Goal: Task Accomplishment & Management: Manage account settings

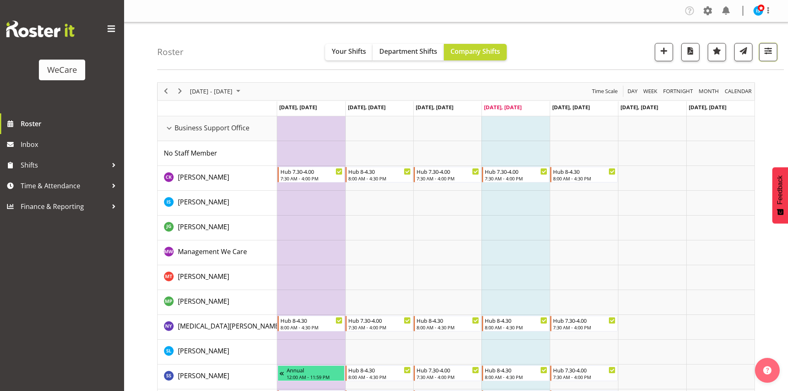
click at [772, 55] on span "button" at bounding box center [767, 50] width 11 height 11
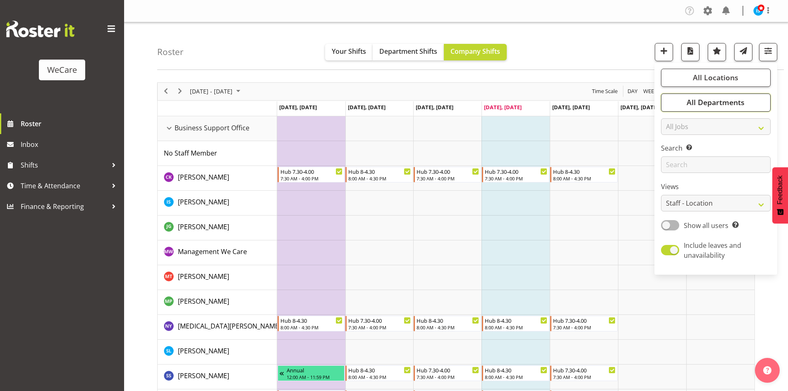
click at [690, 105] on span "All Departments" at bounding box center [715, 102] width 58 height 10
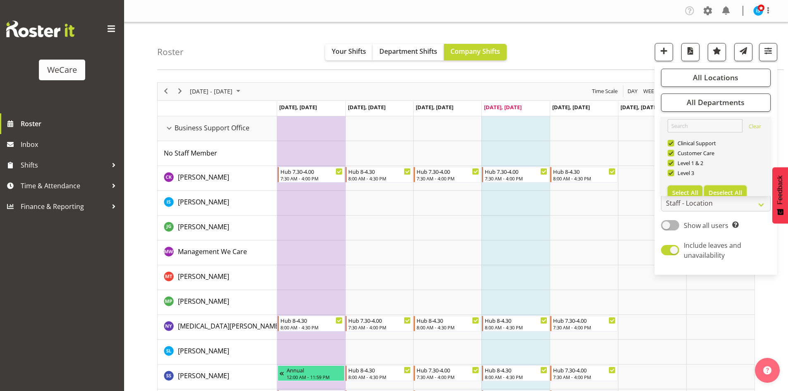
click at [723, 189] on span "Deselect All" at bounding box center [724, 193] width 33 height 8
checkbox input "false"
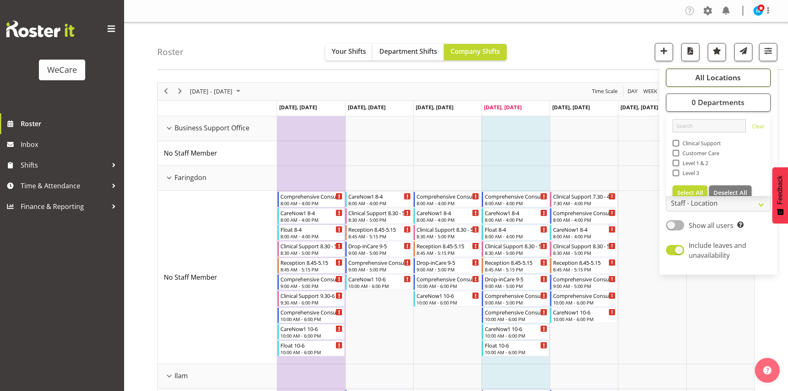
click at [716, 82] on span "All Locations" at bounding box center [717, 77] width 45 height 10
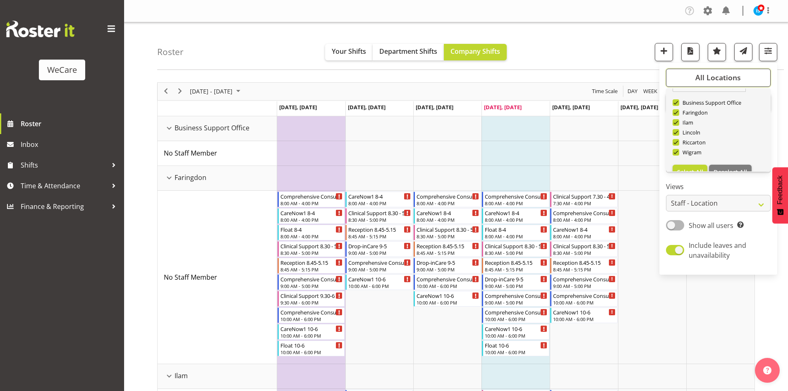
scroll to position [30, 0]
click at [735, 159] on span "Deselect All" at bounding box center [729, 158] width 33 height 8
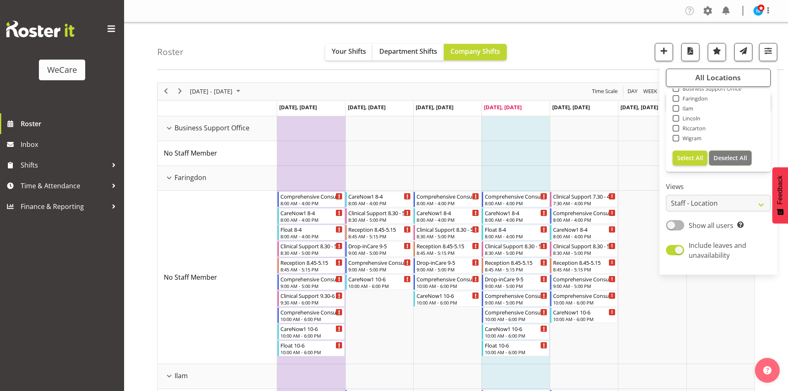
checkbox input "false"
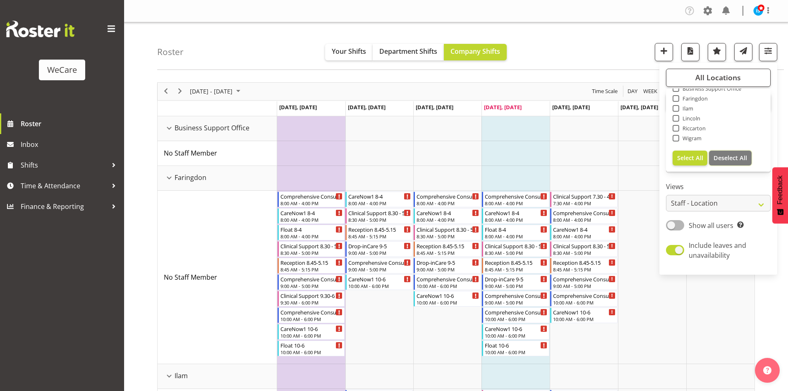
checkbox input "false"
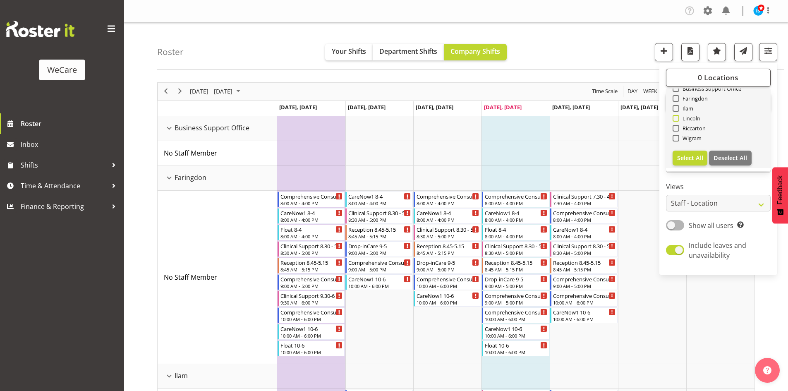
click at [693, 117] on span "Lincoln" at bounding box center [689, 118] width 21 height 7
click at [678, 117] on input "Lincoln" at bounding box center [674, 117] width 5 height 5
checkbox input "true"
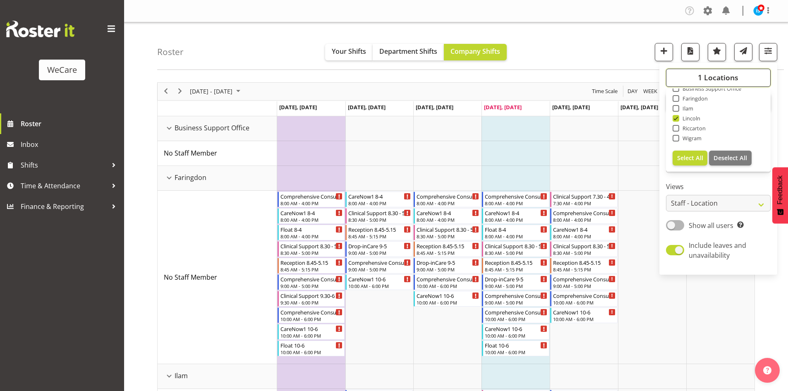
drag, startPoint x: 696, startPoint y: 71, endPoint x: 702, endPoint y: 82, distance: 12.4
click at [696, 71] on button "1 Locations" at bounding box center [718, 78] width 105 height 18
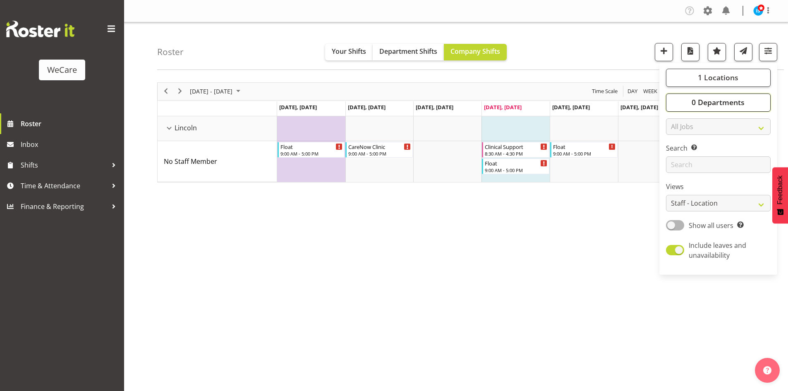
click at [747, 104] on button "0 Departments" at bounding box center [718, 102] width 105 height 18
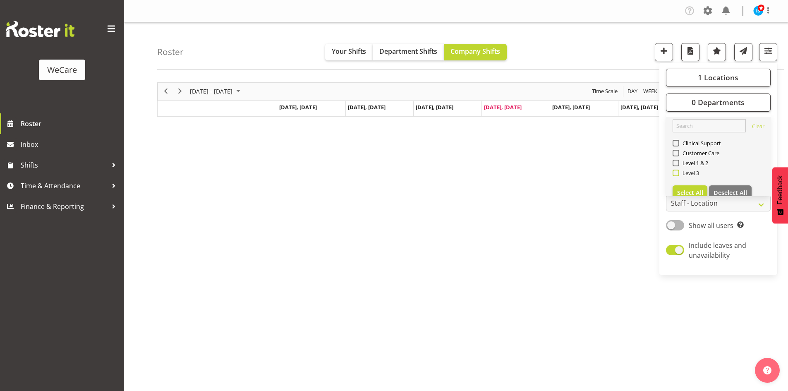
click at [697, 176] on span "Level 3" at bounding box center [689, 172] width 20 height 7
click at [678, 175] on input "Level 3" at bounding box center [674, 172] width 5 height 5
checkbox input "true"
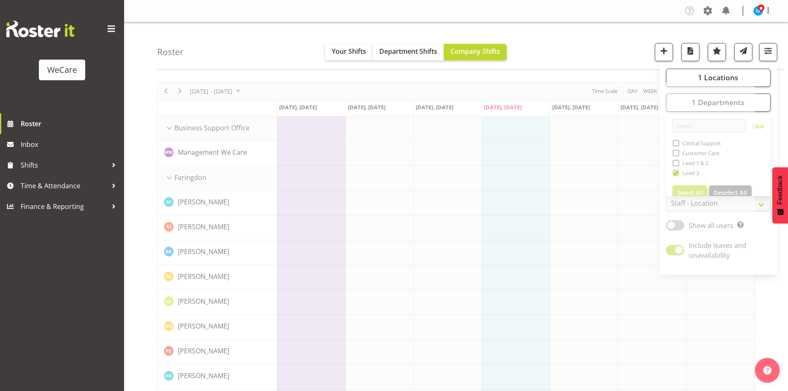
click at [602, 62] on div "Roster Your Shifts Department Shifts Company Shifts 1 Locations Clear Business …" at bounding box center [470, 46] width 626 height 48
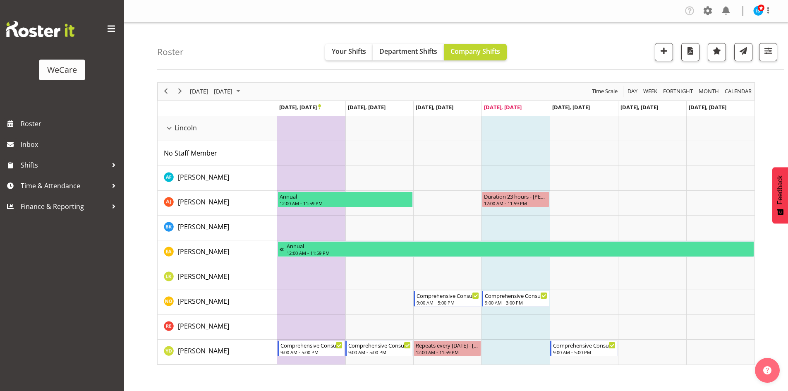
click at [243, 83] on div "September 22 - 28, 2025" at bounding box center [216, 91] width 58 height 17
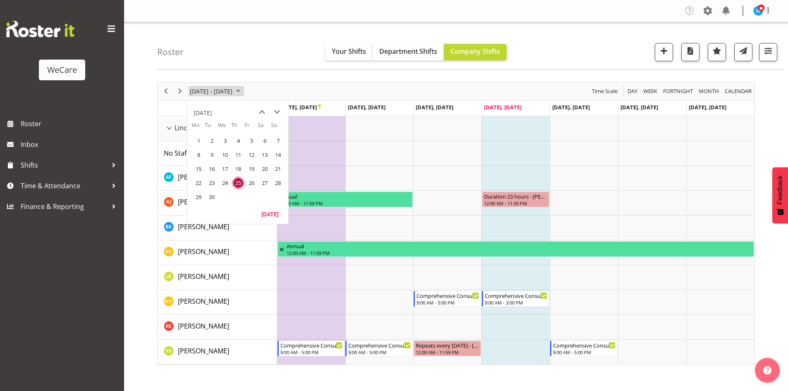
click at [233, 86] on span "September 22 - 28, 2025" at bounding box center [211, 91] width 44 height 10
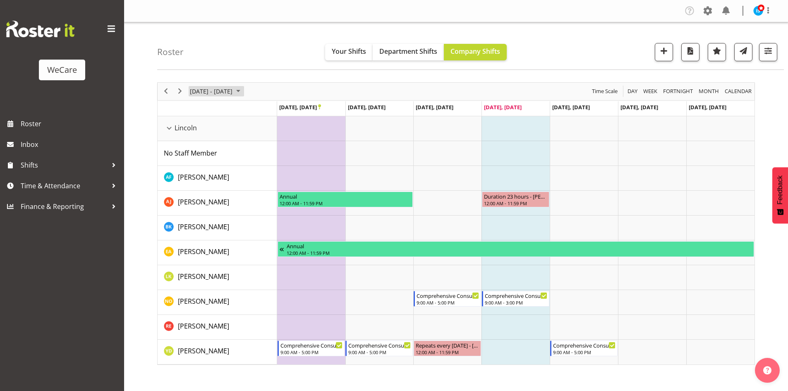
click at [243, 95] on span "September 2025" at bounding box center [238, 91] width 10 height 10
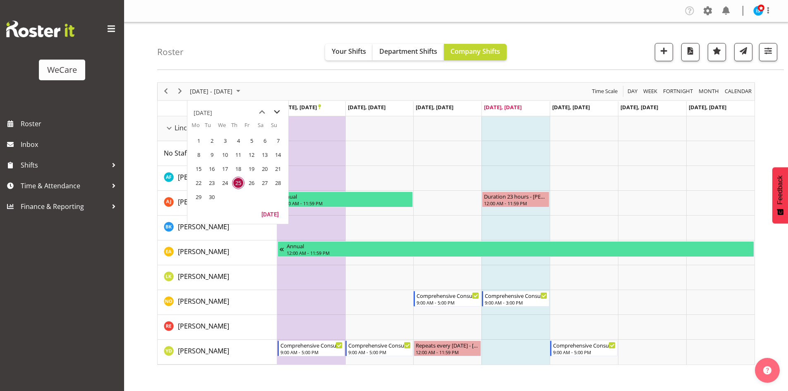
click at [279, 113] on span "next month" at bounding box center [277, 112] width 14 height 15
click at [198, 153] on span "3" at bounding box center [198, 154] width 12 height 12
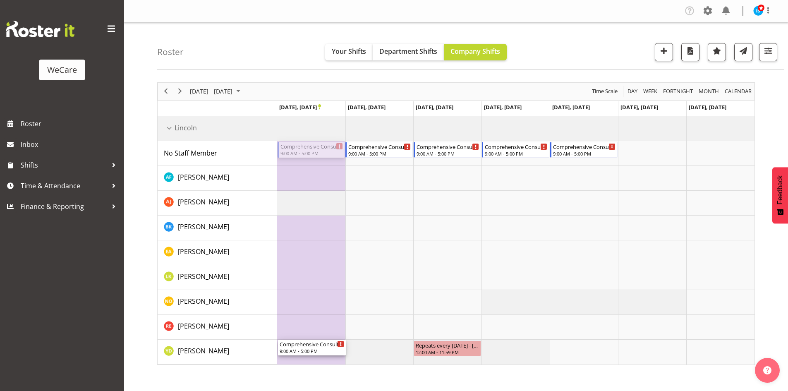
drag, startPoint x: 320, startPoint y: 154, endPoint x: 328, endPoint y: 356, distance: 201.5
click at [328, 356] on div "Comprehensive Consult 9:00 AM - 5:00 PM Comprehensive Consult 9:00 AM - 5:00 PM…" at bounding box center [515, 240] width 477 height 248
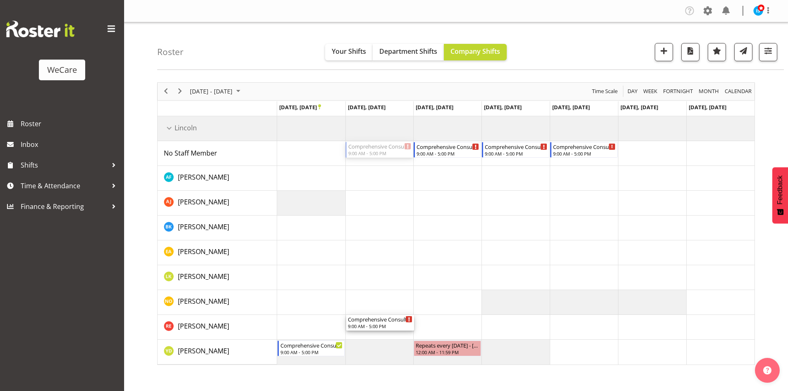
drag, startPoint x: 373, startPoint y: 143, endPoint x: 379, endPoint y: 356, distance: 213.4
click at [382, 359] on div "Comprehensive Consult 9:00 AM - 5:00 PM Comprehensive Consult 9:00 AM - 5:00 PM…" at bounding box center [515, 240] width 477 height 248
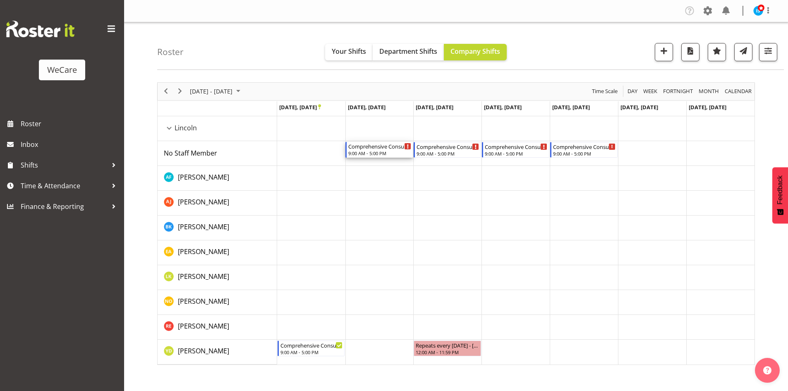
click at [374, 149] on div "Comprehensive Consult" at bounding box center [379, 146] width 63 height 8
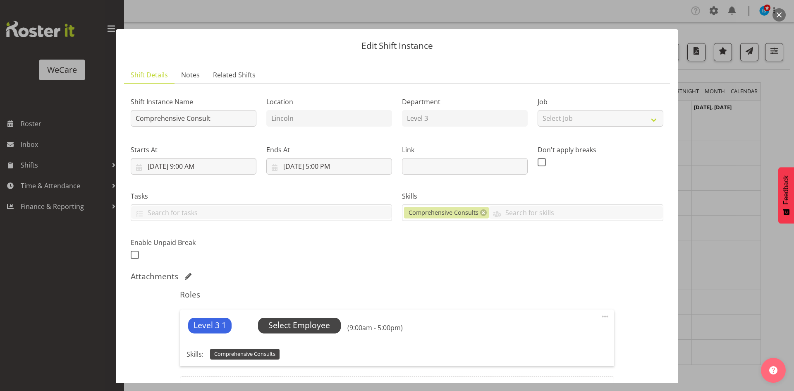
click at [314, 327] on span "Select Employee" at bounding box center [299, 325] width 62 height 12
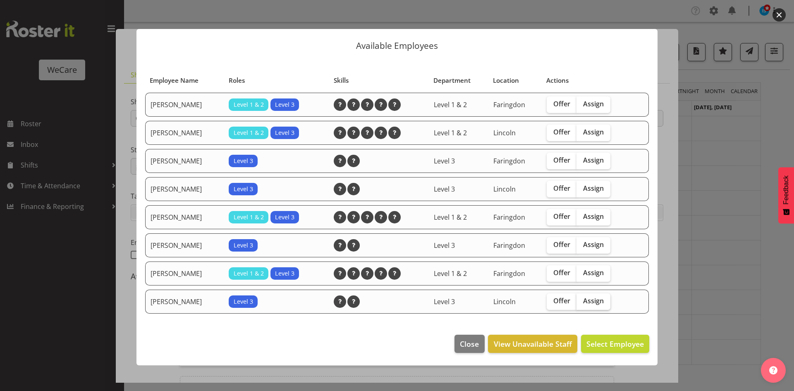
click at [583, 299] on span "Assign" at bounding box center [593, 300] width 21 height 8
click at [582, 299] on input "Assign" at bounding box center [578, 300] width 5 height 5
checkbox input "true"
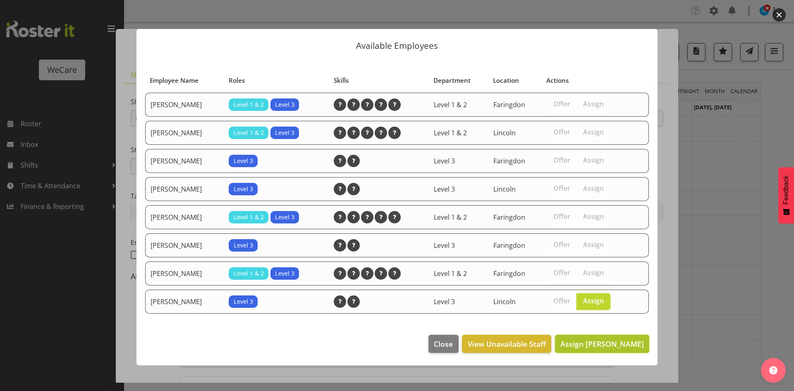
click at [604, 349] on button "Assign Yvonne Denny" at bounding box center [602, 343] width 94 height 18
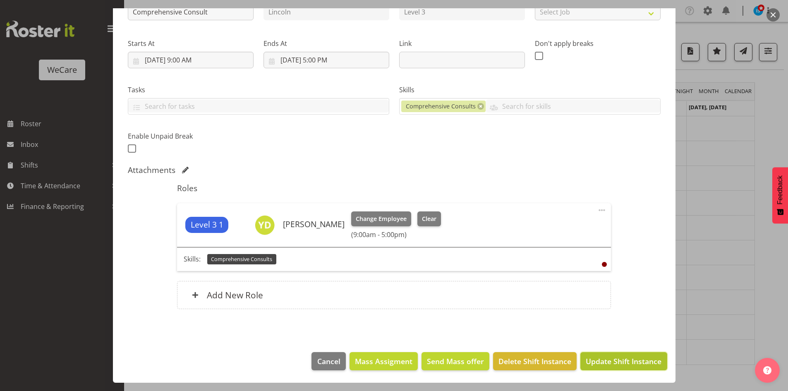
click at [597, 368] on button "Update Shift Instance" at bounding box center [623, 361] width 86 height 18
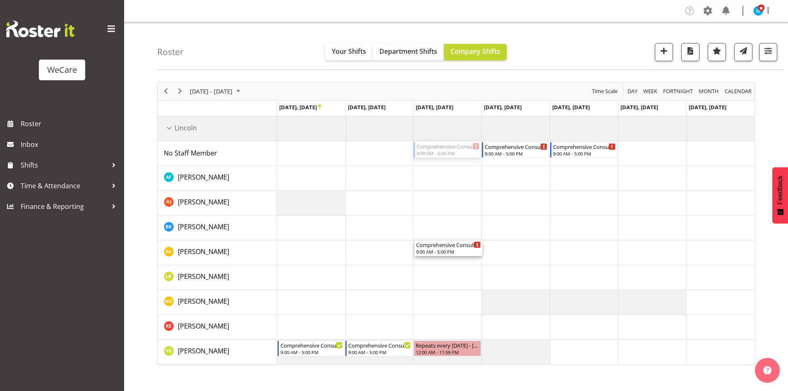
drag, startPoint x: 447, startPoint y: 150, endPoint x: 447, endPoint y: 243, distance: 93.0
drag, startPoint x: 595, startPoint y: 147, endPoint x: 606, endPoint y: 345, distance: 198.3
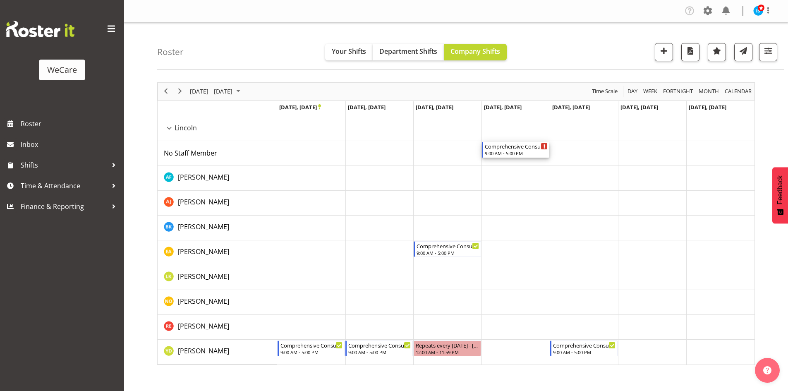
click at [515, 148] on div "Comprehensive Consult" at bounding box center [516, 146] width 63 height 8
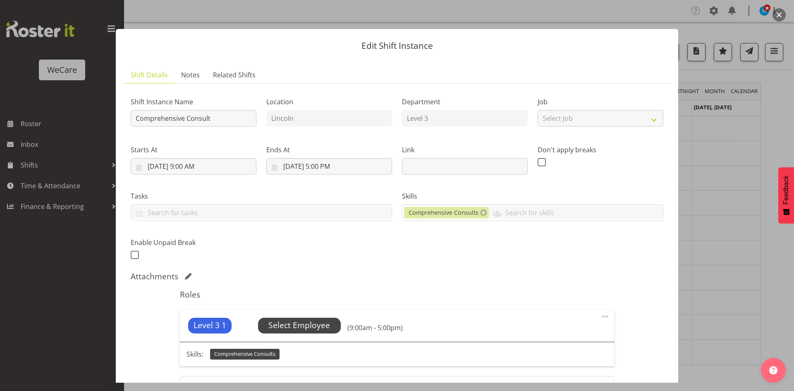
click at [294, 332] on span "Select Employee" at bounding box center [299, 325] width 83 height 16
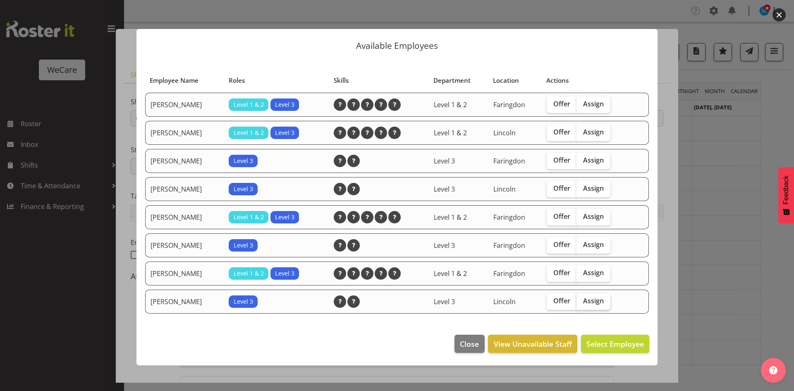
click at [600, 300] on span "Assign" at bounding box center [593, 300] width 21 height 8
click at [582, 300] on input "Assign" at bounding box center [578, 300] width 5 height 5
checkbox input "true"
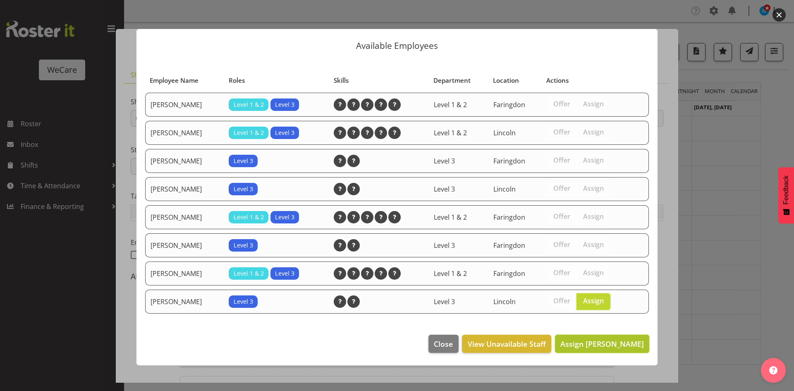
click at [597, 341] on span "Assign Yvonne Denny" at bounding box center [602, 344] width 84 height 10
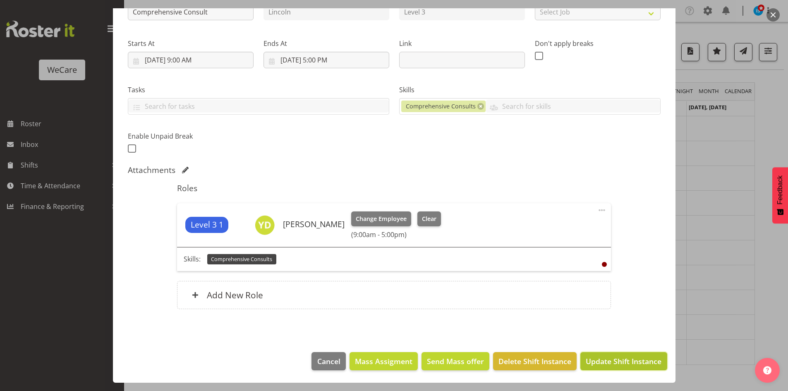
click at [606, 363] on span "Update Shift Instance" at bounding box center [623, 361] width 76 height 11
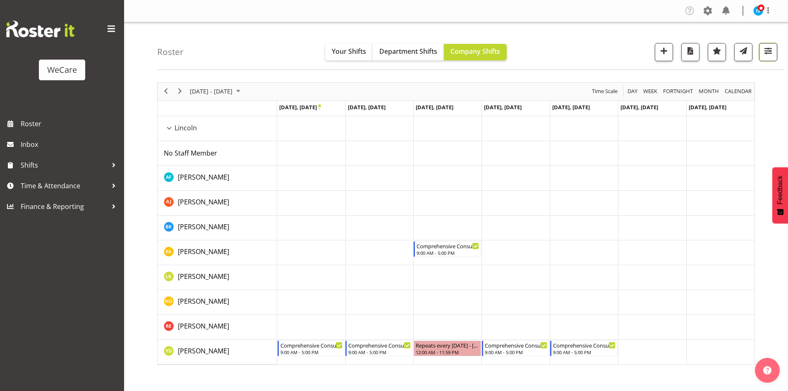
click at [769, 58] on button "button" at bounding box center [768, 52] width 18 height 18
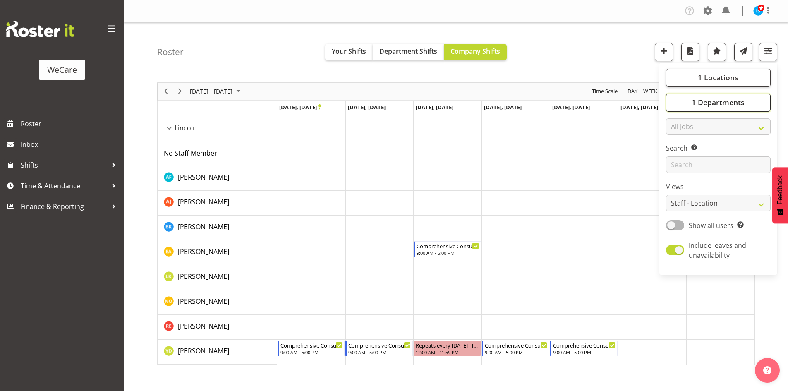
click at [711, 104] on span "1 Departments" at bounding box center [717, 102] width 53 height 10
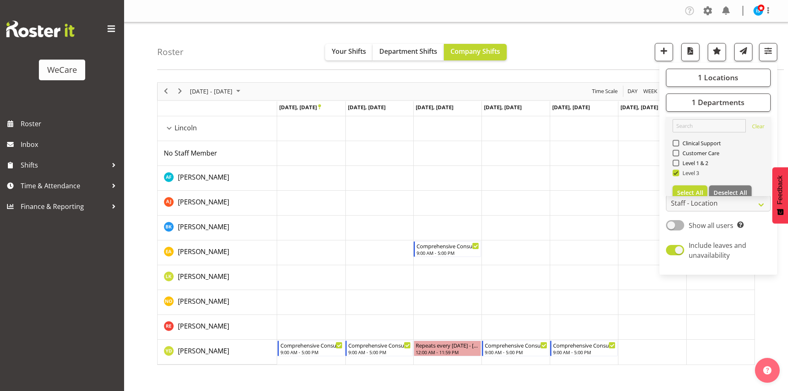
click at [685, 172] on span "Level 3" at bounding box center [689, 172] width 20 height 7
click at [678, 172] on input "Level 3" at bounding box center [674, 172] width 5 height 5
checkbox input "false"
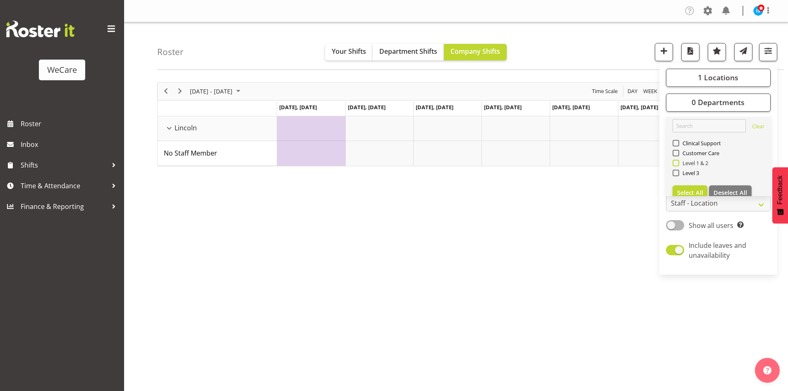
click at [686, 162] on span "Level 1 & 2" at bounding box center [693, 163] width 29 height 7
click at [678, 162] on input "Level 1 & 2" at bounding box center [674, 162] width 5 height 5
checkbox input "true"
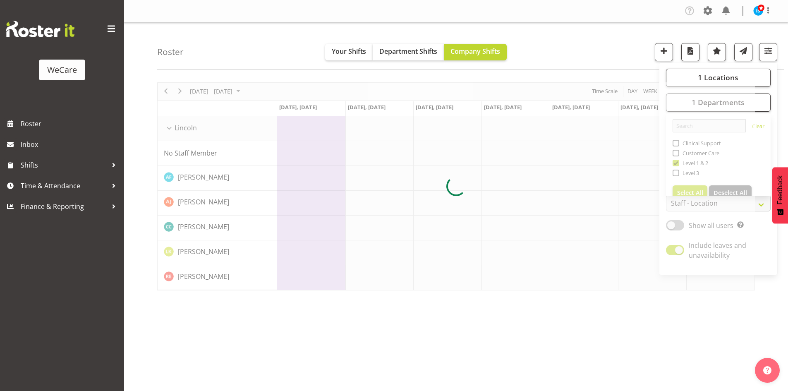
drag, startPoint x: 569, startPoint y: 71, endPoint x: 581, endPoint y: 25, distance: 47.8
click at [570, 71] on div "Roster Your Shifts Department Shifts Company Shifts 1 Locations Clear Business …" at bounding box center [456, 214] width 664 height 384
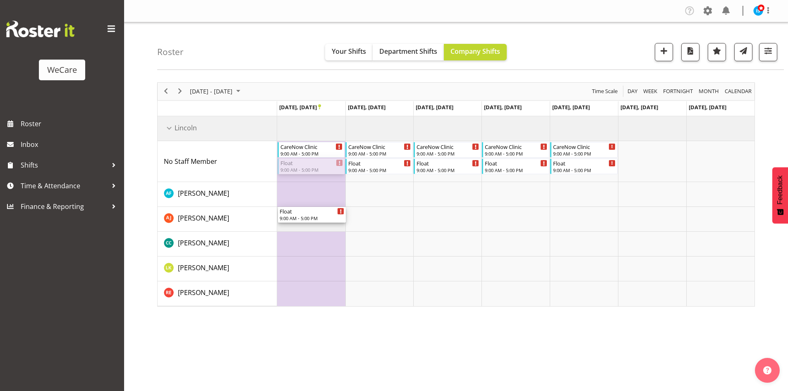
drag, startPoint x: 311, startPoint y: 166, endPoint x: 315, endPoint y: 208, distance: 42.3
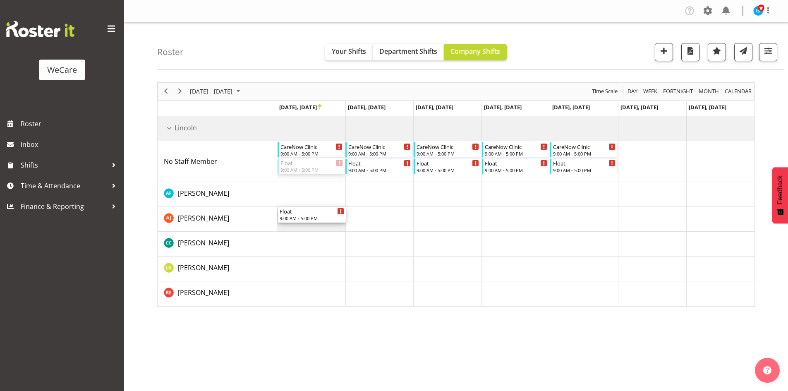
drag, startPoint x: 300, startPoint y: 164, endPoint x: 302, endPoint y: 218, distance: 54.6
drag, startPoint x: 318, startPoint y: 147, endPoint x: 324, endPoint y: 240, distance: 93.2
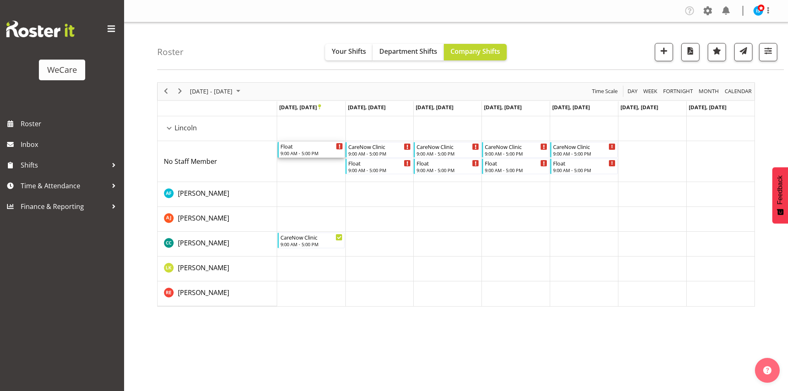
click at [308, 149] on div "Float" at bounding box center [311, 146] width 63 height 8
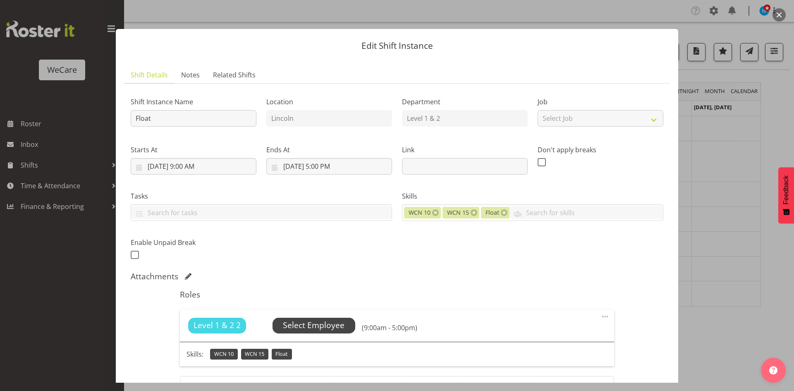
click at [310, 328] on span "Select Employee" at bounding box center [314, 325] width 62 height 12
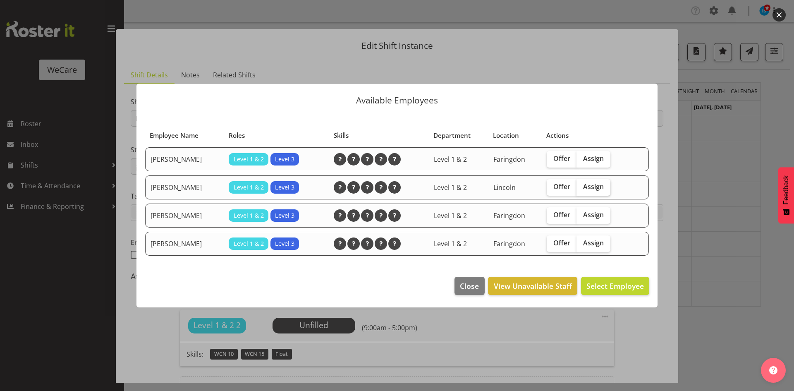
click at [608, 186] on label "Assign" at bounding box center [593, 187] width 34 height 17
click at [582, 186] on input "Assign" at bounding box center [578, 186] width 5 height 5
checkbox input "true"
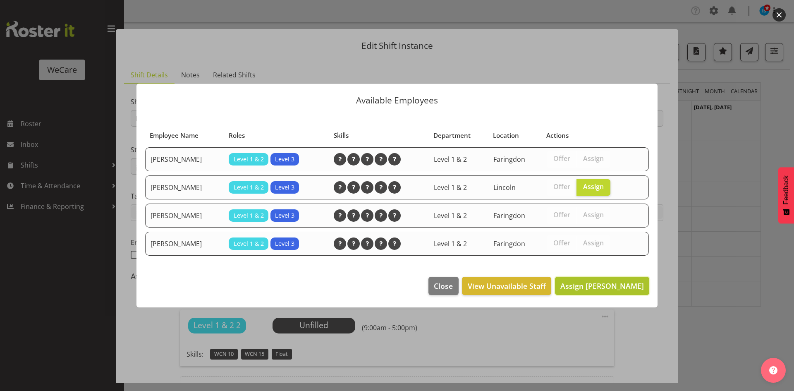
click at [621, 294] on button "Assign Amy Johannsen" at bounding box center [602, 286] width 94 height 18
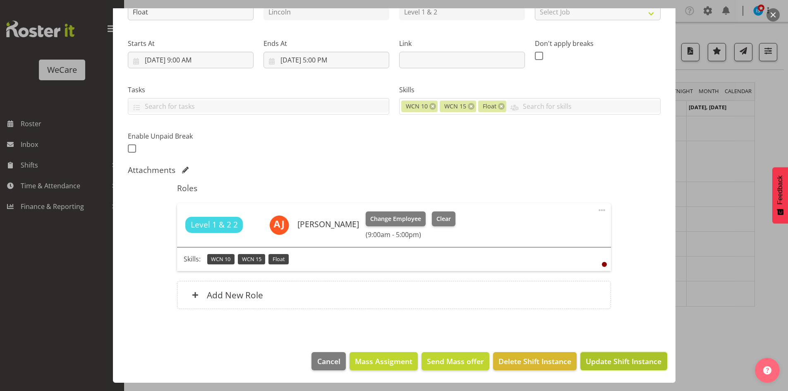
click at [626, 368] on button "Update Shift Instance" at bounding box center [623, 361] width 86 height 18
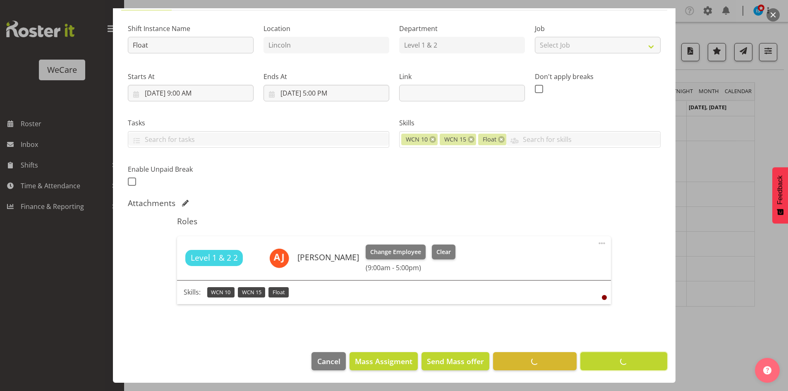
scroll to position [73, 0]
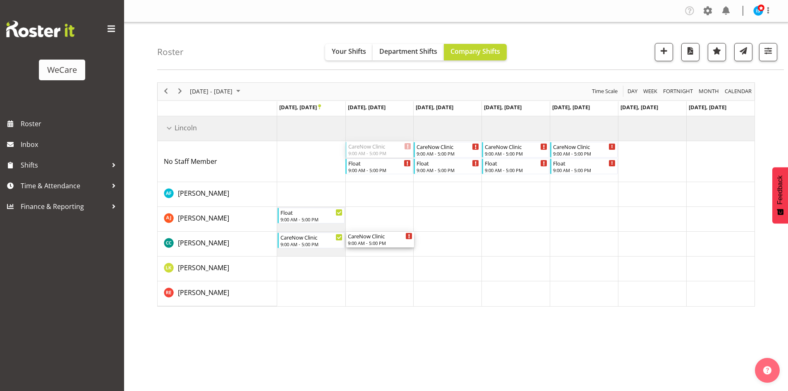
drag, startPoint x: 380, startPoint y: 146, endPoint x: 383, endPoint y: 235, distance: 89.8
drag, startPoint x: 441, startPoint y: 162, endPoint x: 435, endPoint y: 250, distance: 88.2
click at [435, 250] on div "Float 9:00 AM - 5:00 PM CareNow Clinic 9:00 AM - 5:00 PM Float 9:00 AM - 5:00 P…" at bounding box center [515, 211] width 477 height 190
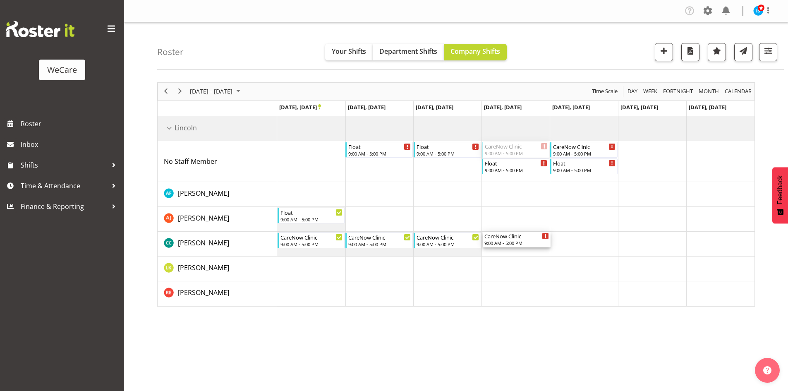
drag, startPoint x: 499, startPoint y: 150, endPoint x: 507, endPoint y: 243, distance: 93.3
drag, startPoint x: 583, startPoint y: 150, endPoint x: 575, endPoint y: 249, distance: 99.6
click at [582, 250] on div "Float 9:00 AM - 5:00 PM Float 9:00 AM - 5:00 PM Float 9:00 AM - 5:00 PM CareNow…" at bounding box center [515, 211] width 477 height 190
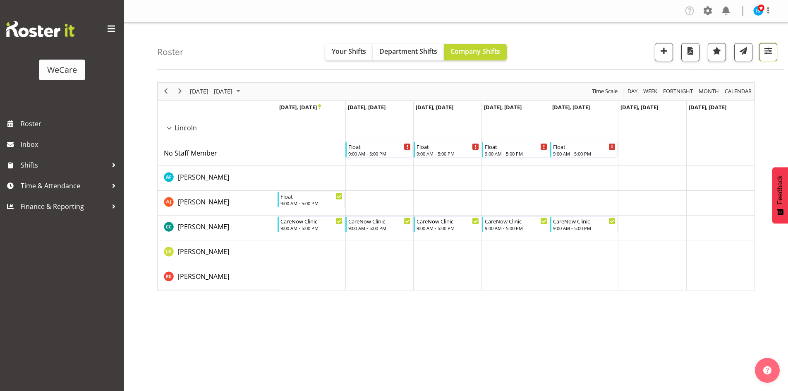
click at [769, 51] on span "button" at bounding box center [767, 50] width 11 height 11
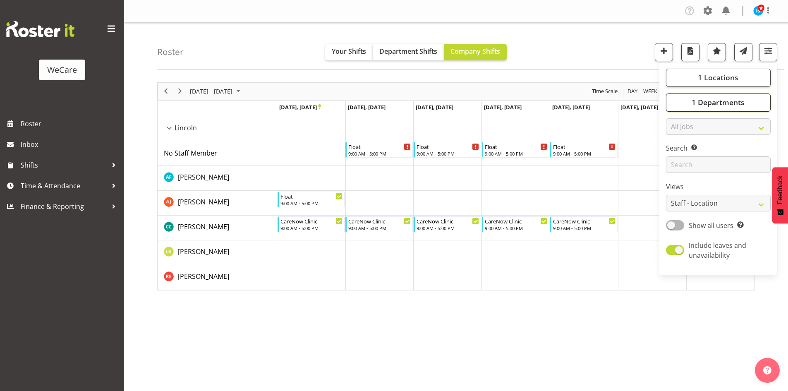
click at [726, 105] on span "1 Departments" at bounding box center [717, 102] width 53 height 10
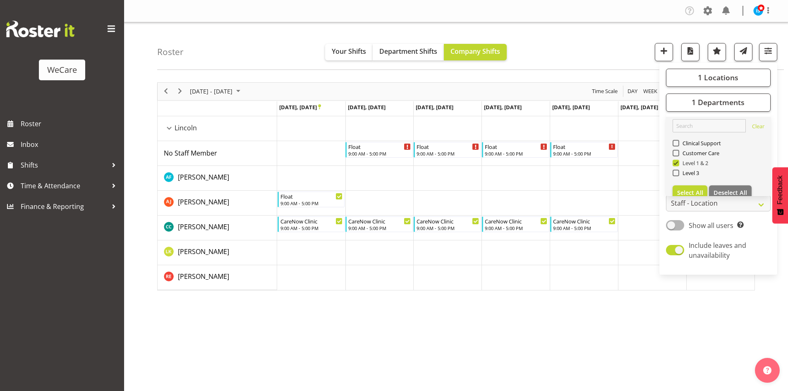
click at [696, 164] on span "Level 1 & 2" at bounding box center [693, 163] width 29 height 7
click at [678, 164] on input "Level 1 & 2" at bounding box center [674, 162] width 5 height 5
checkbox input "false"
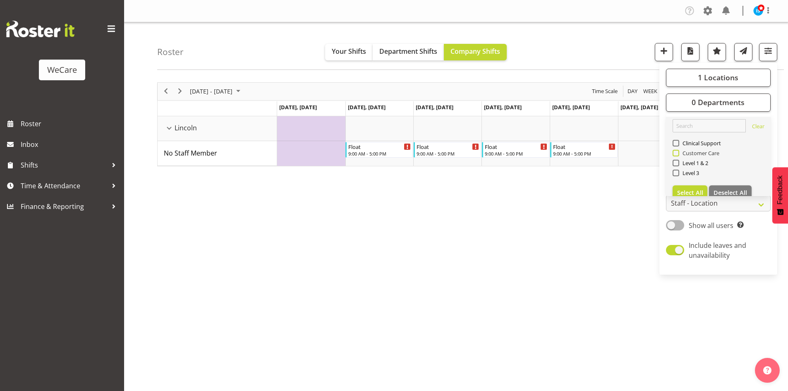
click at [695, 153] on span "Customer Care" at bounding box center [699, 153] width 41 height 7
click at [678, 153] on input "Customer Care" at bounding box center [674, 152] width 5 height 5
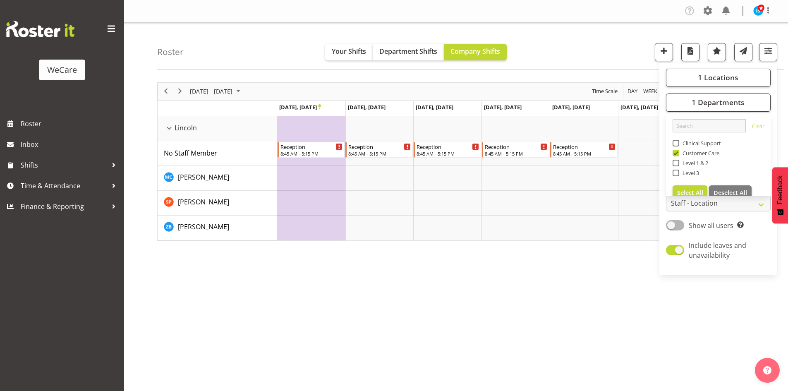
click at [355, 325] on div "November 03 - 09, 2025 Today Day Week Fortnight Month calendar Month Agenda Tim…" at bounding box center [472, 241] width 630 height 331
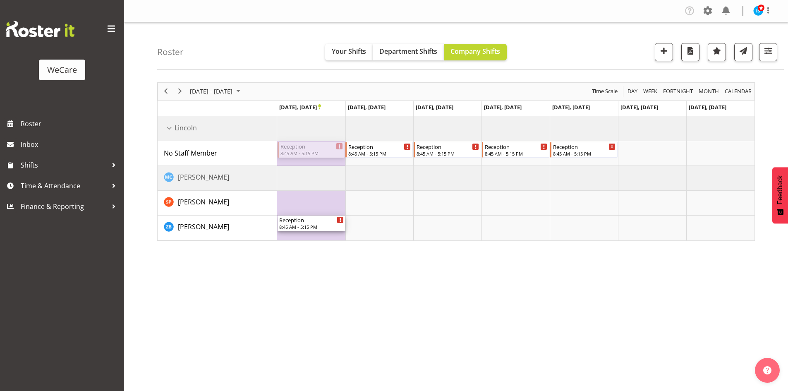
drag, startPoint x: 307, startPoint y: 146, endPoint x: 308, endPoint y: 239, distance: 93.8
click at [308, 239] on div "Reception 8:45 AM - 5:15 PM Reception 8:45 AM - 5:15 PM Reception 8:45 AM - 5:1…" at bounding box center [515, 178] width 477 height 124
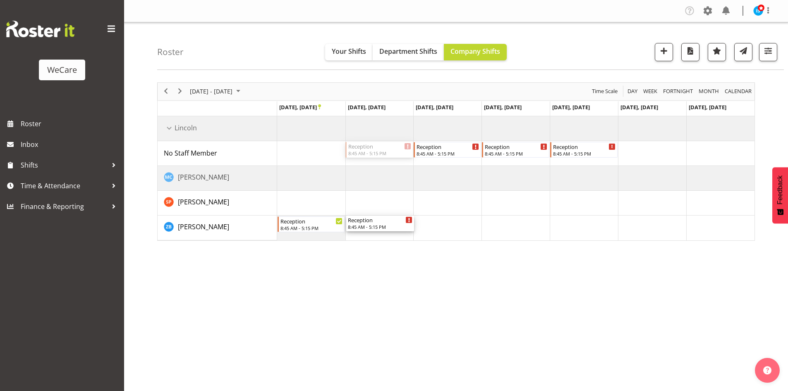
drag, startPoint x: 392, startPoint y: 145, endPoint x: 379, endPoint y: 213, distance: 69.0
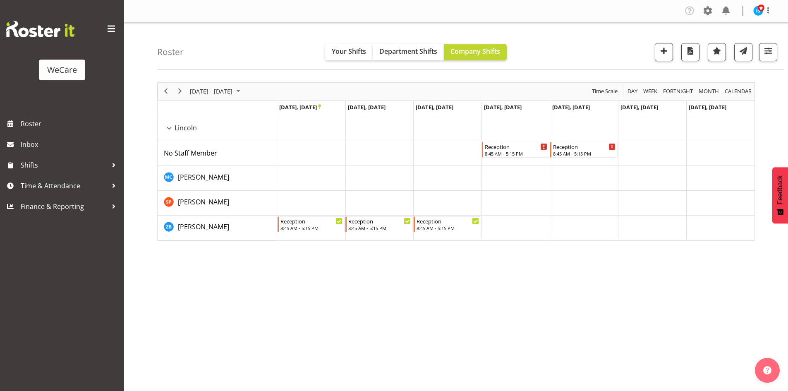
drag, startPoint x: 505, startPoint y: 139, endPoint x: 506, endPoint y: 177, distance: 37.7
click at [507, 179] on tbody "Timeline Week of November 3, 2025" at bounding box center [515, 178] width 477 height 124
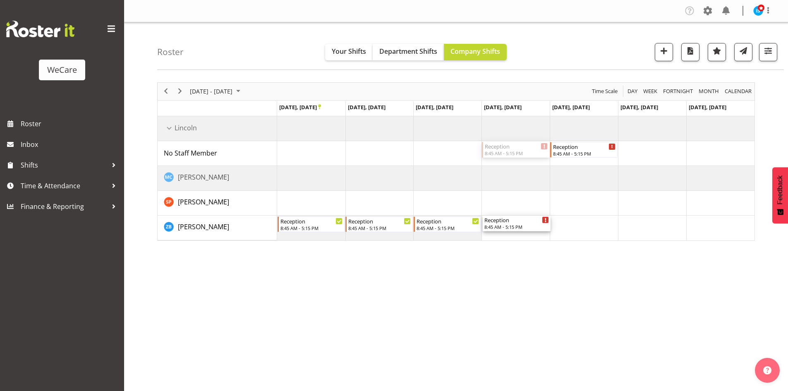
drag, startPoint x: 507, startPoint y: 147, endPoint x: 498, endPoint y: 235, distance: 88.6
click at [498, 244] on div "November 03 - 09, 2025 Today Day Week Fortnight Month calendar Month Agenda Tim…" at bounding box center [472, 241] width 630 height 331
drag, startPoint x: 515, startPoint y: 144, endPoint x: 496, endPoint y: 225, distance: 83.0
drag, startPoint x: 572, startPoint y: 145, endPoint x: 572, endPoint y: 227, distance: 81.9
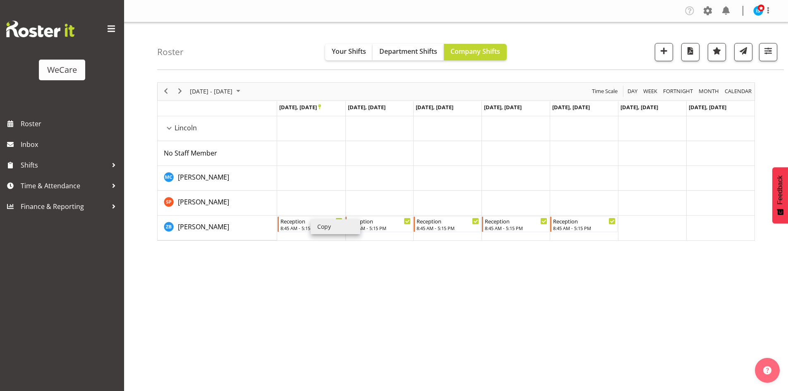
click at [317, 226] on li "Copy" at bounding box center [335, 226] width 50 height 15
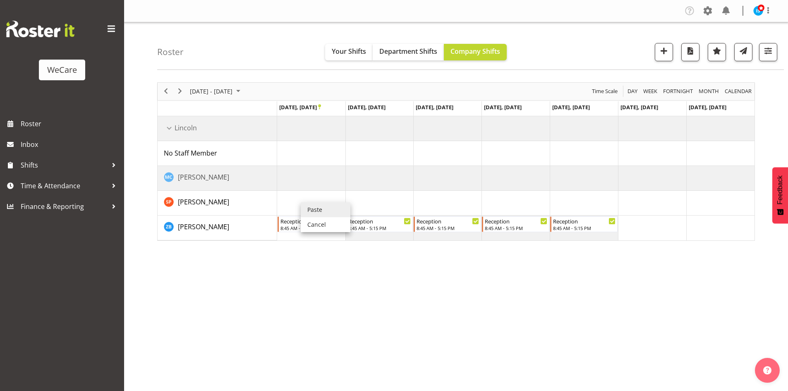
click at [305, 204] on li "Paste" at bounding box center [326, 209] width 50 height 15
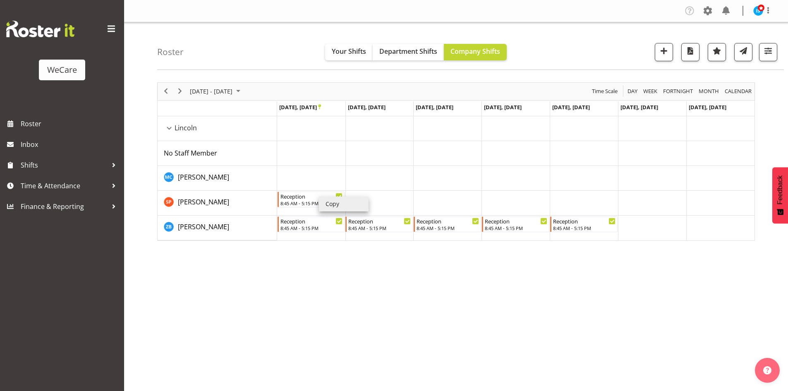
click at [335, 204] on li "Copy" at bounding box center [344, 203] width 50 height 15
click at [322, 211] on li "Copy" at bounding box center [333, 205] width 50 height 15
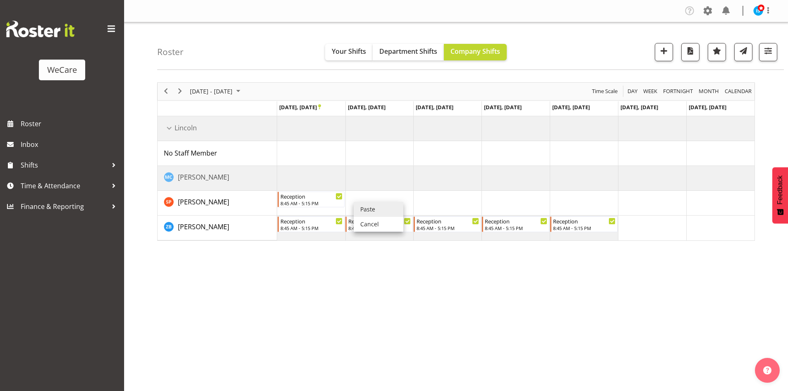
drag, startPoint x: 365, startPoint y: 202, endPoint x: 372, endPoint y: 202, distance: 7.4
click at [370, 202] on li "Paste" at bounding box center [378, 209] width 50 height 15
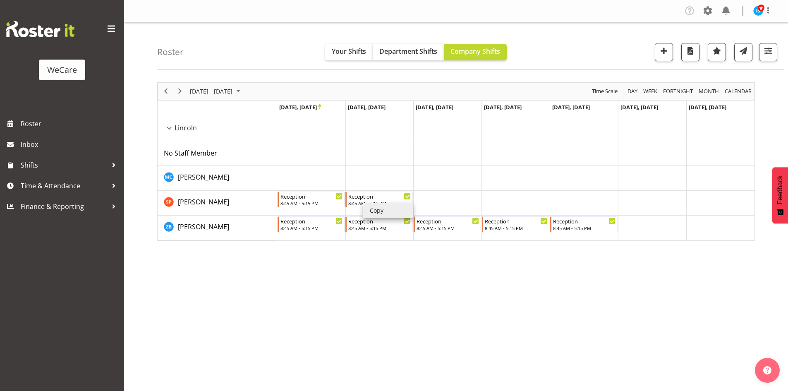
click at [381, 208] on li "Copy" at bounding box center [388, 210] width 50 height 15
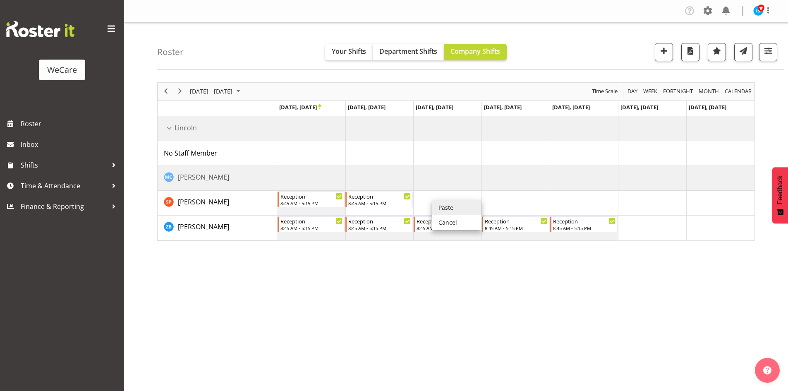
click at [441, 202] on li "Paste" at bounding box center [457, 207] width 50 height 15
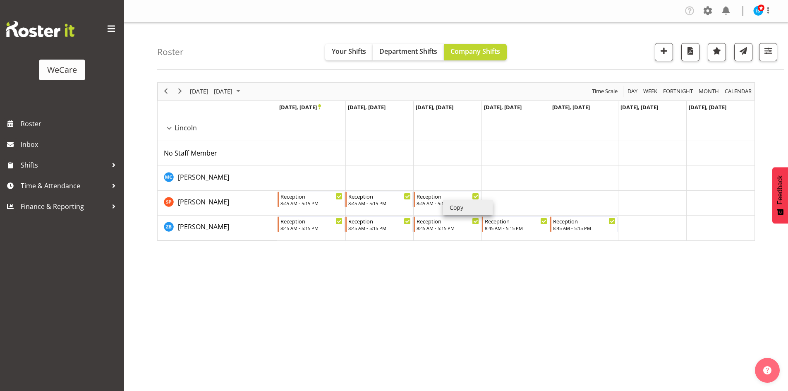
click at [463, 208] on li "Copy" at bounding box center [468, 207] width 50 height 15
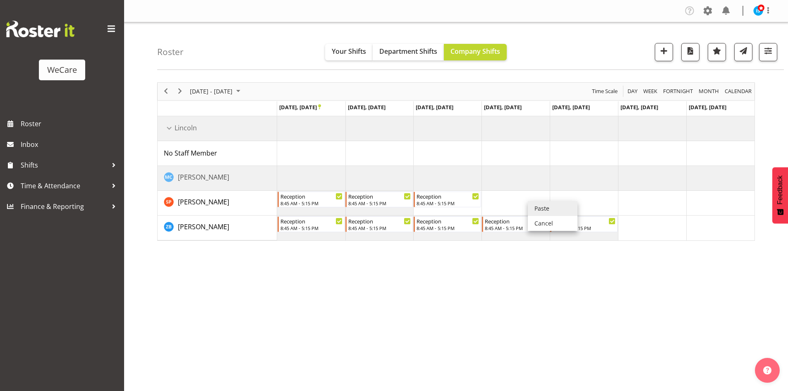
click at [537, 204] on li "Paste" at bounding box center [553, 208] width 50 height 15
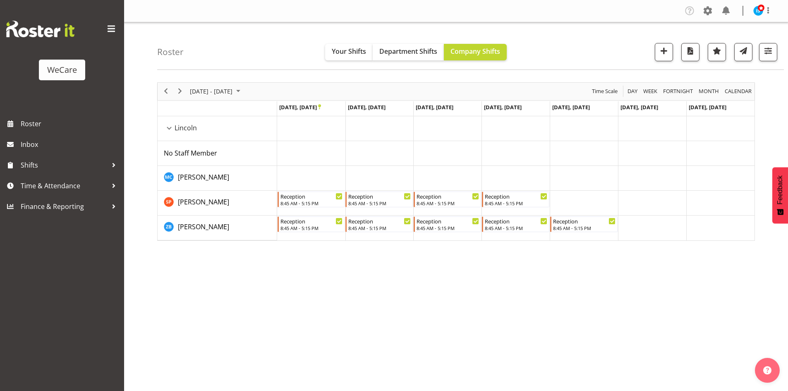
click at [773, 63] on div "Roster Your Shifts Department Shifts Company Shifts 1 Locations Clear Business …" at bounding box center [470, 46] width 626 height 48
click at [773, 55] on span "button" at bounding box center [767, 50] width 11 height 11
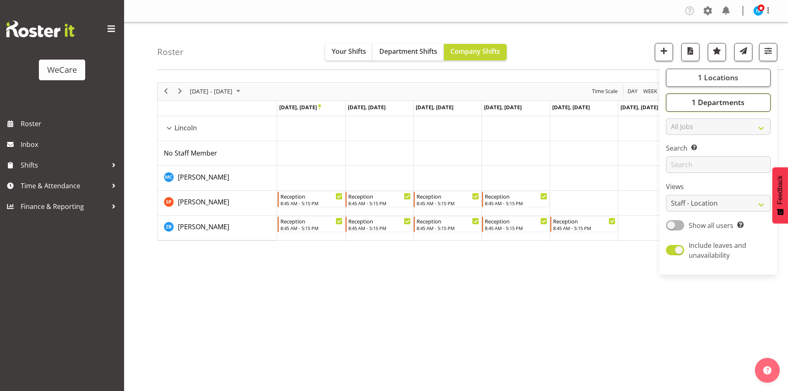
click at [744, 98] on span "1 Departments" at bounding box center [717, 102] width 53 height 10
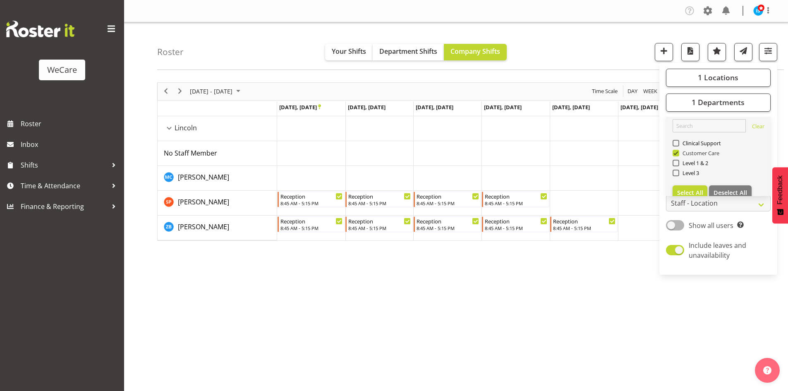
click at [686, 153] on span "Customer Care" at bounding box center [699, 153] width 41 height 7
click at [678, 153] on input "Customer Care" at bounding box center [674, 152] width 5 height 5
checkbox input "false"
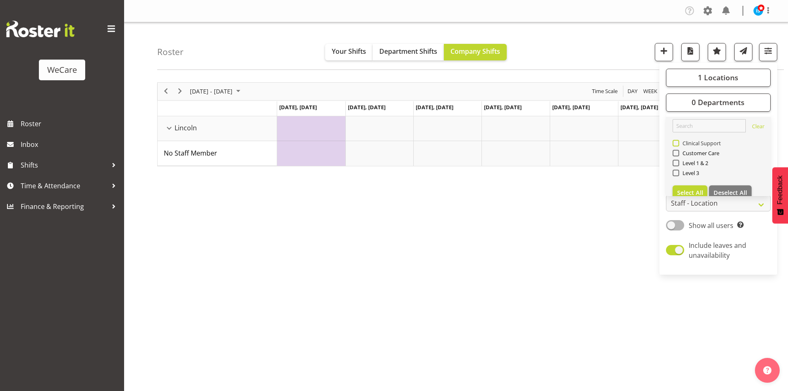
click at [686, 146] on span "Clinical Support" at bounding box center [700, 143] width 42 height 7
click at [678, 146] on input "Clinical Support" at bounding box center [674, 142] width 5 height 5
checkbox input "true"
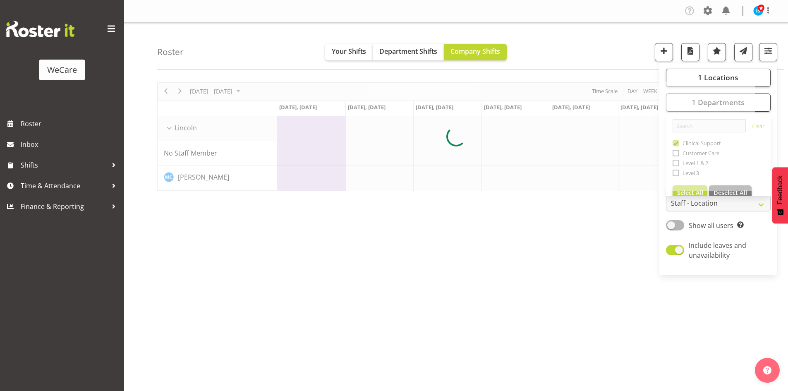
click at [415, 287] on div "November 03 - 09, 2025 Today Day Week Fortnight Month calendar Month Agenda Tim…" at bounding box center [472, 241] width 630 height 331
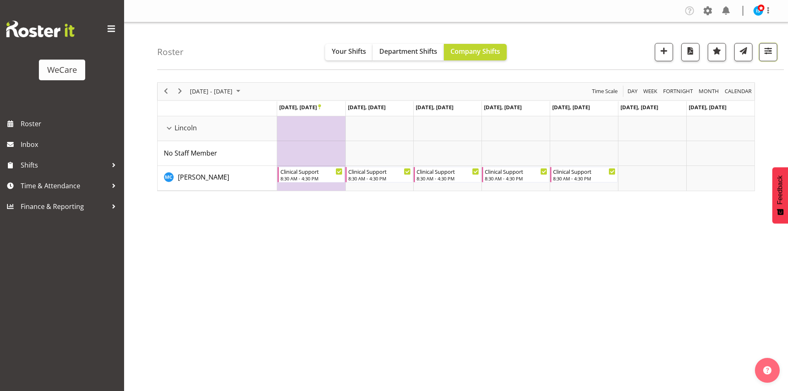
click at [770, 47] on span "button" at bounding box center [767, 50] width 11 height 11
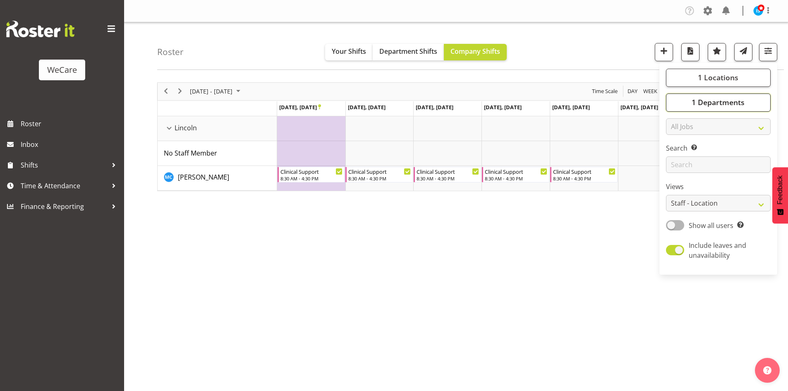
click at [747, 110] on button "1 Departments" at bounding box center [718, 102] width 105 height 18
click at [729, 77] on span "1 Locations" at bounding box center [717, 77] width 41 height 10
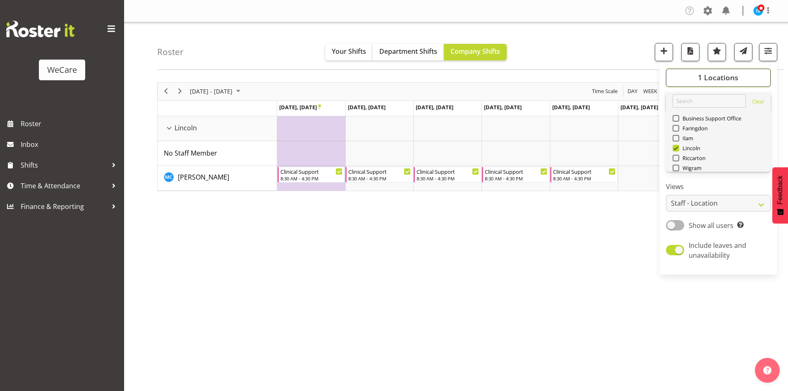
scroll to position [30, 0]
click at [730, 153] on button "Deselect All" at bounding box center [730, 157] width 43 height 15
checkbox input "false"
click at [699, 100] on span "Faringdon" at bounding box center [693, 98] width 29 height 7
click at [678, 100] on input "Faringdon" at bounding box center [674, 97] width 5 height 5
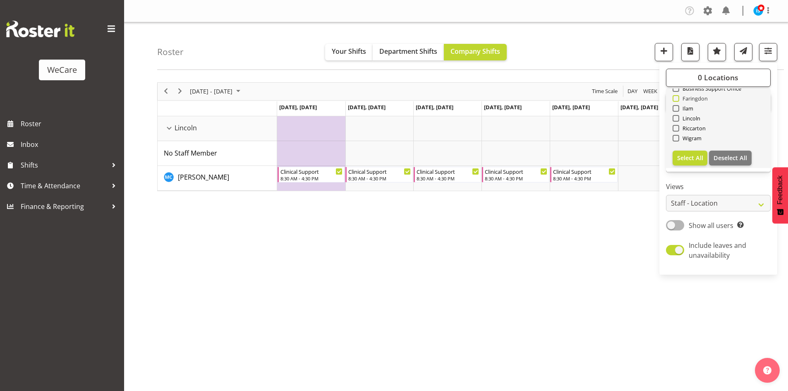
checkbox input "true"
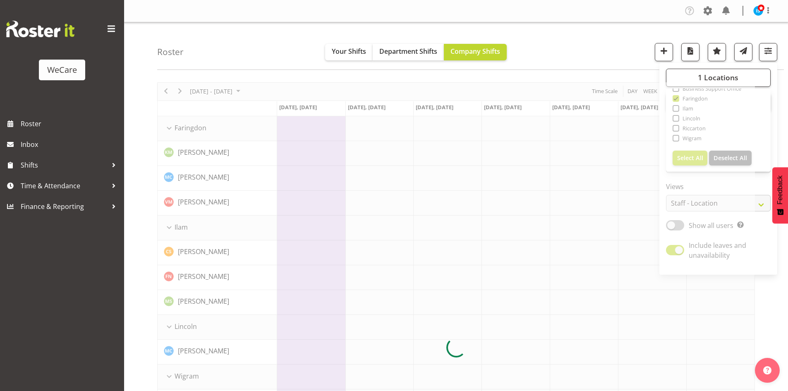
click at [544, 44] on div "Roster Your Shifts Department Shifts Company Shifts 1 Locations Clear Business …" at bounding box center [470, 46] width 626 height 48
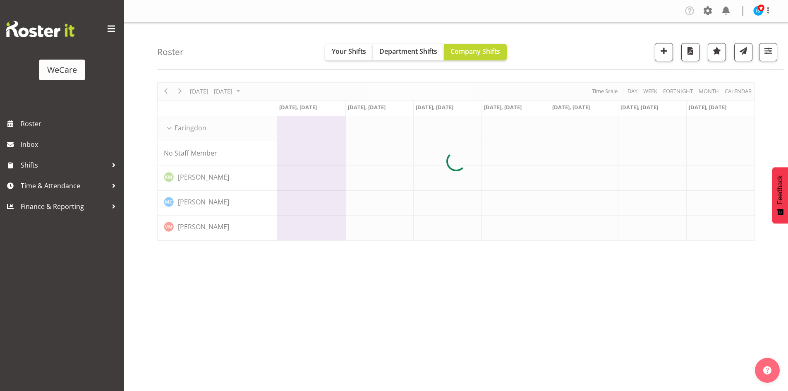
click at [258, 341] on div "November 03 - 09, 2025 Today Day Week Fortnight Month calendar Month Agenda Tim…" at bounding box center [472, 241] width 630 height 331
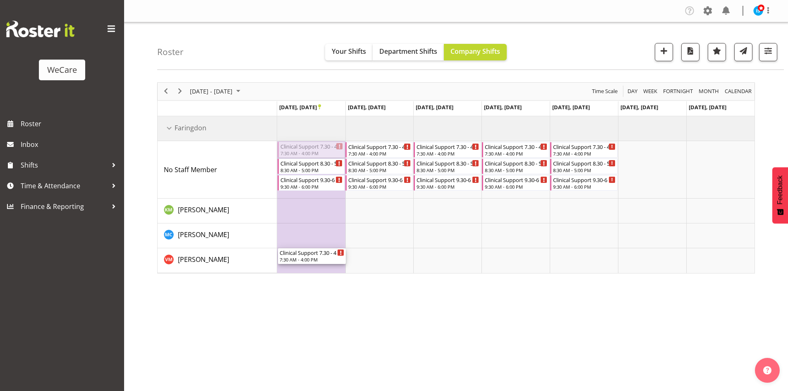
drag, startPoint x: 328, startPoint y: 146, endPoint x: 330, endPoint y: 260, distance: 114.9
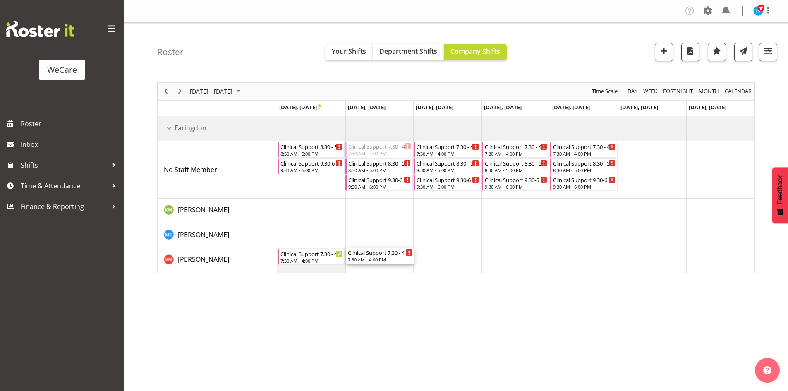
drag, startPoint x: 396, startPoint y: 184, endPoint x: 395, endPoint y: 261, distance: 77.3
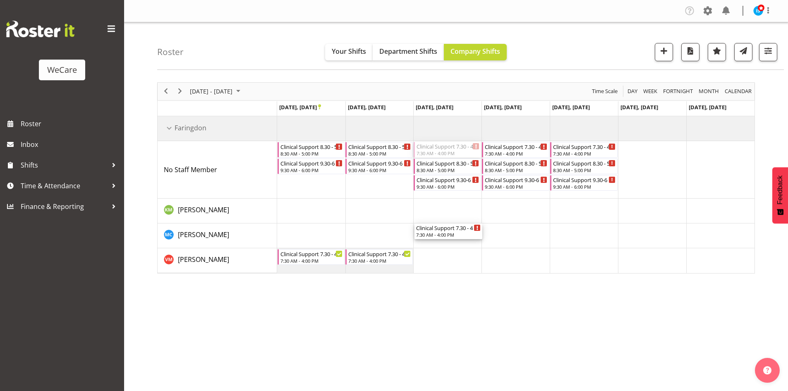
drag, startPoint x: 463, startPoint y: 147, endPoint x: 460, endPoint y: 255, distance: 107.9
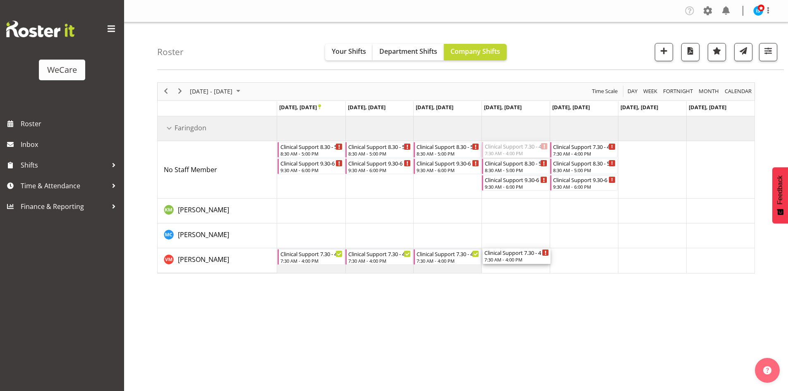
drag, startPoint x: 521, startPoint y: 151, endPoint x: 516, endPoint y: 270, distance: 118.8
click at [516, 270] on div "Clinical Support 8.30 - 5 8:30 AM - 5:00 PM Clinical Support 9.30-6 9:30 AM - 6…" at bounding box center [515, 194] width 477 height 157
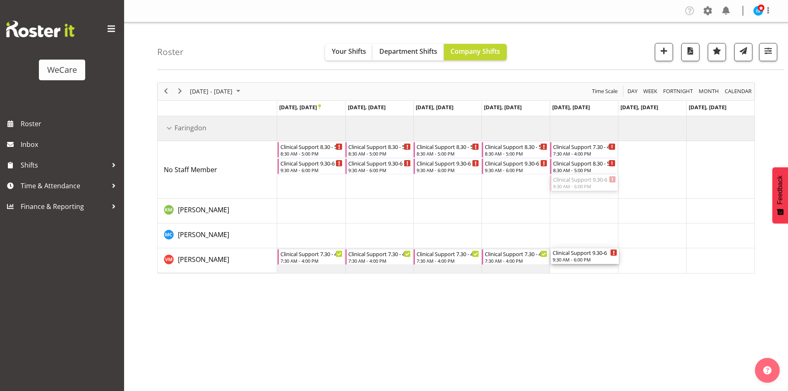
drag, startPoint x: 591, startPoint y: 182, endPoint x: 598, endPoint y: 251, distance: 69.8
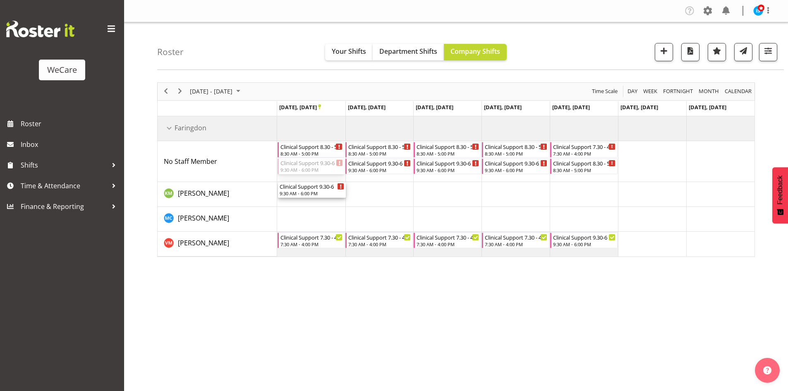
drag, startPoint x: 311, startPoint y: 162, endPoint x: 312, endPoint y: 181, distance: 19.8
drag, startPoint x: 379, startPoint y: 169, endPoint x: 381, endPoint y: 183, distance: 13.7
click at [372, 187] on div "Clinical Support 9.30-6" at bounding box center [380, 186] width 65 height 8
click at [393, 201] on td "Timeline Week of November 3, 2025" at bounding box center [379, 194] width 68 height 25
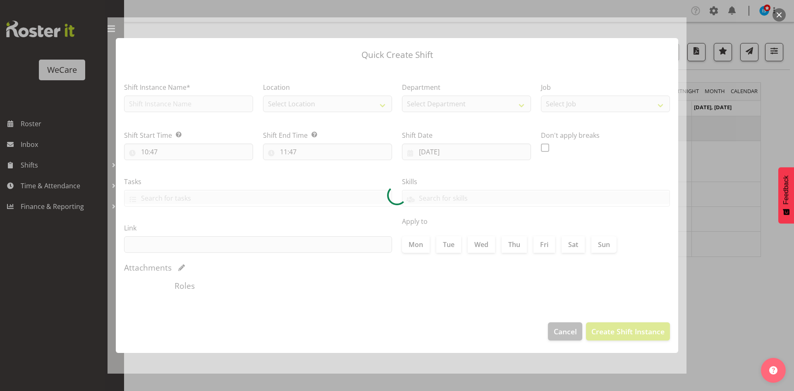
type input "04/11/2025"
checkbox input "true"
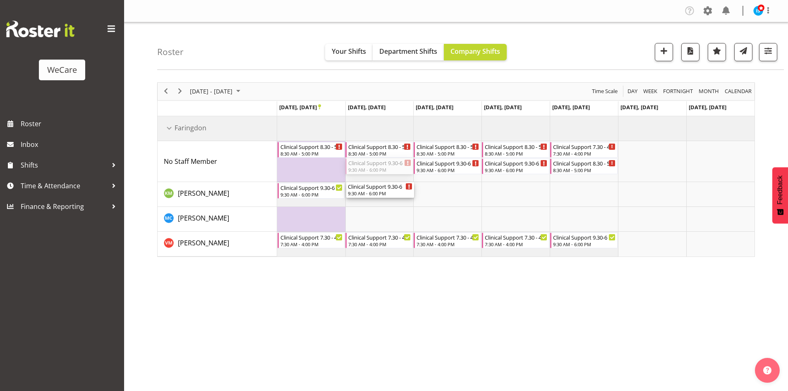
drag, startPoint x: 365, startPoint y: 164, endPoint x: 367, endPoint y: 182, distance: 18.3
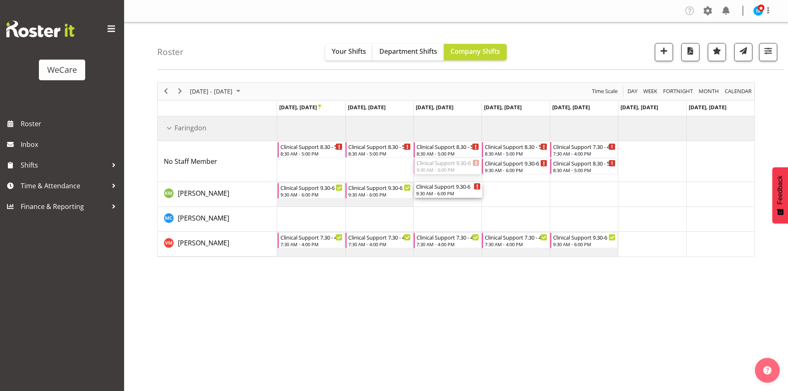
drag, startPoint x: 446, startPoint y: 169, endPoint x: 451, endPoint y: 189, distance: 21.3
drag, startPoint x: 571, startPoint y: 152, endPoint x: 582, endPoint y: 190, distance: 39.6
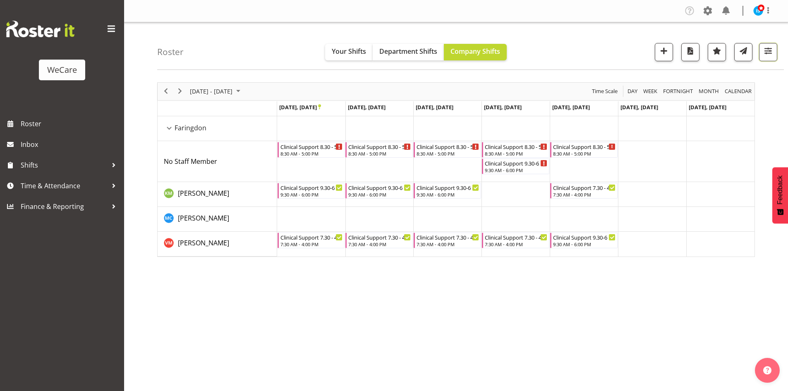
click at [764, 50] on span "button" at bounding box center [767, 50] width 11 height 11
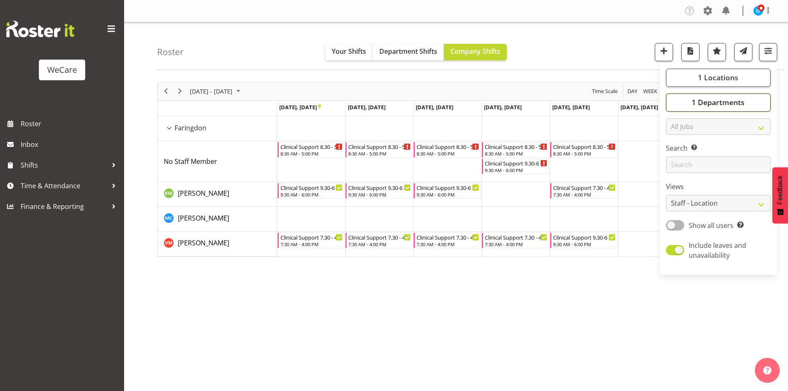
click at [738, 99] on span "1 Departments" at bounding box center [717, 102] width 53 height 10
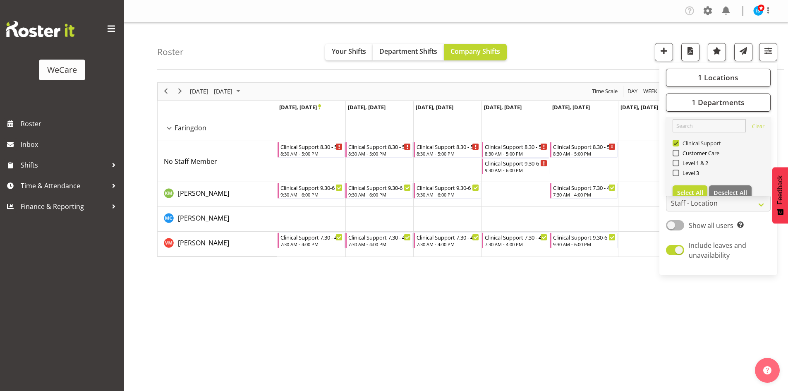
click at [689, 141] on span "Clinical Support" at bounding box center [700, 143] width 42 height 7
click at [678, 141] on input "Clinical Support" at bounding box center [674, 142] width 5 height 5
checkbox input "false"
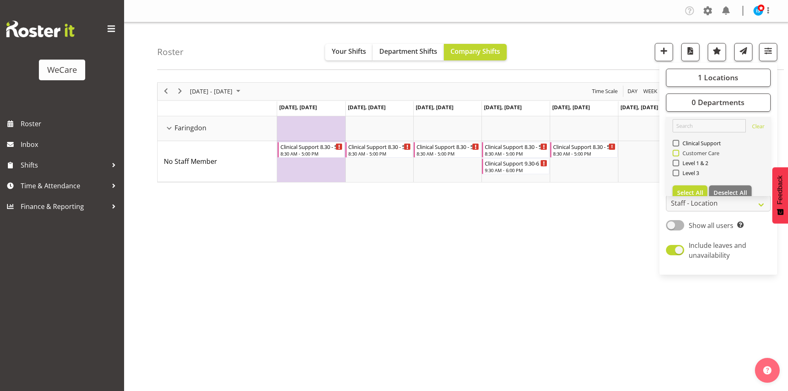
click at [684, 152] on span "Customer Care" at bounding box center [699, 153] width 41 height 7
click at [678, 152] on input "Customer Care" at bounding box center [674, 152] width 5 height 5
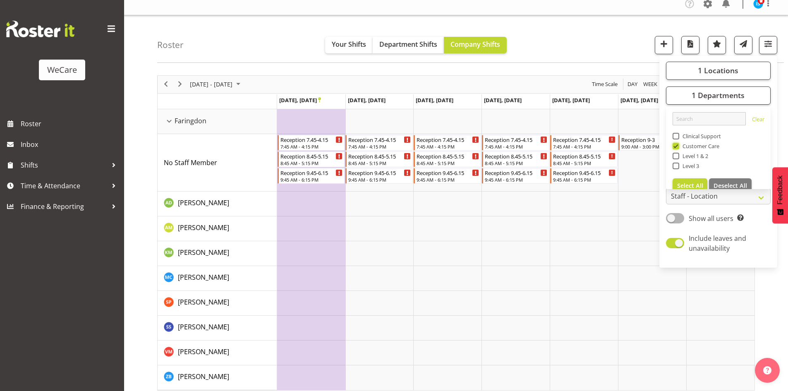
scroll to position [16, 0]
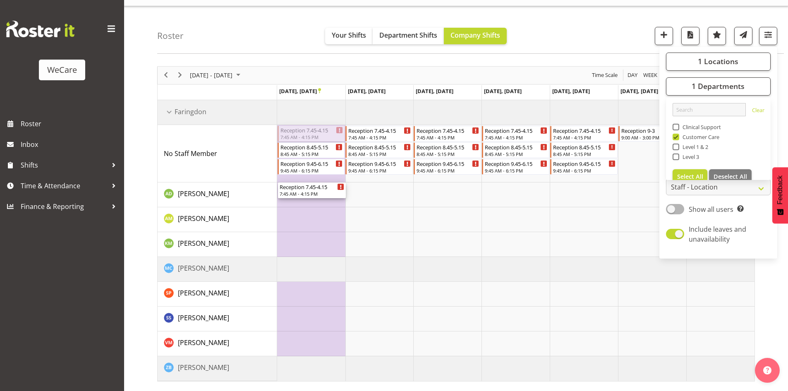
drag, startPoint x: 323, startPoint y: 131, endPoint x: 313, endPoint y: 187, distance: 56.4
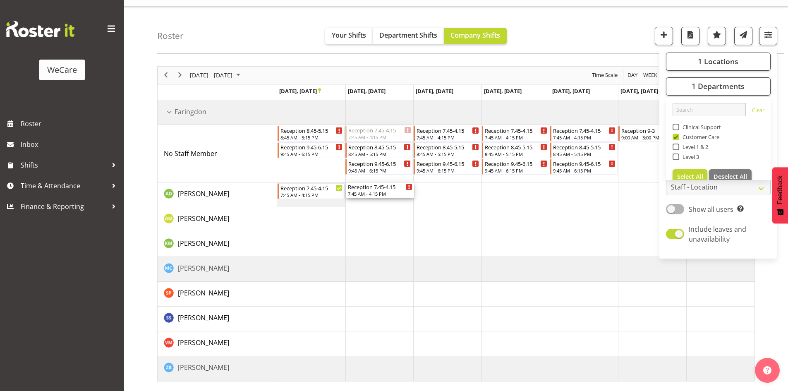
drag, startPoint x: 381, startPoint y: 129, endPoint x: 382, endPoint y: 189, distance: 59.5
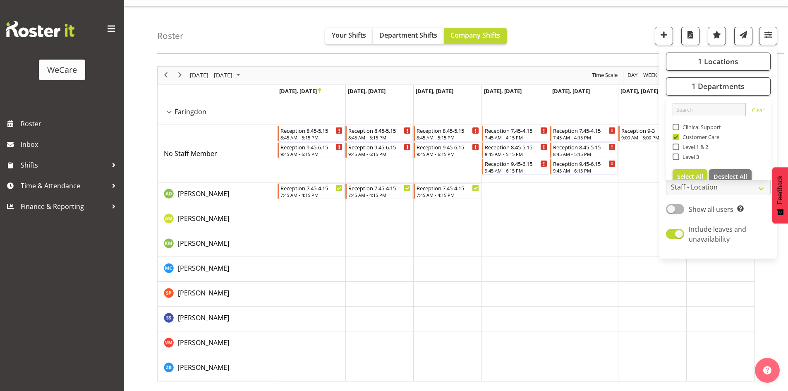
click at [578, 38] on div "Roster Your Shifts Department Shifts Company Shifts 1 Locations Clear Business …" at bounding box center [470, 30] width 626 height 48
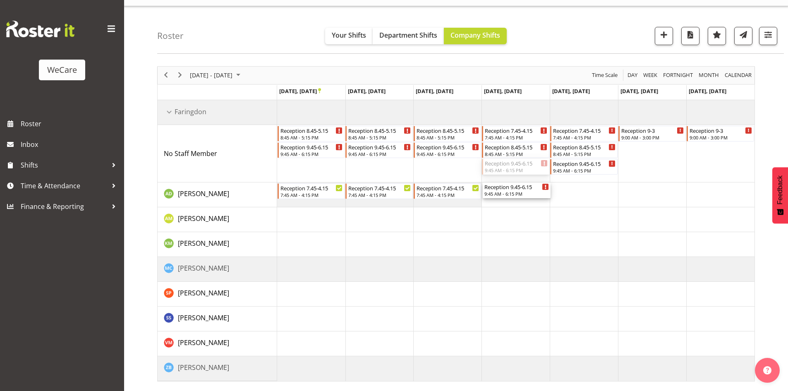
drag, startPoint x: 518, startPoint y: 165, endPoint x: 520, endPoint y: 189, distance: 24.9
drag, startPoint x: 585, startPoint y: 166, endPoint x: 588, endPoint y: 190, distance: 24.5
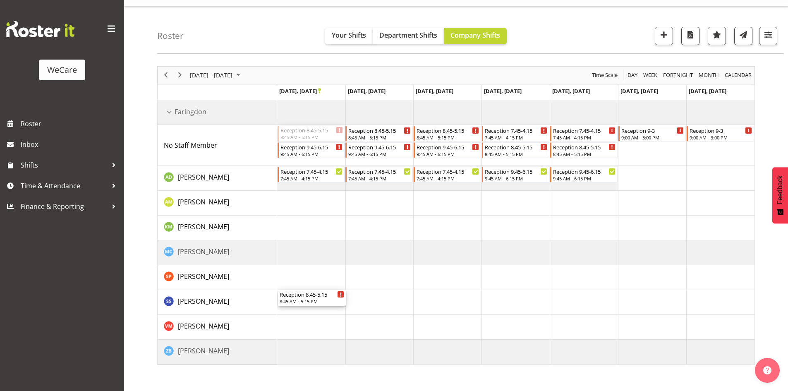
drag, startPoint x: 311, startPoint y: 127, endPoint x: 324, endPoint y: 305, distance: 179.0
drag, startPoint x: 387, startPoint y: 136, endPoint x: 384, endPoint y: 291, distance: 155.9
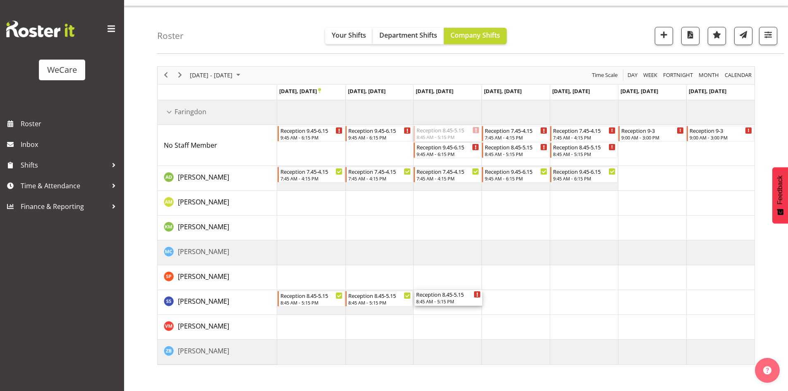
drag, startPoint x: 455, startPoint y: 131, endPoint x: 472, endPoint y: 291, distance: 160.9
drag, startPoint x: 518, startPoint y: 133, endPoint x: 522, endPoint y: 295, distance: 162.1
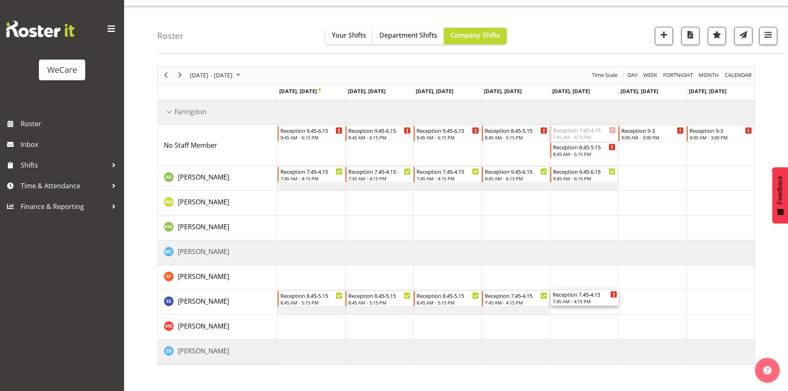
drag, startPoint x: 592, startPoint y: 139, endPoint x: 581, endPoint y: 291, distance: 151.7
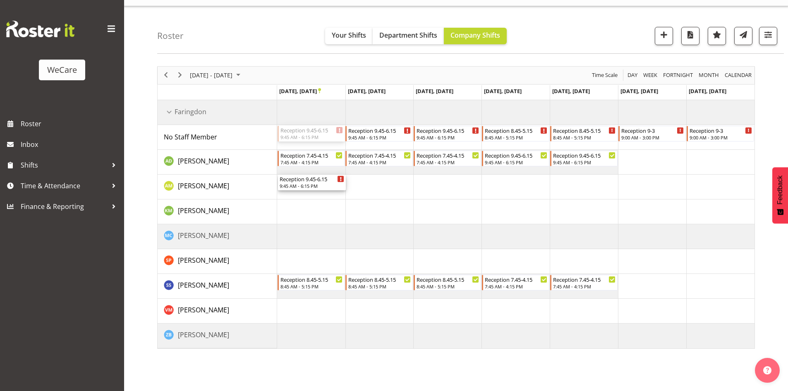
drag, startPoint x: 307, startPoint y: 131, endPoint x: 310, endPoint y: 176, distance: 45.2
drag, startPoint x: 382, startPoint y: 136, endPoint x: 383, endPoint y: 184, distance: 48.0
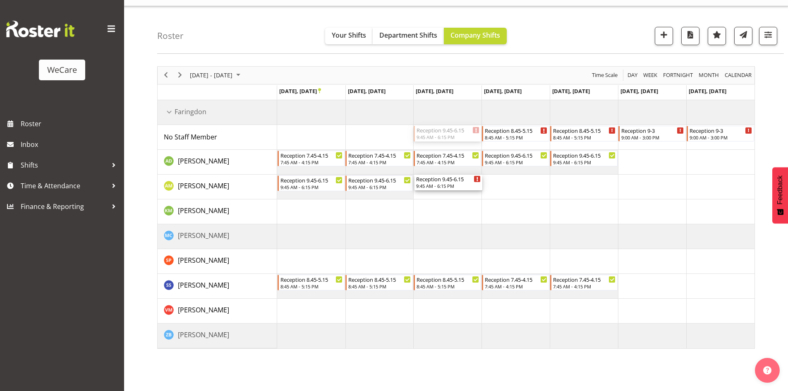
drag, startPoint x: 446, startPoint y: 132, endPoint x: 447, endPoint y: 179, distance: 46.3
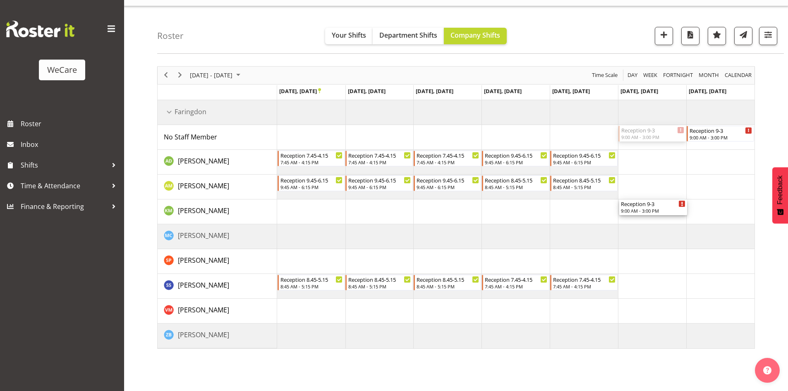
drag, startPoint x: 649, startPoint y: 131, endPoint x: 656, endPoint y: 201, distance: 69.8
drag, startPoint x: 724, startPoint y: 128, endPoint x: 730, endPoint y: 251, distance: 122.5
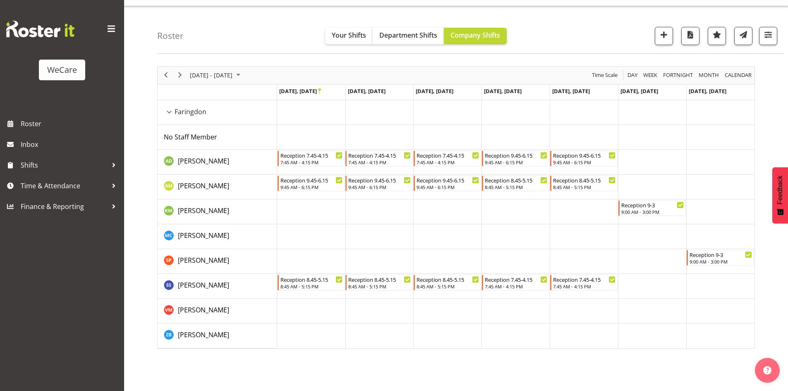
click at [771, 47] on div "Roster Your Shifts Department Shifts Company Shifts 1 Locations Clear Business …" at bounding box center [470, 30] width 626 height 48
click at [780, 37] on div "Roster Your Shifts Department Shifts Company Shifts 1 Locations Clear Business …" at bounding box center [470, 30] width 626 height 48
click at [769, 31] on span "button" at bounding box center [767, 34] width 11 height 11
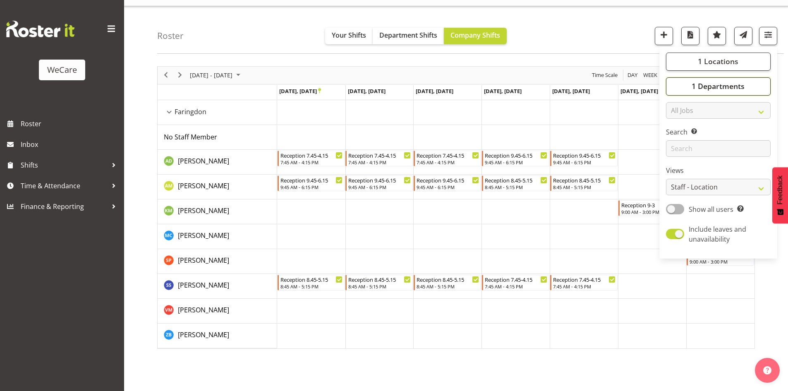
click at [723, 85] on span "1 Departments" at bounding box center [717, 86] width 53 height 10
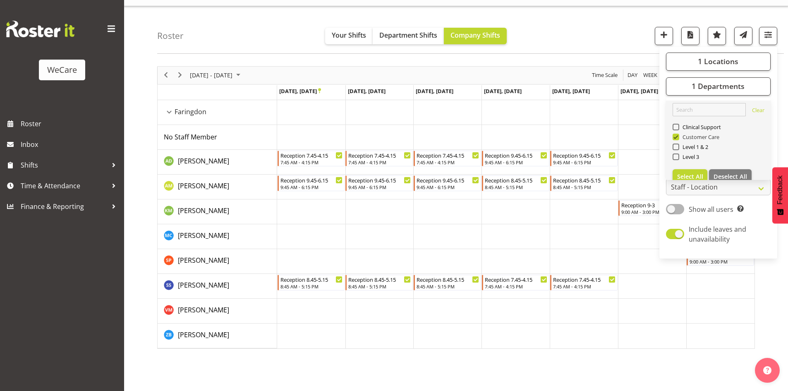
click at [692, 137] on span "Customer Care" at bounding box center [699, 137] width 41 height 7
click at [678, 137] on input "Customer Care" at bounding box center [674, 136] width 5 height 5
checkbox input "false"
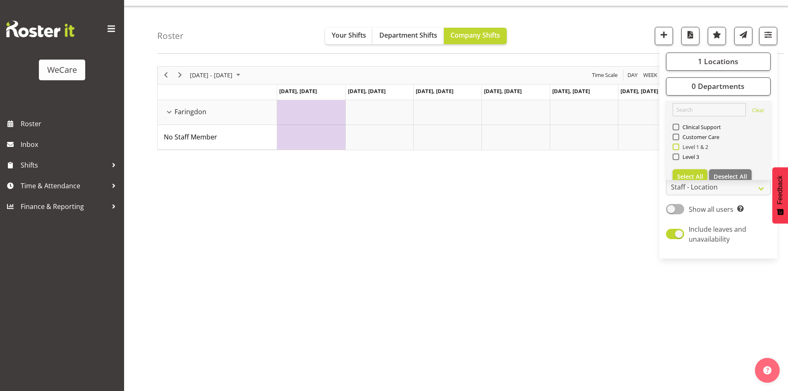
click at [692, 148] on span "Level 1 & 2" at bounding box center [693, 146] width 29 height 7
click at [678, 148] on input "Level 1 & 2" at bounding box center [674, 146] width 5 height 5
checkbox input "true"
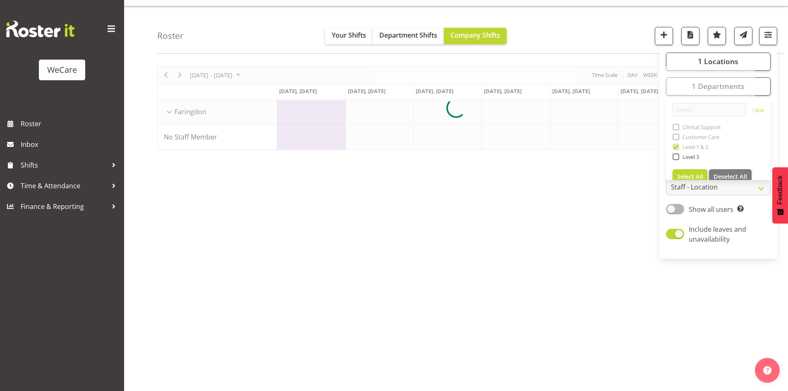
click at [600, 31] on div "Roster Your Shifts Department Shifts Company Shifts 1 Locations Clear Business …" at bounding box center [470, 30] width 626 height 48
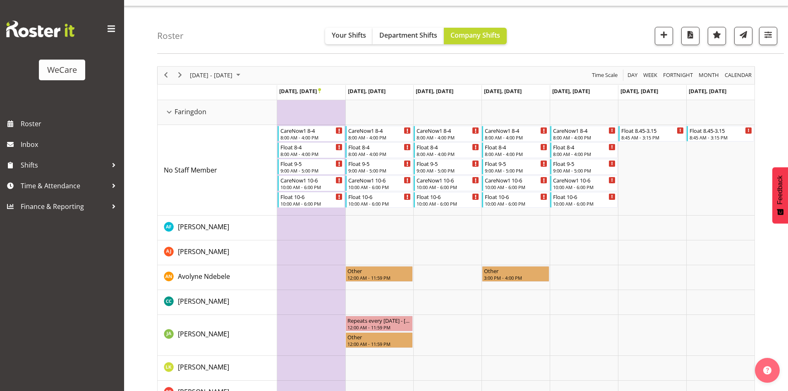
click at [229, 27] on div "Roster Your Shifts Department Shifts Company Shifts 1 Locations Clear Business …" at bounding box center [470, 30] width 626 height 48
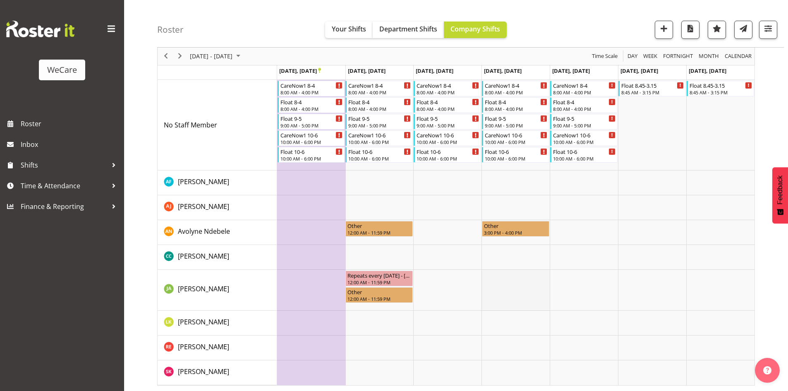
scroll to position [62, 0]
drag, startPoint x: 315, startPoint y: 79, endPoint x: 316, endPoint y: 148, distance: 69.5
click at [317, 152] on tbody "Nov 3, Monday Nov 4, Tuesday Nov 5, Wednesday Nov 6, Thursday Nov 7, Friday Nov…" at bounding box center [456, 211] width 597 height 345
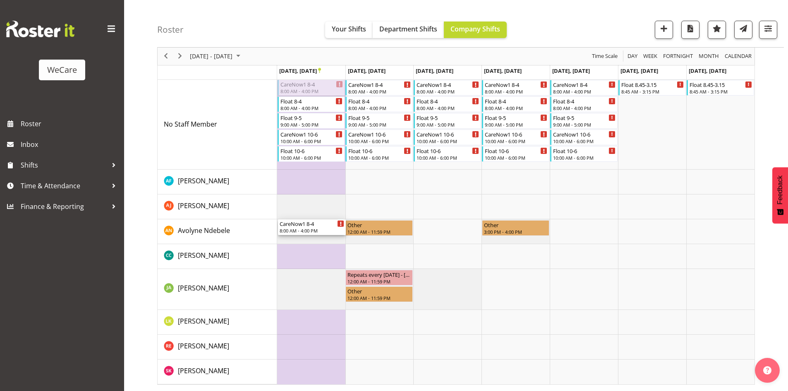
drag, startPoint x: 316, startPoint y: 181, endPoint x: 317, endPoint y: 239, distance: 58.7
click at [317, 239] on div "CareNow1 8-4 8:00 AM - 4:00 PM Float 8-4 8:00 AM - 4:00 PM Float 9-5 9:00 AM - …" at bounding box center [515, 219] width 477 height 330
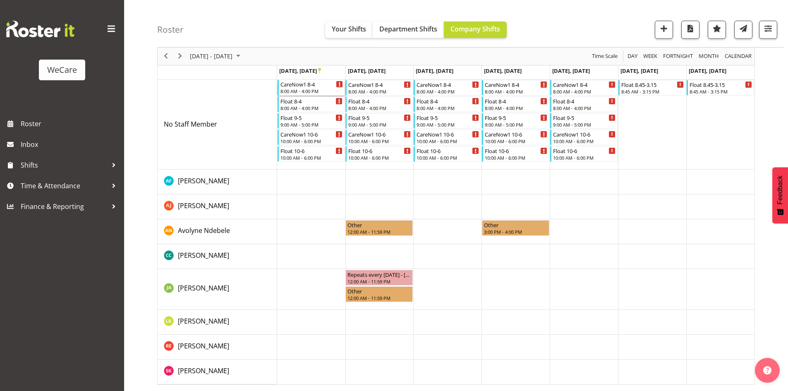
click at [319, 91] on div "8:00 AM - 4:00 PM" at bounding box center [311, 91] width 63 height 7
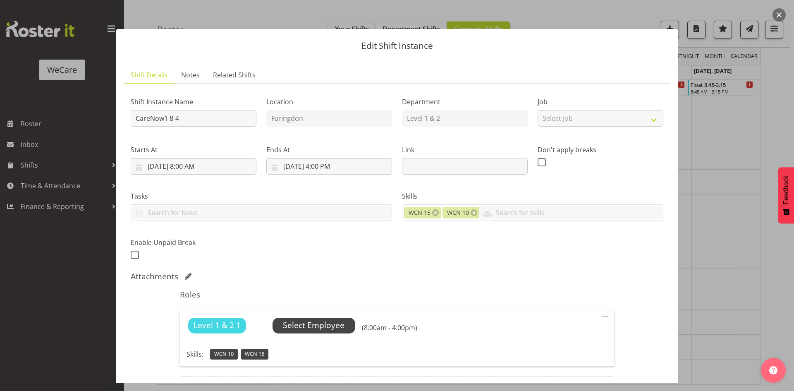
click at [309, 322] on span "Select Employee" at bounding box center [314, 325] width 62 height 12
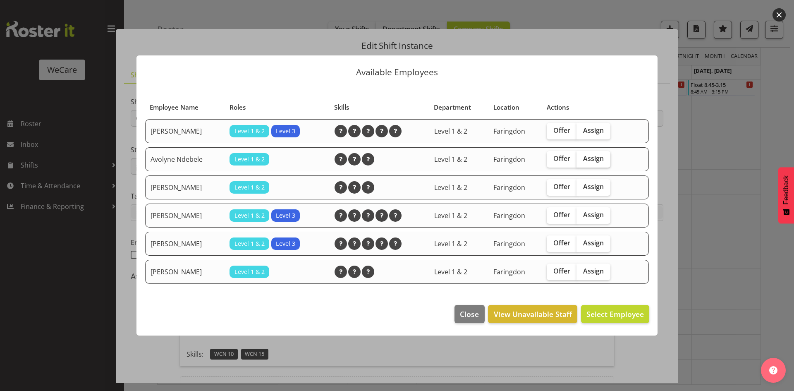
click at [602, 160] on span "Assign" at bounding box center [593, 158] width 21 height 8
click at [582, 160] on input "Assign" at bounding box center [578, 158] width 5 height 5
checkbox input "true"
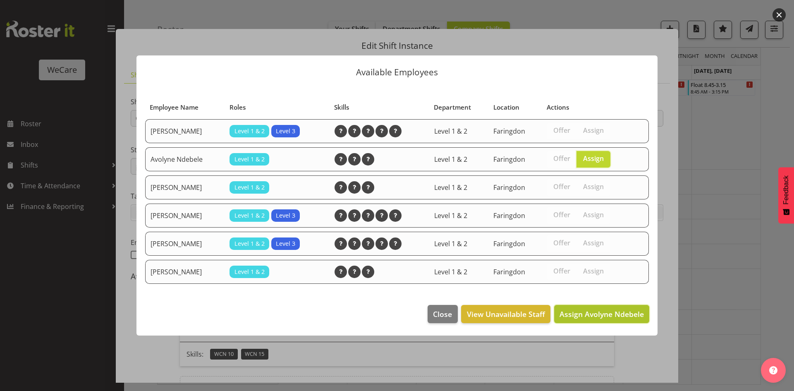
click at [632, 310] on span "Assign Avolyne Ndebele" at bounding box center [601, 314] width 84 height 10
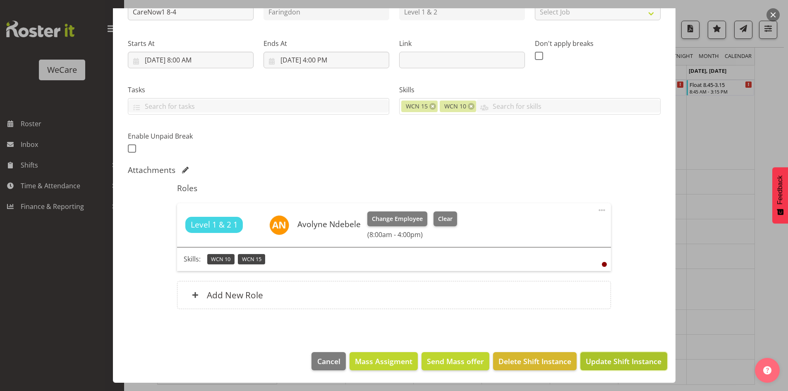
click at [639, 363] on span "Update Shift Instance" at bounding box center [623, 361] width 76 height 11
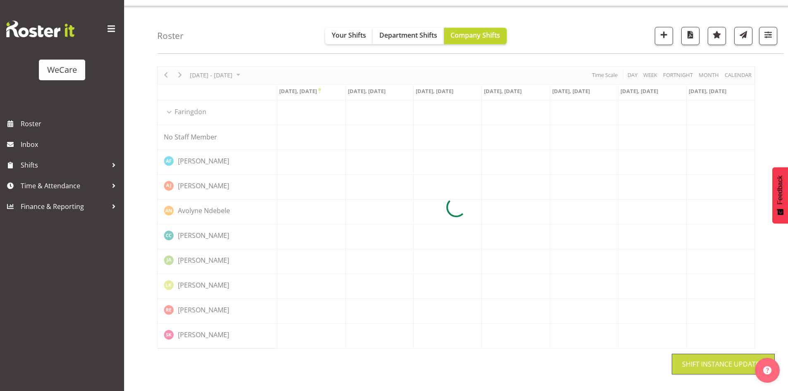
scroll to position [16, 0]
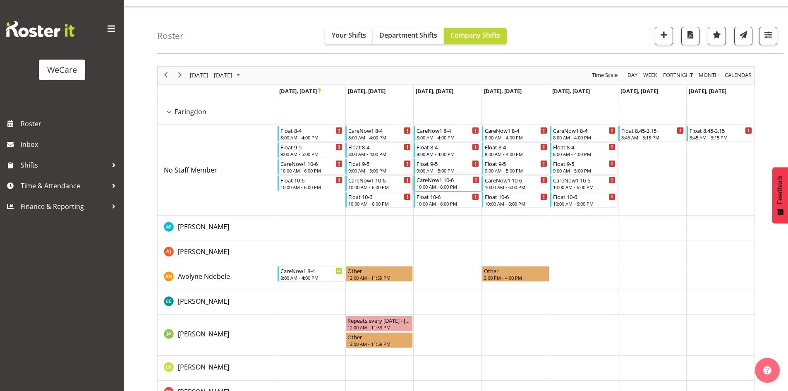
click at [441, 182] on div "CareNow1 10-6" at bounding box center [447, 179] width 63 height 8
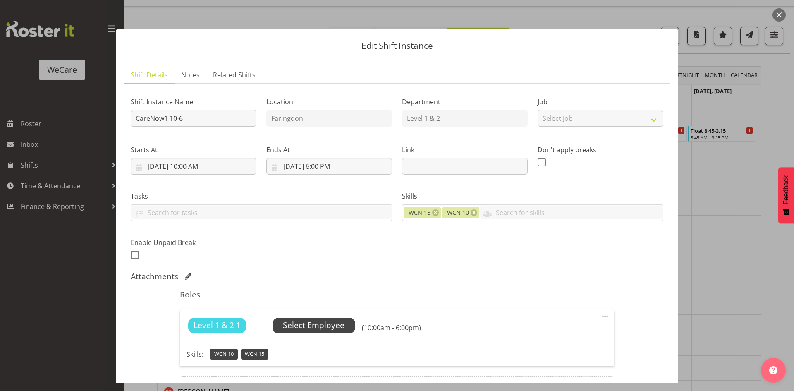
click at [319, 329] on span "Select Employee" at bounding box center [314, 325] width 62 height 12
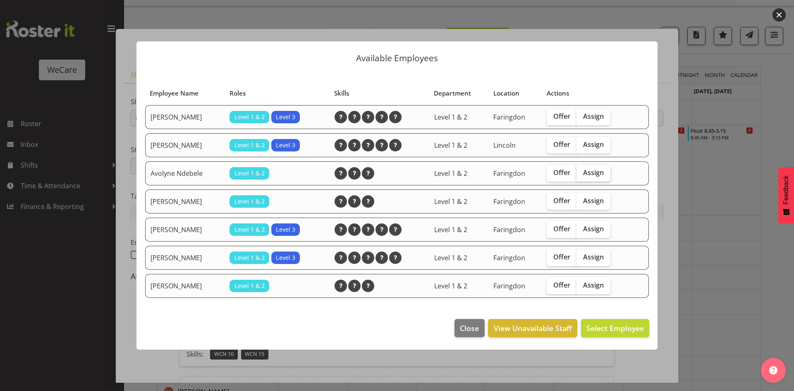
click at [602, 167] on label "Assign" at bounding box center [593, 173] width 34 height 17
click at [582, 170] on input "Assign" at bounding box center [578, 172] width 5 height 5
checkbox input "true"
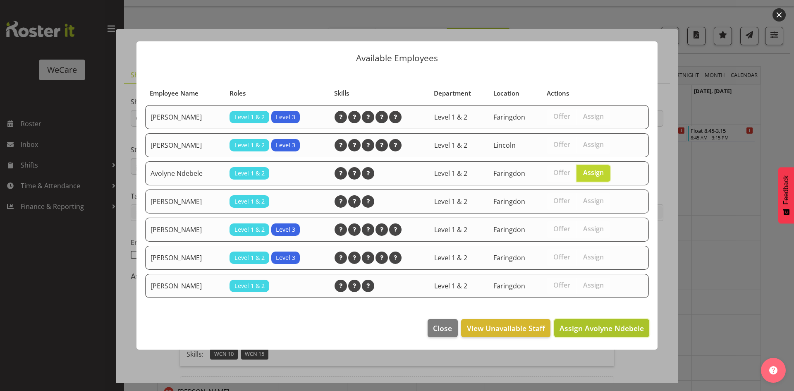
click at [608, 333] on span "Assign Avolyne Ndebele" at bounding box center [601, 327] width 84 height 11
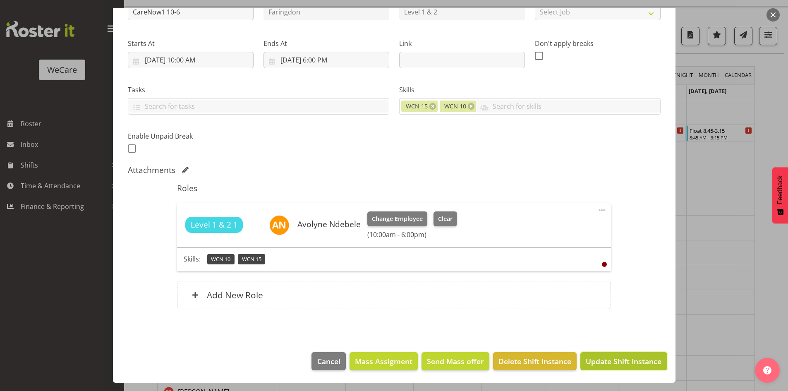
click at [624, 356] on span "Update Shift Instance" at bounding box center [623, 361] width 76 height 11
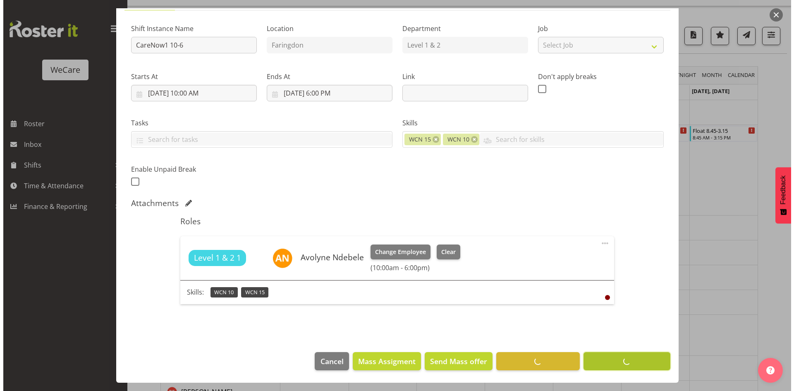
scroll to position [73, 0]
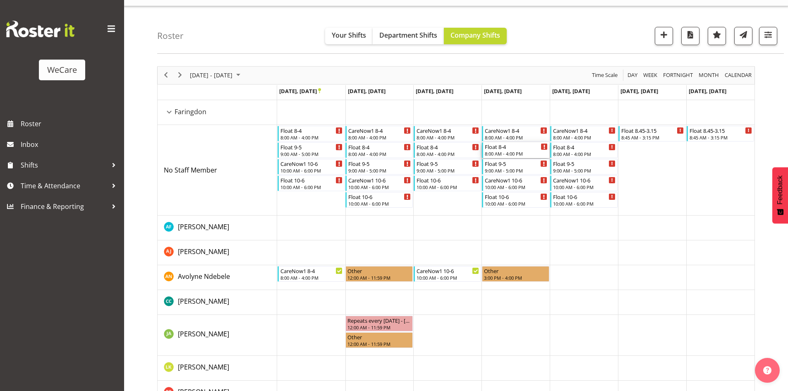
click at [528, 146] on div "Float 8-4" at bounding box center [516, 146] width 63 height 8
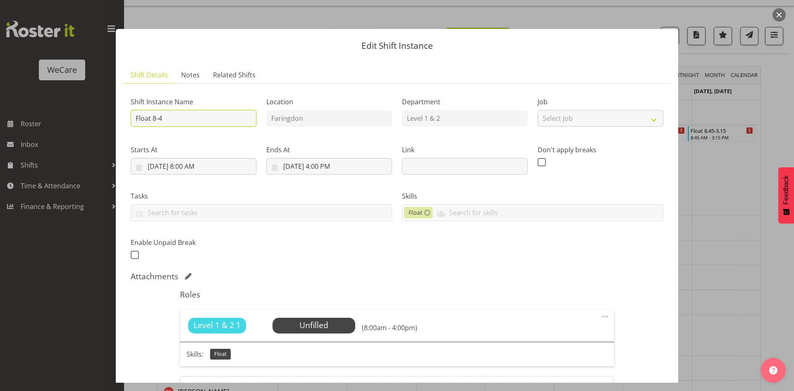
click at [200, 121] on input "Float 8-4" at bounding box center [194, 118] width 126 height 17
type input "Float 8-2.30"
click at [324, 168] on input "11/6/2025, 4:00 PM" at bounding box center [329, 166] width 126 height 17
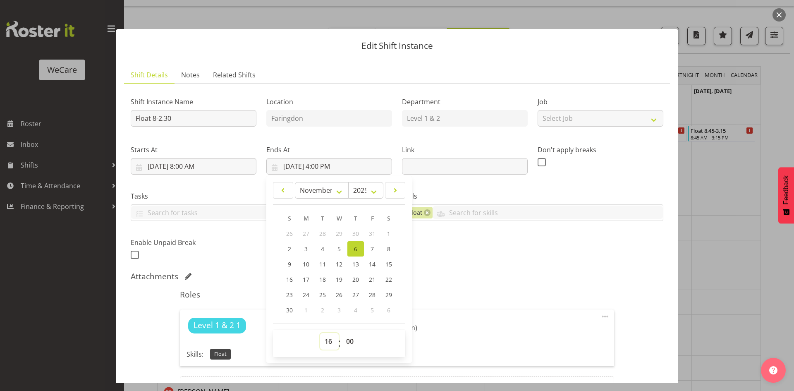
click at [325, 341] on select "00 01 02 03 04 05 06 07 08 09 10 11 12 13 14 15 16 17 18 19 20 21 22 23" at bounding box center [329, 341] width 19 height 17
select select "14"
click at [320, 333] on select "00 01 02 03 04 05 06 07 08 09 10 11 12 13 14 15 16 17 18 19 20 21 22 23" at bounding box center [329, 341] width 19 height 17
type input "11/6/2025, 2:00 PM"
select select "30"
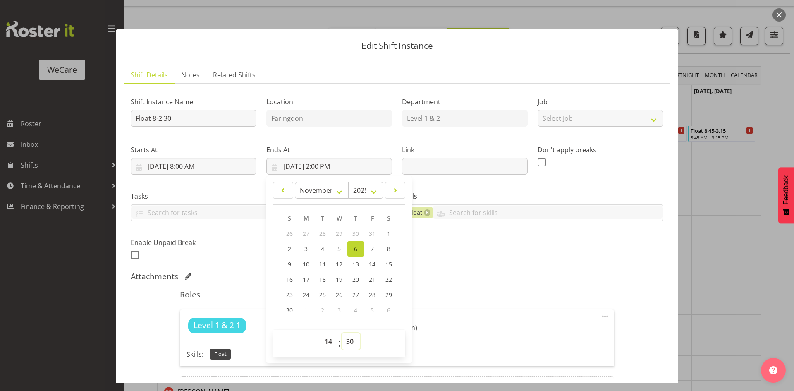
type input "11/6/2025, 2:30 PM"
click at [608, 266] on div "Shift Instance Name Float 8-2.30 Location Faringdon Department Level 1 & 2 Job …" at bounding box center [397, 252] width 532 height 324
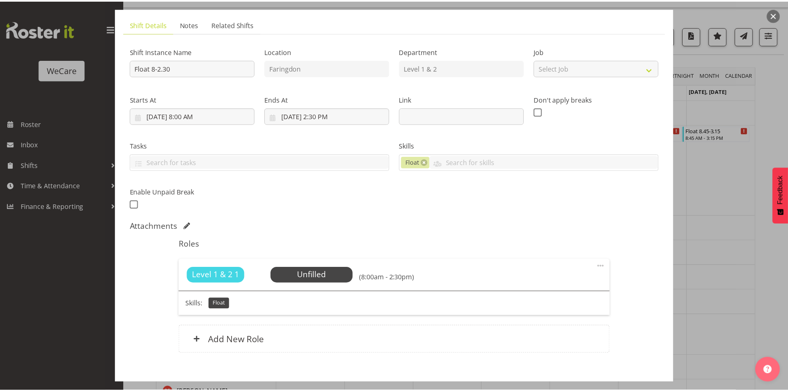
scroll to position [95, 0]
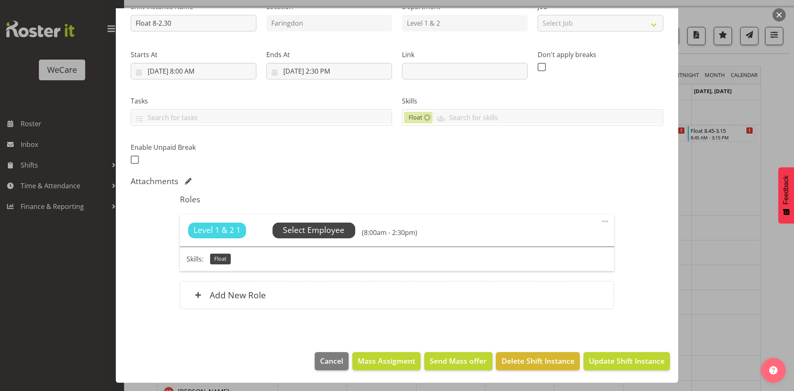
click at [340, 227] on span "Select Employee" at bounding box center [314, 230] width 62 height 12
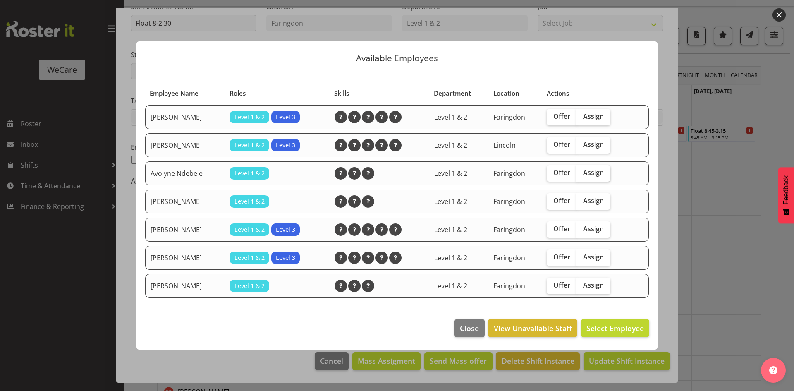
click at [592, 172] on span "Assign" at bounding box center [593, 172] width 21 height 8
click at [582, 172] on input "Assign" at bounding box center [578, 172] width 5 height 5
checkbox input "true"
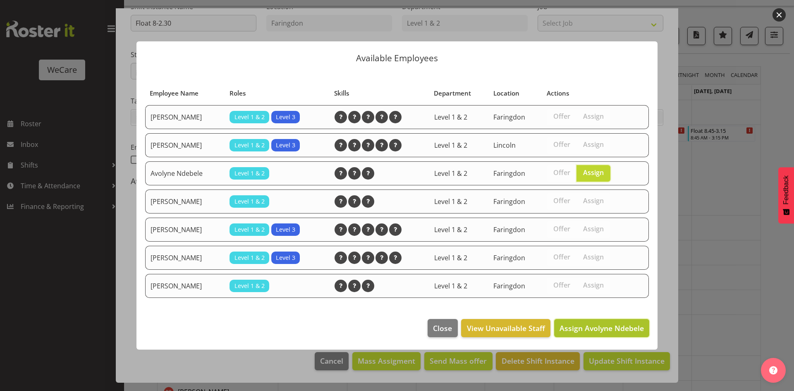
click at [608, 325] on span "Assign Avolyne Ndebele" at bounding box center [601, 328] width 84 height 10
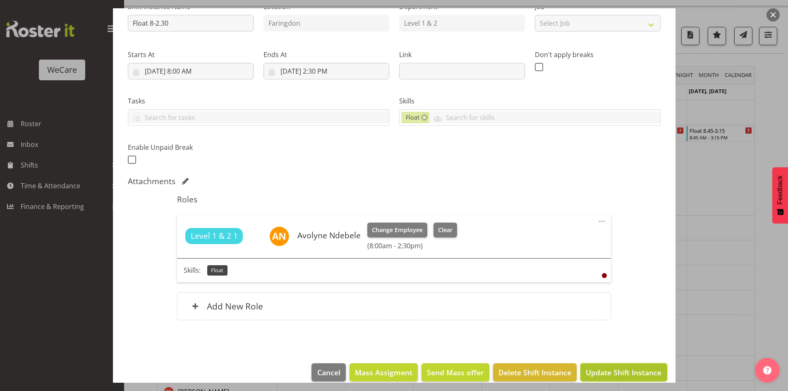
click at [612, 370] on span "Update Shift Instance" at bounding box center [623, 372] width 76 height 11
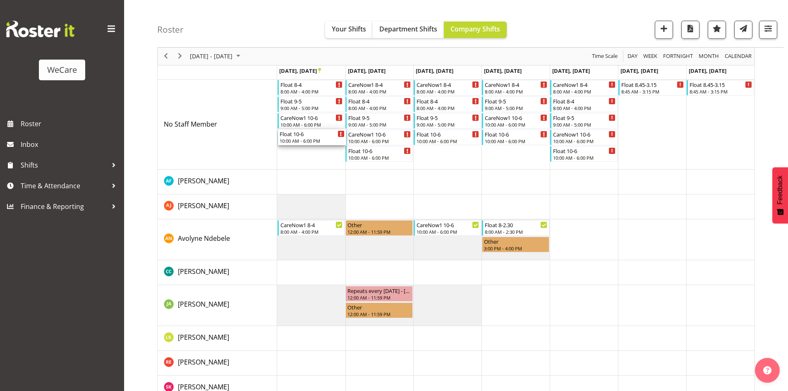
scroll to position [78, 0]
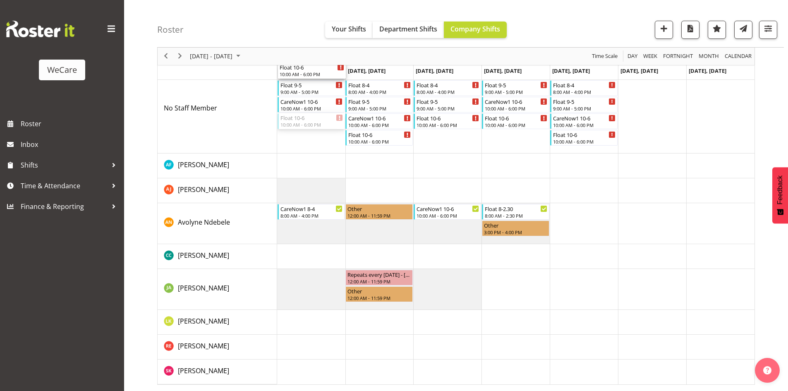
drag, startPoint x: 305, startPoint y: 186, endPoint x: 310, endPoint y: 124, distance: 61.8
click at [310, 124] on div "Float 8-4 8:00 AM - 4:00 PM Float 9-5 9:00 AM - 5:00 PM CareNow1 10-6 10:00 AM …" at bounding box center [515, 211] width 477 height 346
drag, startPoint x: 299, startPoint y: 105, endPoint x: 304, endPoint y: 355, distance: 249.7
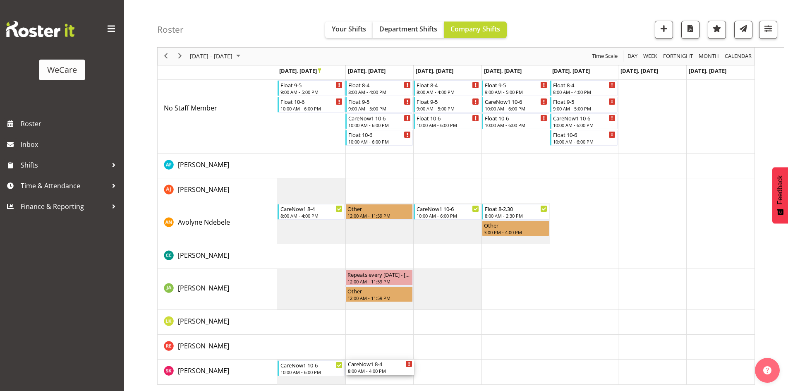
drag, startPoint x: 388, startPoint y: 148, endPoint x: 387, endPoint y: 363, distance: 215.0
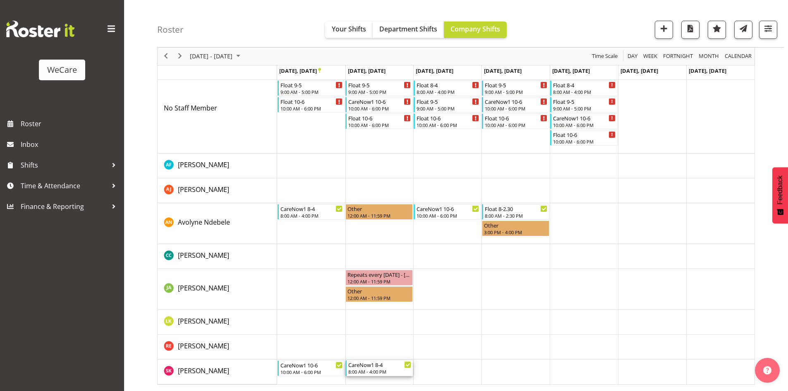
click at [387, 363] on div "CareNow1 8-4" at bounding box center [379, 364] width 63 height 8
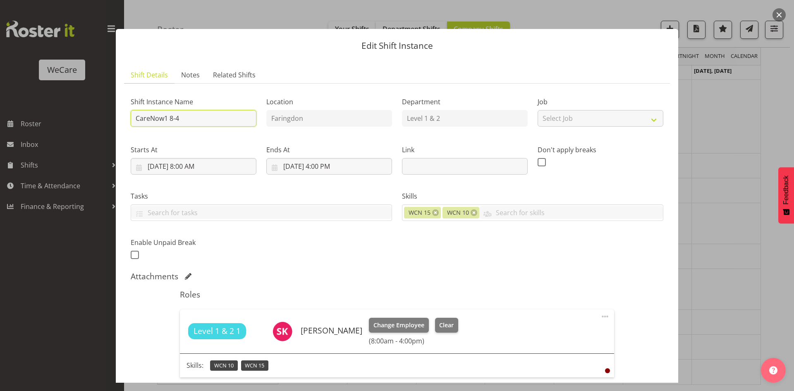
drag, startPoint x: 220, startPoint y: 115, endPoint x: 0, endPoint y: 95, distance: 220.4
click at [10, 100] on div "Edit Shift Instance Shift Details Notes Related Shifts Shift Instance Name Care…" at bounding box center [397, 195] width 794 height 391
type input "CN 10-4/Float"
click at [377, 251] on div "Shift Instance Name CN 10-4/Float Location Faringdon Department Level 1 & 2 Job…" at bounding box center [397, 175] width 542 height 181
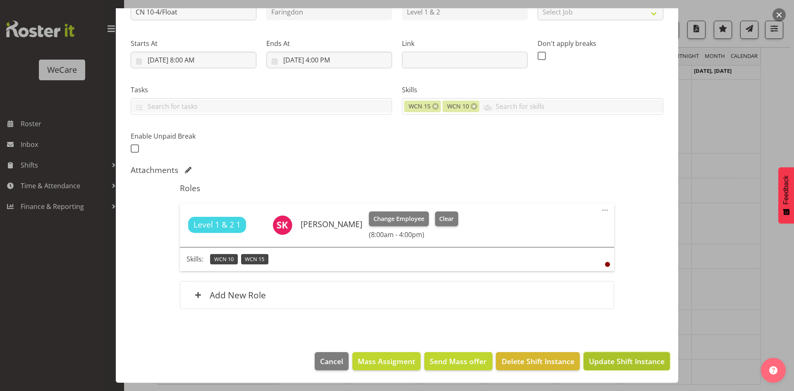
click at [640, 362] on span "Update Shift Instance" at bounding box center [627, 361] width 76 height 11
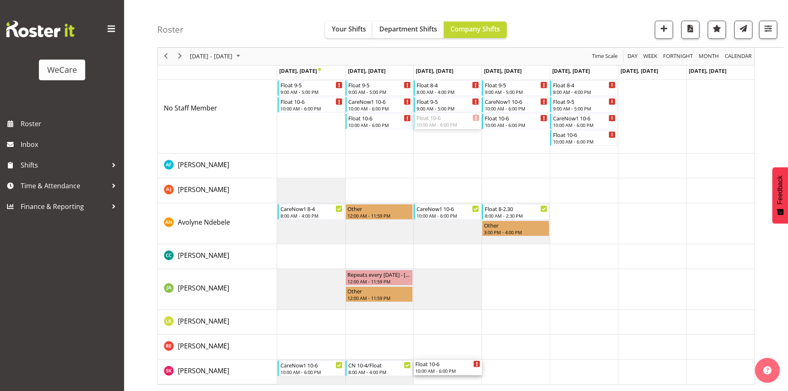
drag, startPoint x: 435, startPoint y: 146, endPoint x: 455, endPoint y: 381, distance: 236.5
click at [455, 381] on div "Float 8-4 8:00 AM - 4:00 PM Float 9-5 9:00 AM - 5:00 PM Float 10-6 10:00 AM - 6…" at bounding box center [515, 211] width 477 height 346
drag, startPoint x: 514, startPoint y: 105, endPoint x: 527, endPoint y: 363, distance: 257.9
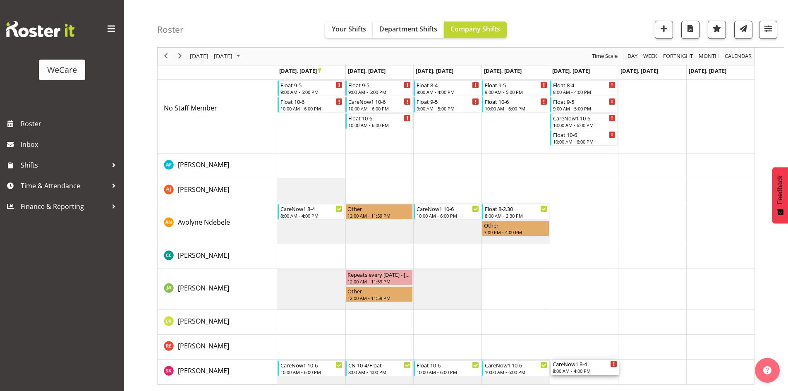
drag, startPoint x: 586, startPoint y: 115, endPoint x: 609, endPoint y: 365, distance: 250.7
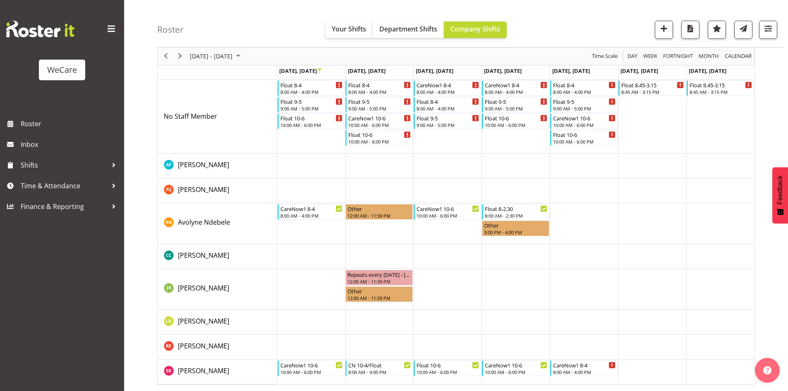
scroll to position [62, 0]
click at [303, 89] on div "8:00 AM - 4:00 PM" at bounding box center [311, 91] width 63 height 7
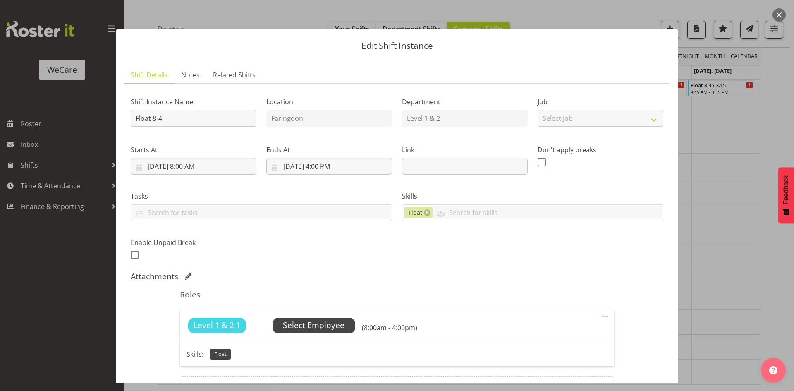
click at [322, 319] on span "Select Employee" at bounding box center [314, 325] width 62 height 12
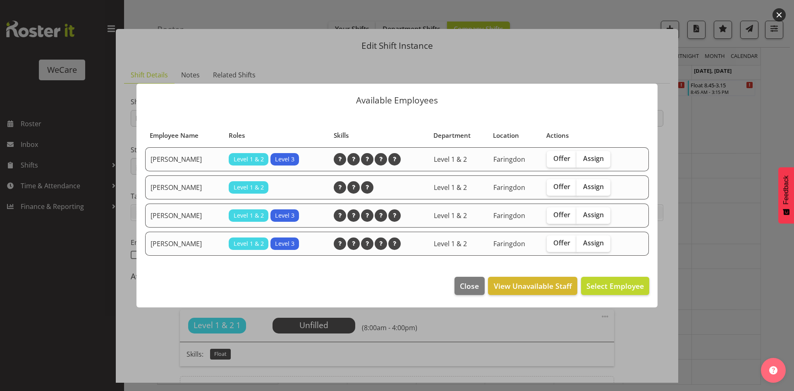
click at [613, 183] on div "Offer Assign" at bounding box center [589, 187] width 84 height 17
click at [606, 181] on label "Assign" at bounding box center [593, 187] width 34 height 17
click at [582, 184] on input "Assign" at bounding box center [578, 186] width 5 height 5
checkbox input "true"
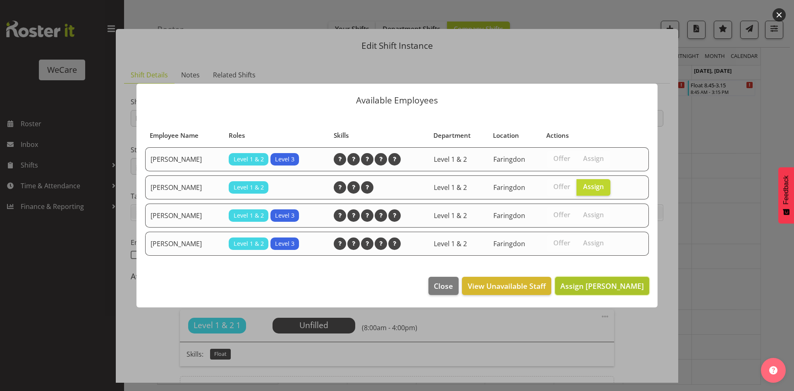
click at [607, 281] on span "Assign Jane Arps" at bounding box center [602, 286] width 84 height 10
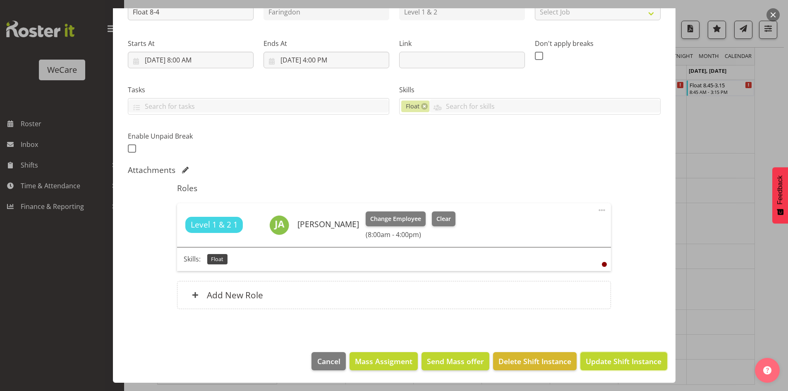
drag, startPoint x: 616, startPoint y: 362, endPoint x: 628, endPoint y: 351, distance: 15.8
click at [616, 361] on span "Update Shift Instance" at bounding box center [623, 361] width 76 height 11
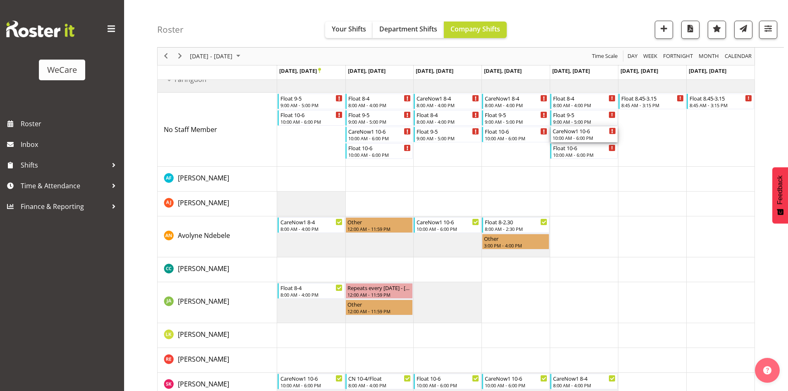
scroll to position [57, 0]
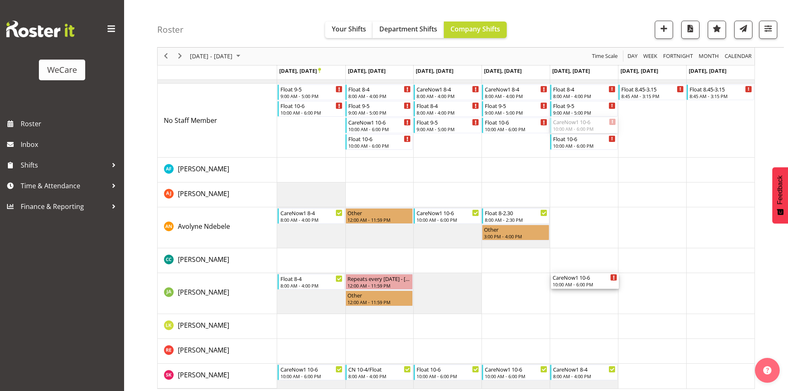
drag, startPoint x: 592, startPoint y: 164, endPoint x: 593, endPoint y: 295, distance: 131.1
click at [593, 295] on div "Float 9-5 9:00 AM - 5:00 PM Float 10-6 10:00 AM - 6:00 PM Float 8-4 8:00 AM - 4…" at bounding box center [515, 223] width 477 height 329
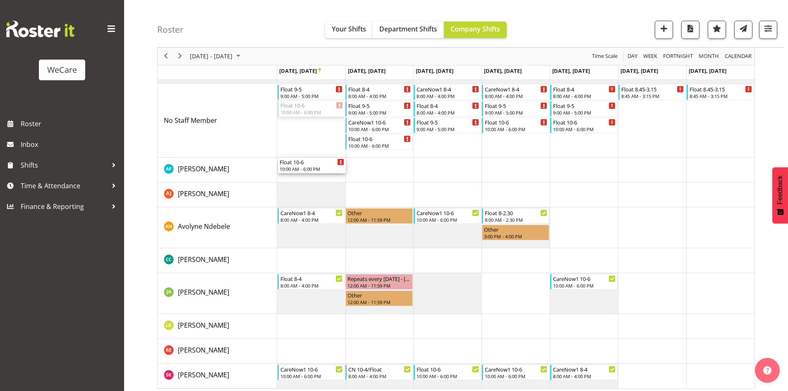
drag, startPoint x: 298, startPoint y: 111, endPoint x: 312, endPoint y: 169, distance: 59.6
drag, startPoint x: 513, startPoint y: 93, endPoint x: 514, endPoint y: 166, distance: 73.2
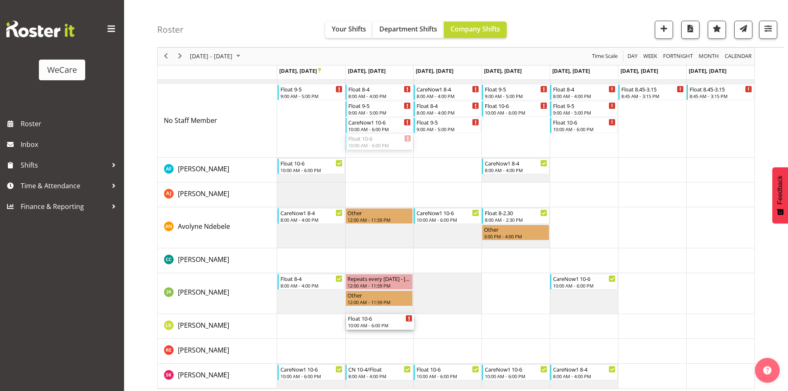
drag, startPoint x: 378, startPoint y: 141, endPoint x: 375, endPoint y: 315, distance: 174.1
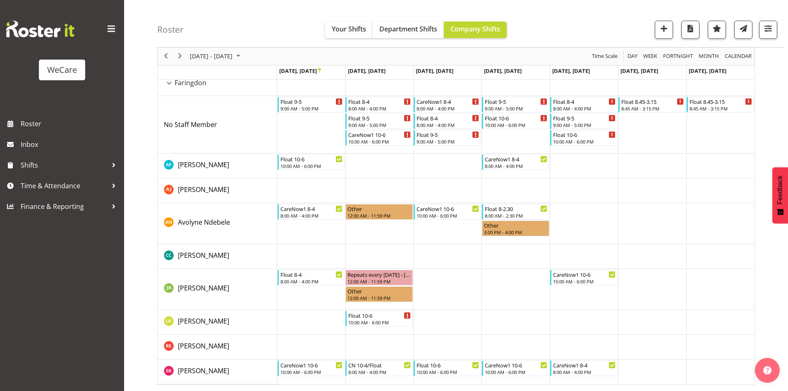
scroll to position [45, 0]
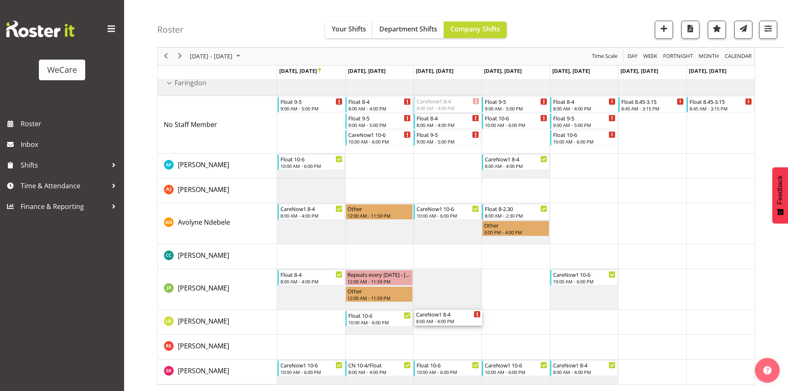
drag, startPoint x: 449, startPoint y: 121, endPoint x: 459, endPoint y: 330, distance: 209.5
click at [459, 330] on div "Float 9-5 9:00 AM - 5:00 PM Float 8-4 8:00 AM - 4:00 PM Float 9-5 9:00 AM - 5:0…" at bounding box center [515, 227] width 477 height 313
drag, startPoint x: 573, startPoint y: 135, endPoint x: 586, endPoint y: 315, distance: 181.1
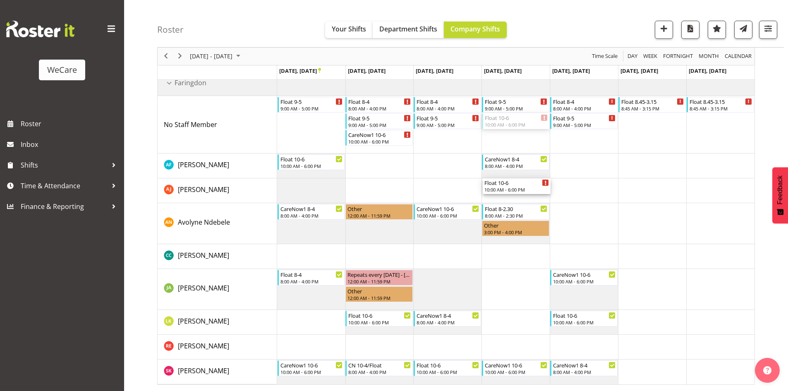
drag, startPoint x: 513, startPoint y: 116, endPoint x: 518, endPoint y: 182, distance: 66.0
drag, startPoint x: 594, startPoint y: 119, endPoint x: 606, endPoint y: 196, distance: 78.5
click at [606, 196] on div "Float 9-5 9:00 AM - 5:00 PM Float 8-4 8:00 AM - 4:00 PM Float 9-5 9:00 AM - 5:0…" at bounding box center [515, 227] width 477 height 313
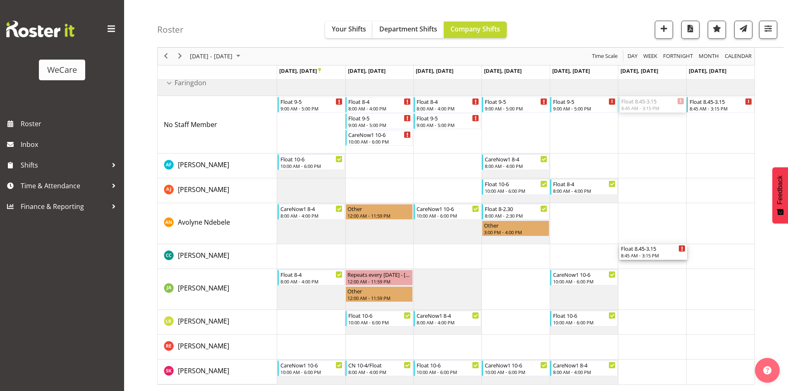
drag, startPoint x: 635, startPoint y: 102, endPoint x: 656, endPoint y: 285, distance: 183.9
click at [656, 285] on div "Float 9-5 9:00 AM - 5:00 PM Float 8-4 8:00 AM - 4:00 PM Float 9-5 9:00 AM - 5:0…" at bounding box center [515, 227] width 477 height 313
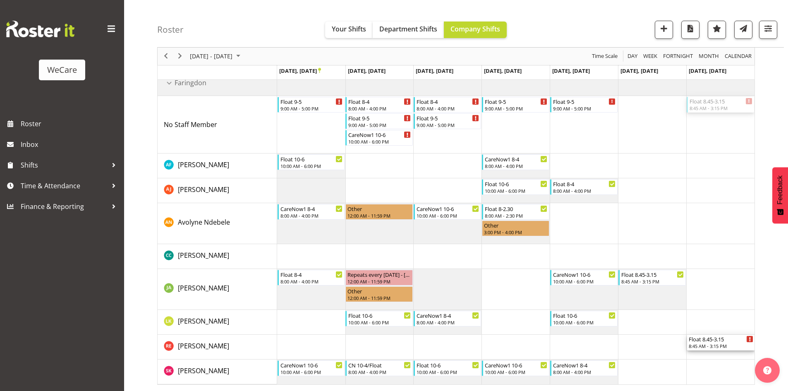
drag, startPoint x: 717, startPoint y: 107, endPoint x: 735, endPoint y: 337, distance: 230.2
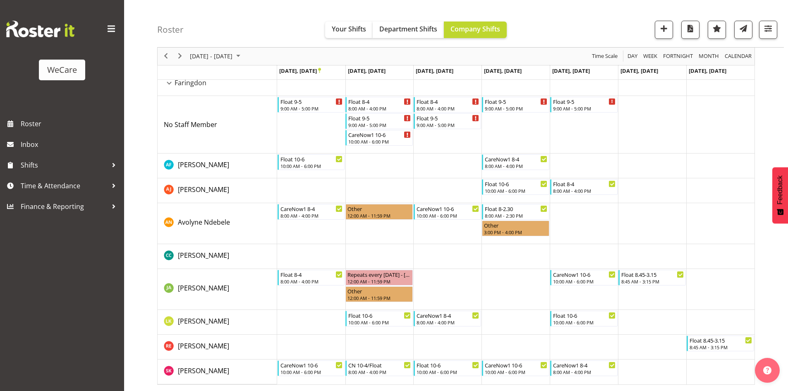
click at [758, 33] on div at bounding box center [764, 30] width 25 height 18
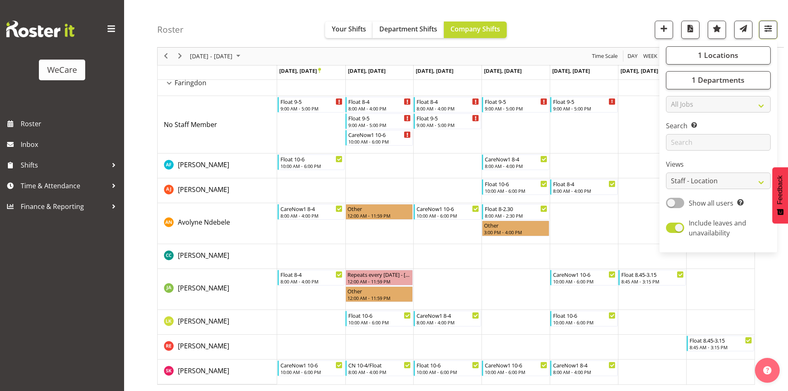
click at [776, 26] on button "button" at bounding box center [768, 30] width 18 height 18
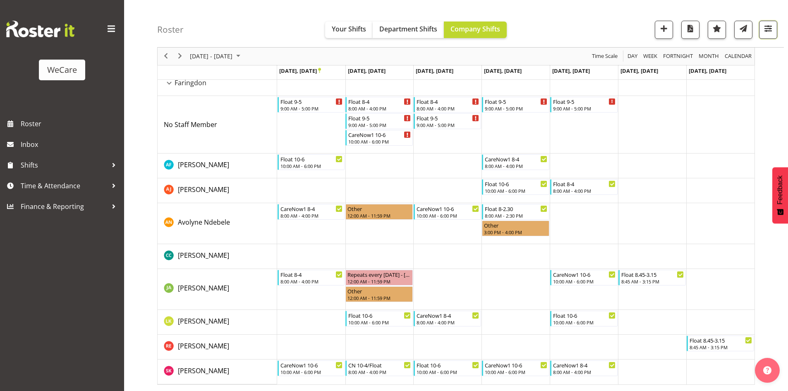
click at [776, 26] on button "button" at bounding box center [768, 30] width 18 height 18
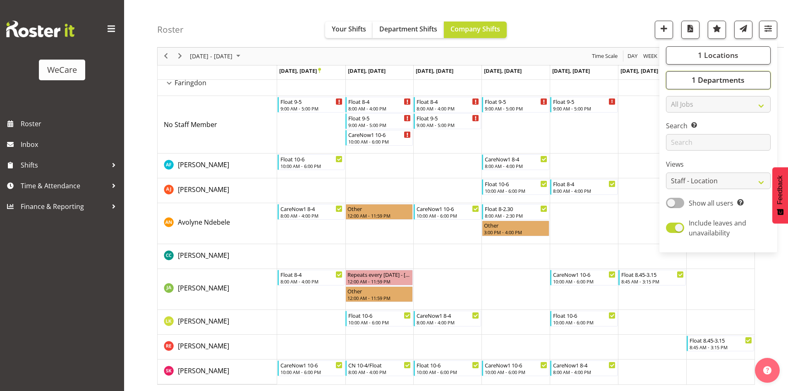
click at [721, 74] on button "1 Departments" at bounding box center [718, 80] width 105 height 18
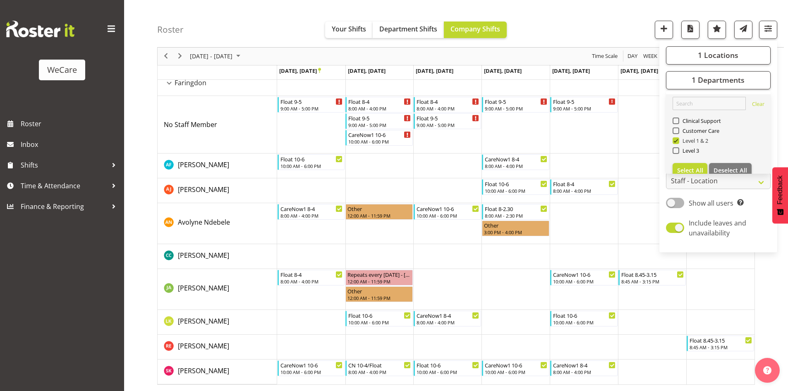
click at [699, 138] on span "Level 1 & 2" at bounding box center [693, 140] width 29 height 7
click at [678, 138] on input "Level 1 & 2" at bounding box center [674, 140] width 5 height 5
checkbox input "false"
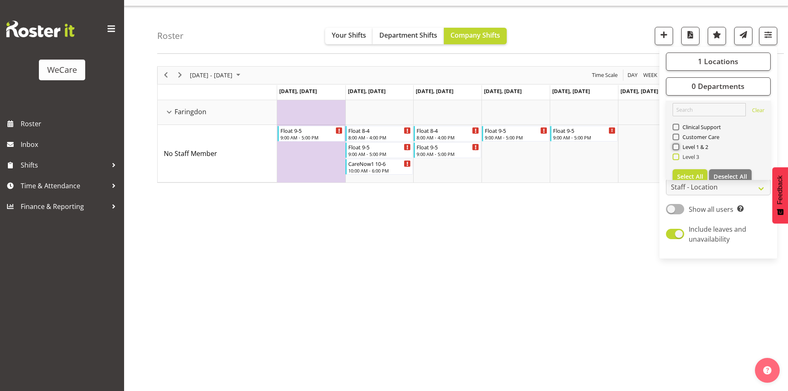
scroll to position [16, 0]
click at [690, 153] on span "Level 3" at bounding box center [689, 156] width 20 height 7
click at [678, 154] on input "Level 3" at bounding box center [674, 156] width 5 height 5
checkbox input "true"
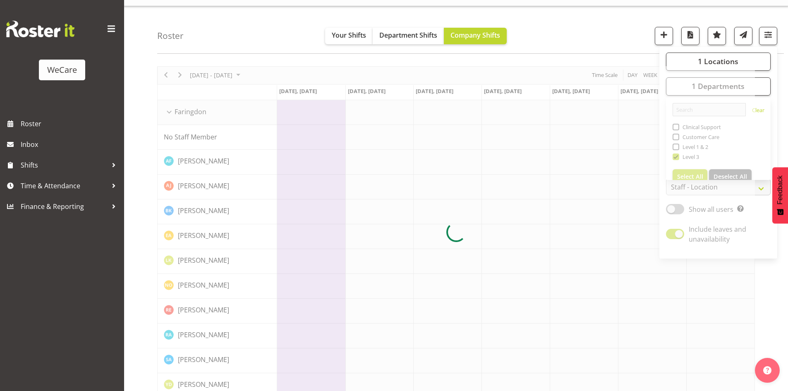
click at [606, 25] on div "Roster Your Shifts Department Shifts Company Shifts 1 Locations Clear Business …" at bounding box center [470, 30] width 626 height 48
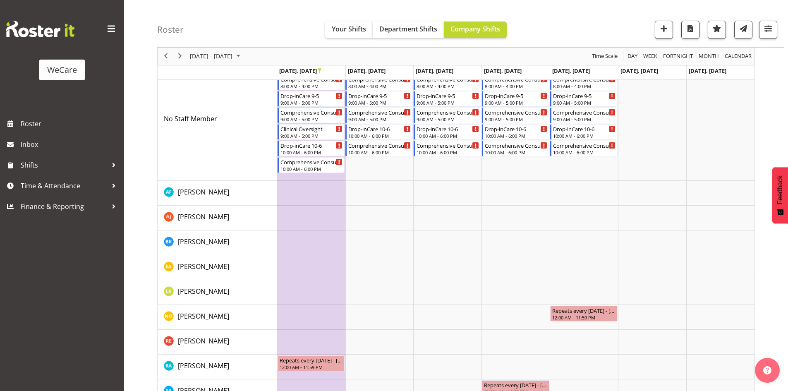
scroll to position [129, 0]
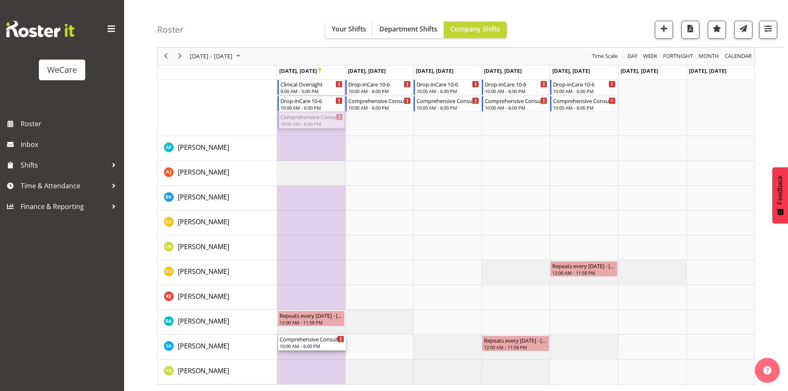
drag, startPoint x: 303, startPoint y: 119, endPoint x: 308, endPoint y: 353, distance: 234.0
click at [308, 353] on div "Drop-inCare 8-4 8:00 AM - 4:00 PM Comprehensive Consult 8-4 8:00 AM - 4:00 PM D…" at bounding box center [515, 186] width 477 height 396
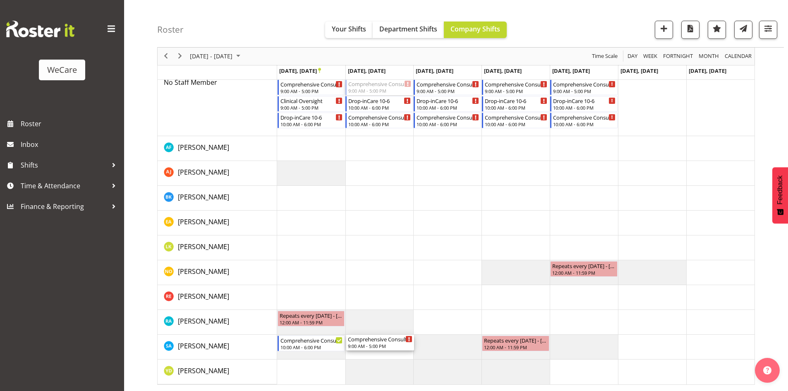
drag, startPoint x: 390, startPoint y: 84, endPoint x: 377, endPoint y: 343, distance: 258.7
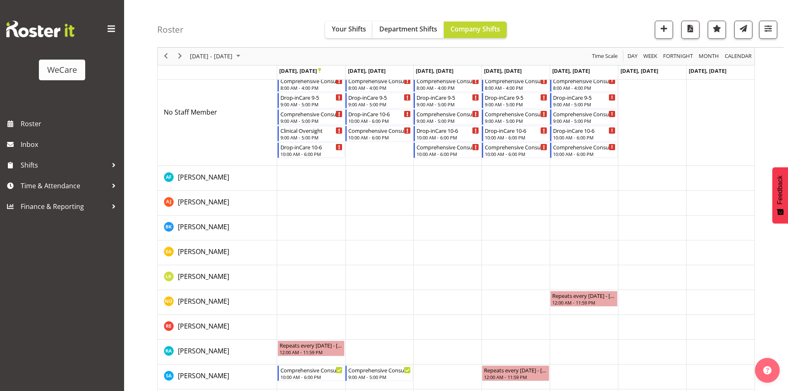
scroll to position [71, 0]
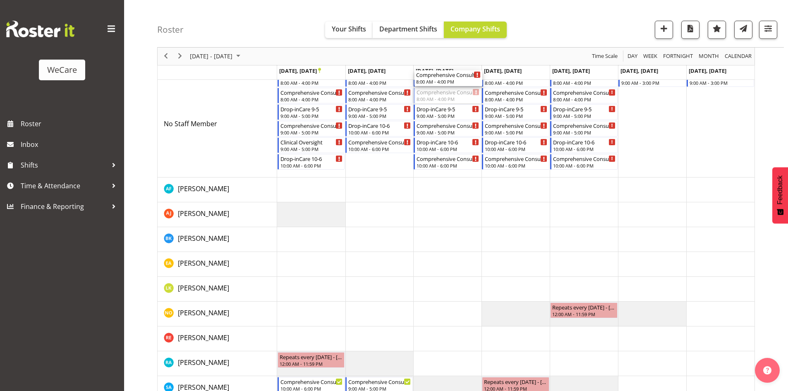
drag, startPoint x: 456, startPoint y: 97, endPoint x: 465, endPoint y: 129, distance: 33.1
click at [468, 134] on div "Drop-inCare 8-4 8:00 AM - 4:00 PM Comprehensive Consult 8-4 8:00 AM - 4:00 PM D…" at bounding box center [515, 235] width 477 height 380
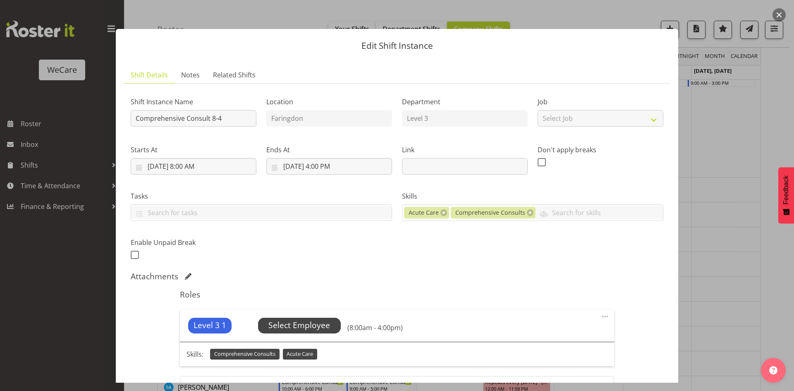
click at [322, 320] on span "Select Employee" at bounding box center [299, 325] width 62 height 12
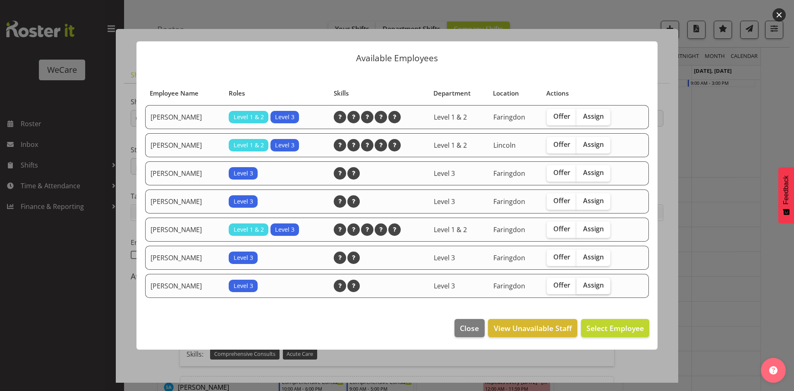
click at [605, 278] on label "Assign" at bounding box center [593, 285] width 34 height 17
click at [582, 282] on input "Assign" at bounding box center [578, 284] width 5 height 5
checkbox input "true"
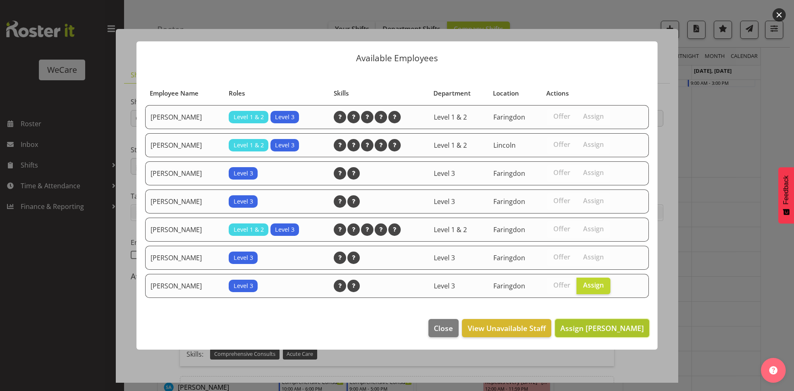
click at [597, 329] on span "Assign Sarah Abbott" at bounding box center [602, 328] width 84 height 10
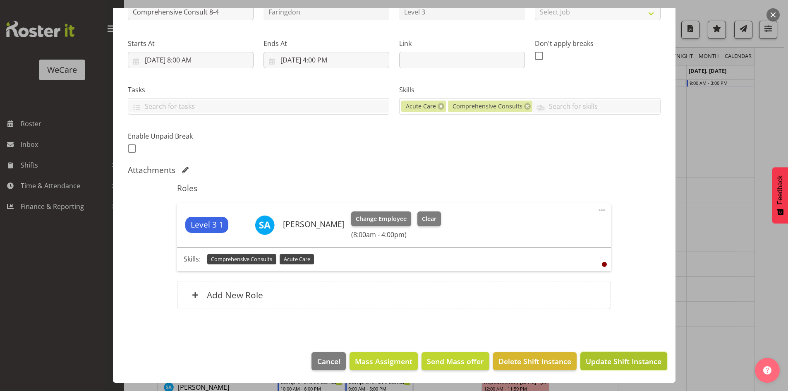
click at [611, 362] on span "Update Shift Instance" at bounding box center [623, 361] width 76 height 11
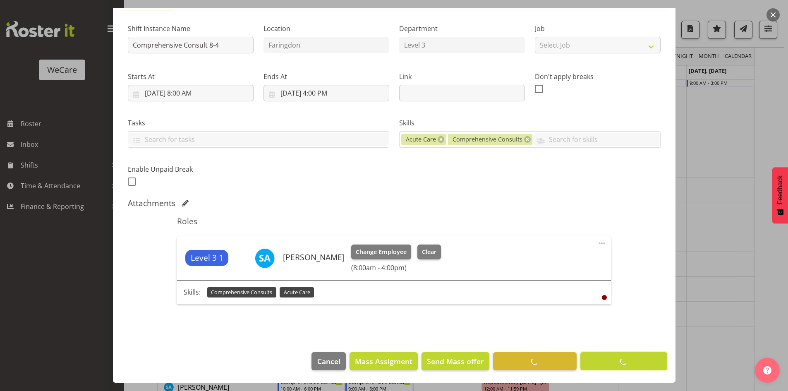
scroll to position [30, 0]
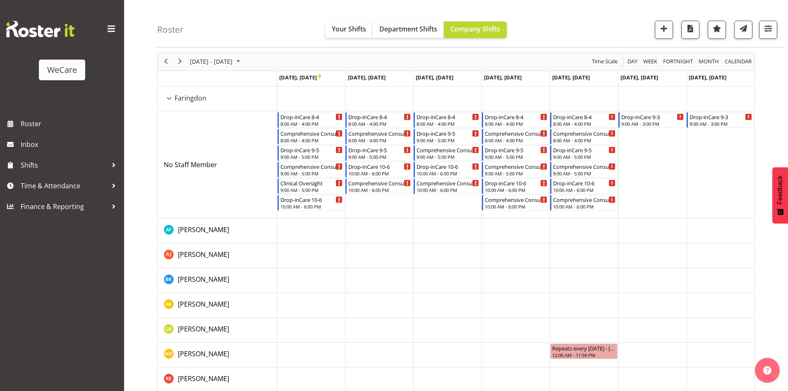
click at [575, 210] on td "Timeline Week of November 3, 2025" at bounding box center [583, 164] width 68 height 107
click at [575, 210] on div "Comprehensive Consult 10-6 10:00 AM - 6:00 PM" at bounding box center [583, 203] width 67 height 16
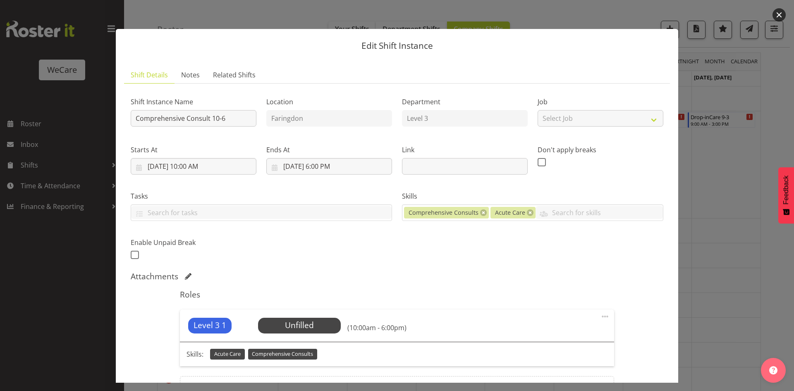
click at [302, 337] on div "Level 3 1 Unfilled Select Employee (10:00am - 6:00pm)" at bounding box center [397, 325] width 434 height 32
click at [303, 334] on div "Level 3 1 Unfilled Select Employee (10:00am - 6:00pm)" at bounding box center [397, 325] width 434 height 32
click at [330, 320] on span "Select Employee" at bounding box center [299, 325] width 83 height 16
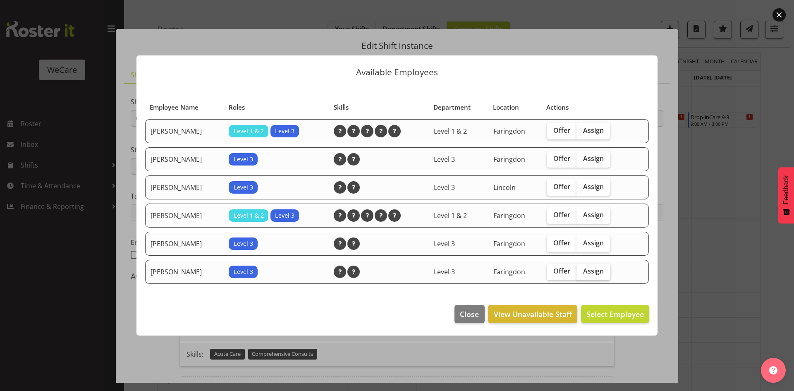
click at [586, 277] on label "Assign" at bounding box center [593, 271] width 34 height 17
click at [582, 274] on input "Assign" at bounding box center [578, 270] width 5 height 5
checkbox input "true"
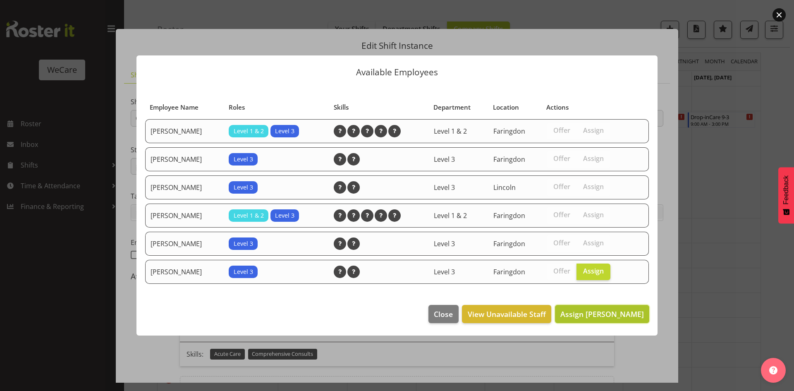
click at [594, 308] on span "Assign Sarah Abbott" at bounding box center [602, 313] width 84 height 11
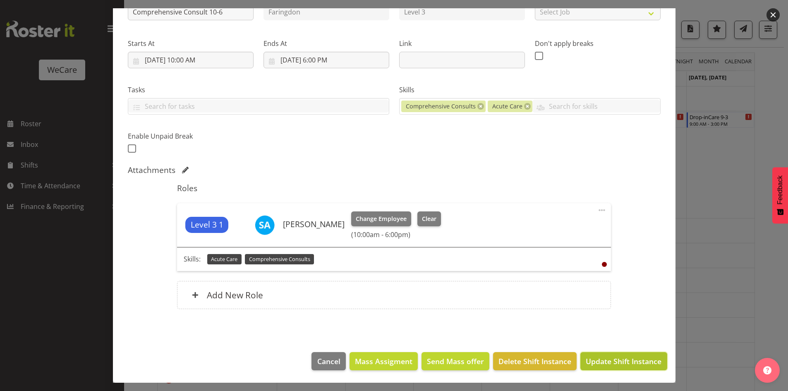
click at [634, 366] on span "Update Shift Instance" at bounding box center [623, 361] width 76 height 11
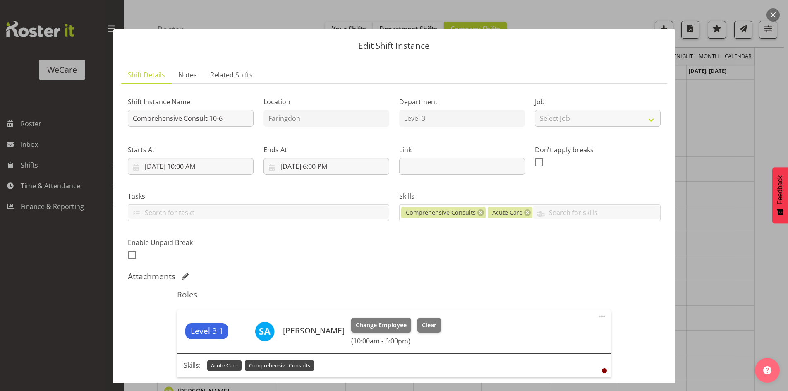
scroll to position [112, 0]
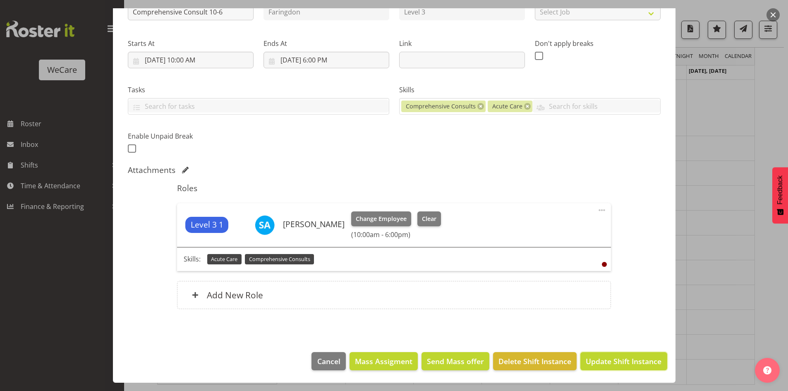
click at [631, 353] on button "Update Shift Instance" at bounding box center [623, 361] width 86 height 18
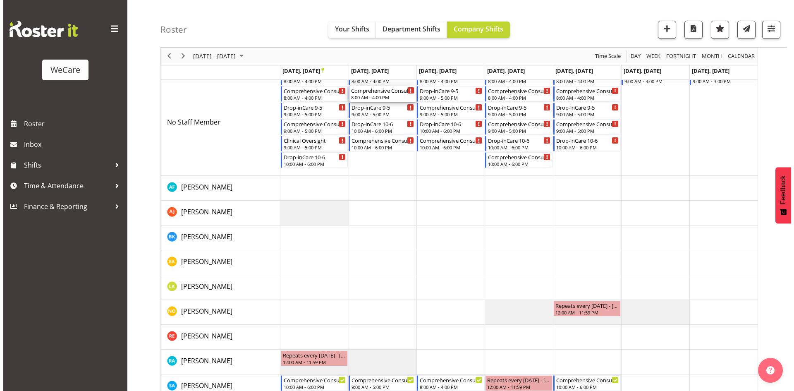
scroll to position [71, 0]
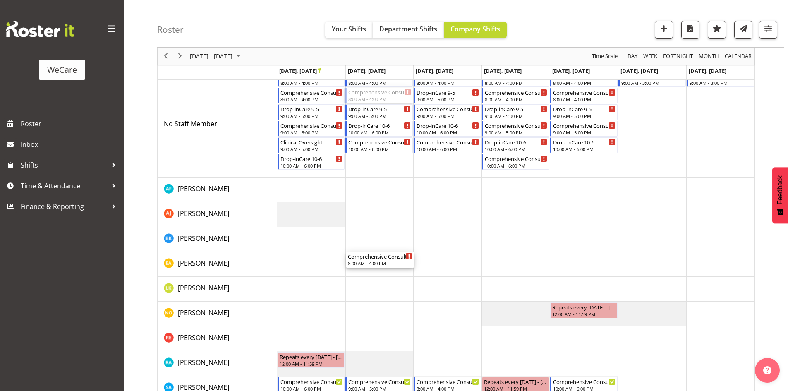
drag, startPoint x: 394, startPoint y: 170, endPoint x: 389, endPoint y: 259, distance: 89.1
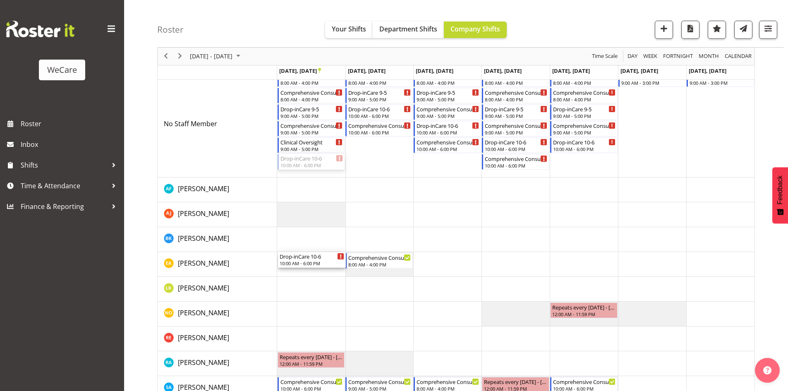
drag, startPoint x: 299, startPoint y: 160, endPoint x: 303, endPoint y: 247, distance: 87.3
drag, startPoint x: 525, startPoint y: 125, endPoint x: 512, endPoint y: 254, distance: 129.6
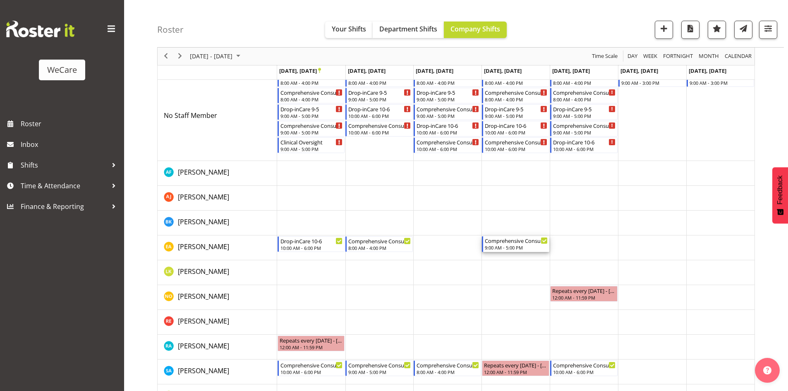
click at [508, 240] on div "Comprehensive Consult 9-5" at bounding box center [516, 240] width 63 height 8
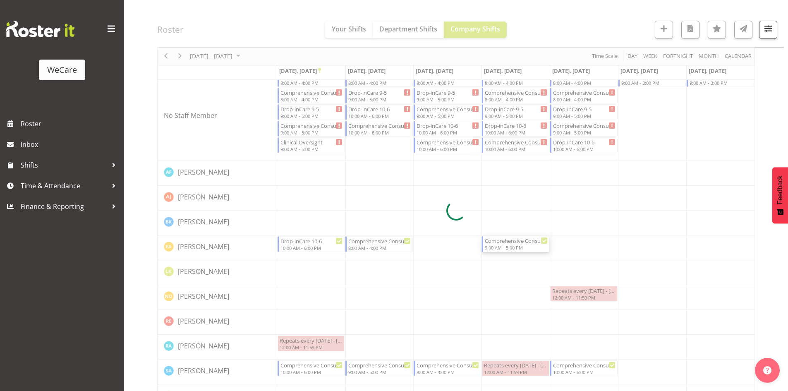
select select "10"
select select "2025"
select select "17"
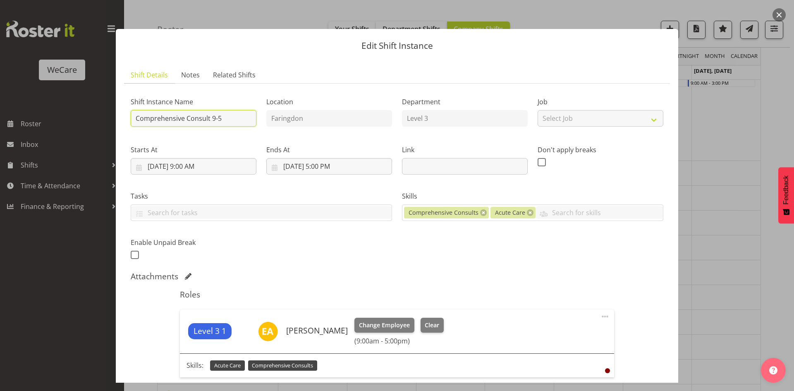
click at [237, 117] on input "Comprehensive Consult 9-5" at bounding box center [194, 118] width 126 height 17
type input "Comprehensive Consult 9-1"
click at [324, 162] on input "11/6/2025, 5:00 PM" at bounding box center [329, 166] width 126 height 17
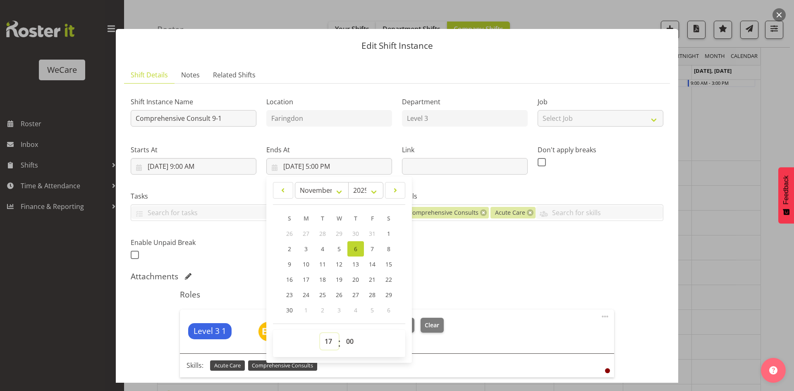
drag, startPoint x: 331, startPoint y: 344, endPoint x: 290, endPoint y: 323, distance: 45.3
click at [331, 344] on select "00 01 02 03 04 05 06 07 08 09 10 11 12 13 14 15 16 17 18 19 20 21 22 23" at bounding box center [329, 341] width 19 height 17
select select "13"
click at [451, 270] on div "Shift Instance Name Comprehensive Consult 9-1 Location Faringdon Department Lev…" at bounding box center [397, 257] width 532 height 335
type input "11/6/2025, 1:00 PM"
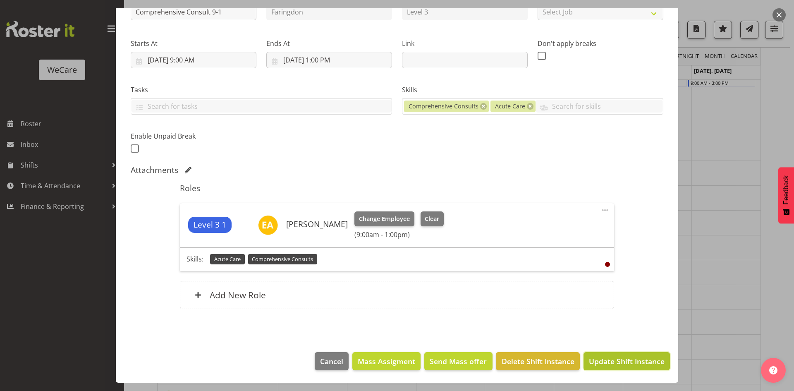
click at [594, 363] on span "Update Shift Instance" at bounding box center [627, 361] width 76 height 11
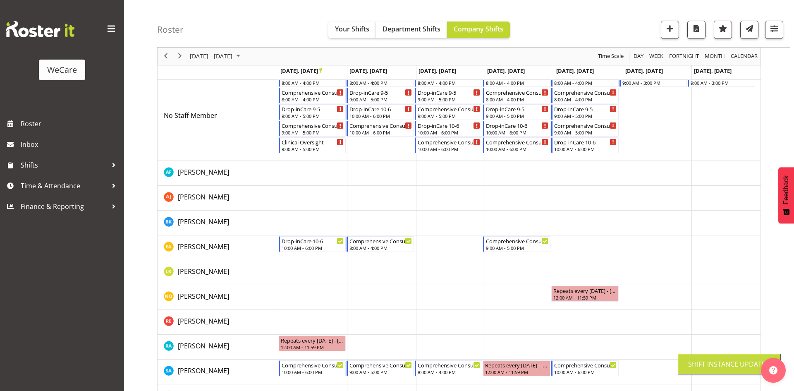
scroll to position [30, 0]
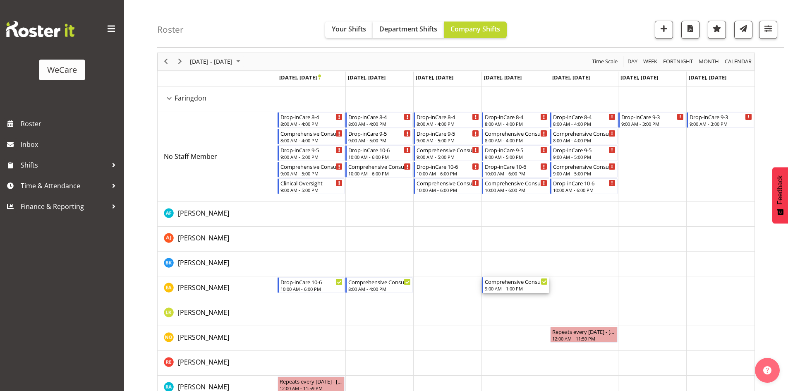
click at [514, 282] on div "Comprehensive Consult 9-1" at bounding box center [516, 281] width 63 height 8
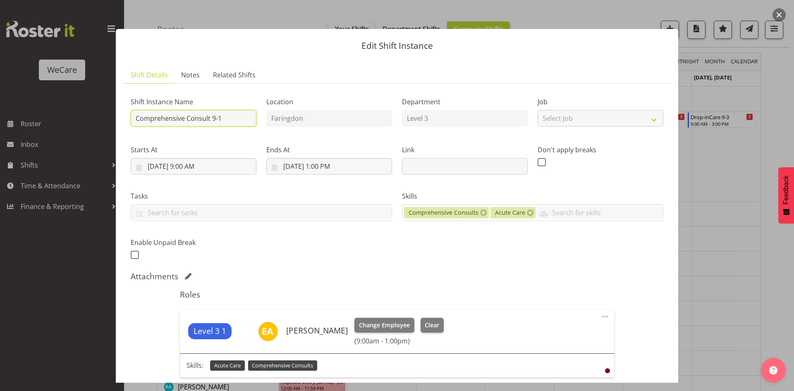
click at [227, 117] on input "Comprehensive Consult 9-1" at bounding box center [194, 118] width 126 height 17
type input "Comprehensive Consult 1-5"
click at [187, 168] on input "11/6/2025, 9:00 AM" at bounding box center [194, 166] width 126 height 17
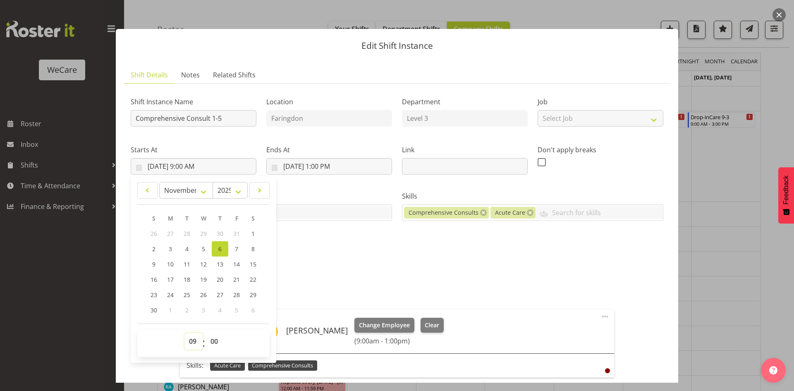
click at [200, 336] on select "00 01 02 03 04 05 06 07 08 09 10 11 12 13 14 15 16 17 18 19 20 21 22 23" at bounding box center [193, 341] width 19 height 17
select select "13"
click at [327, 169] on input "11/6/2025, 1:00 PM" at bounding box center [329, 166] width 126 height 17
type input "11/6/2025, 1:00 PM"
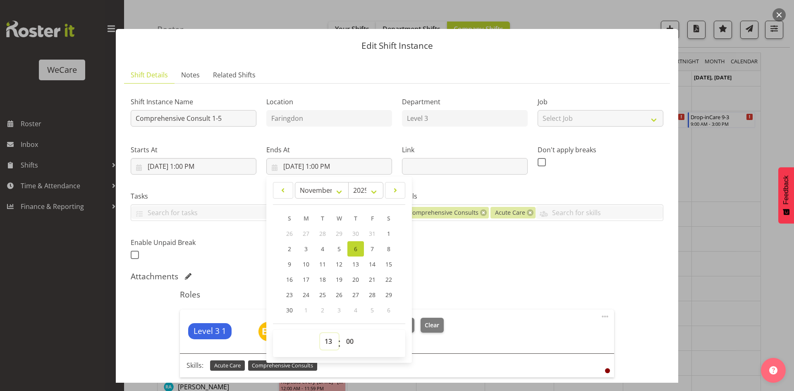
click at [325, 344] on select "00 01 02 03 04 05 06 07 08 09 10 11 12 13 14 15 16 17 18 19 20 21 22 23" at bounding box center [329, 341] width 19 height 17
select select "17"
click at [444, 296] on h5 "Roles" at bounding box center [397, 294] width 434 height 10
type input "11/6/2025, 5:00 PM"
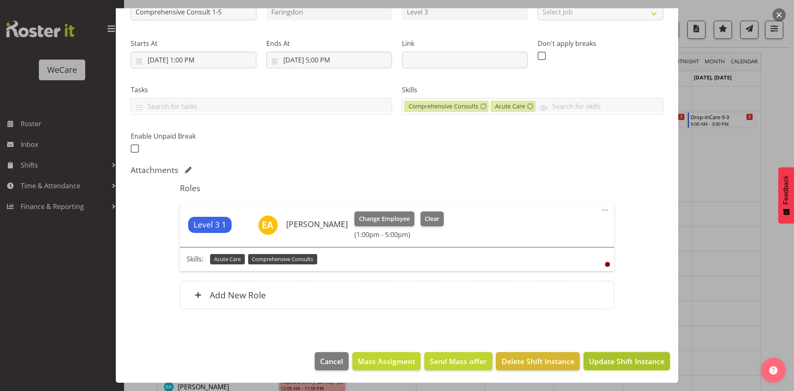
click at [643, 360] on span "Update Shift Instance" at bounding box center [627, 361] width 76 height 11
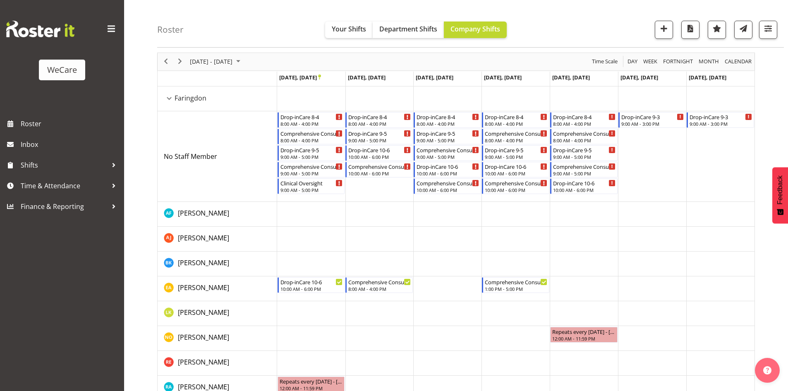
click at [515, 296] on td "Timeline Week of November 3, 2025" at bounding box center [515, 288] width 68 height 25
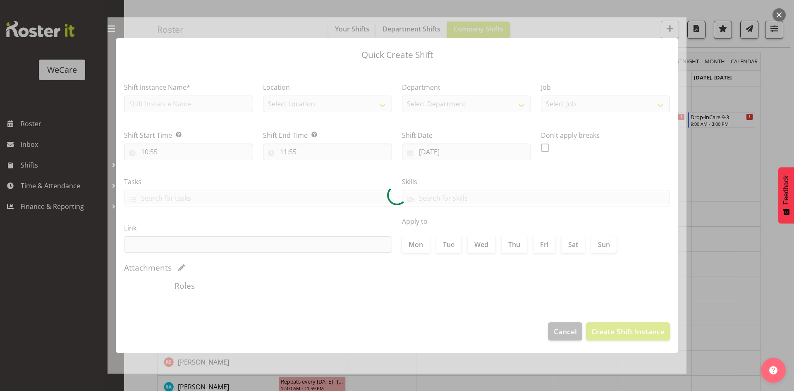
type input "06/11/2025"
checkbox input "true"
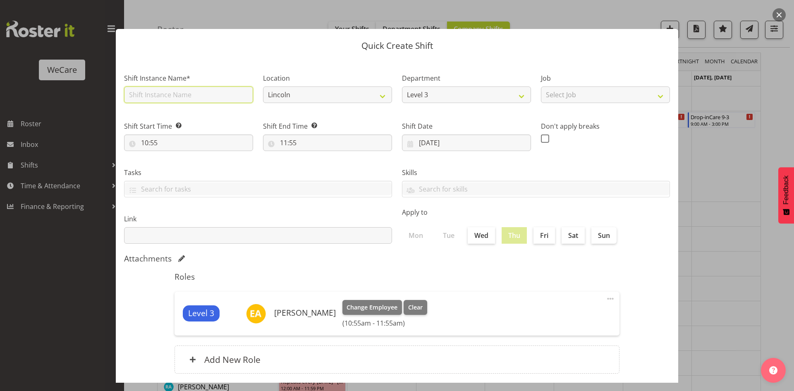
click at [178, 101] on input "text" at bounding box center [188, 94] width 129 height 17
type input "N"
type input "Non Clinic Time 9-1"
drag, startPoint x: 141, startPoint y: 136, endPoint x: 174, endPoint y: 295, distance: 162.5
click at [142, 136] on input "10:55" at bounding box center [188, 142] width 129 height 17
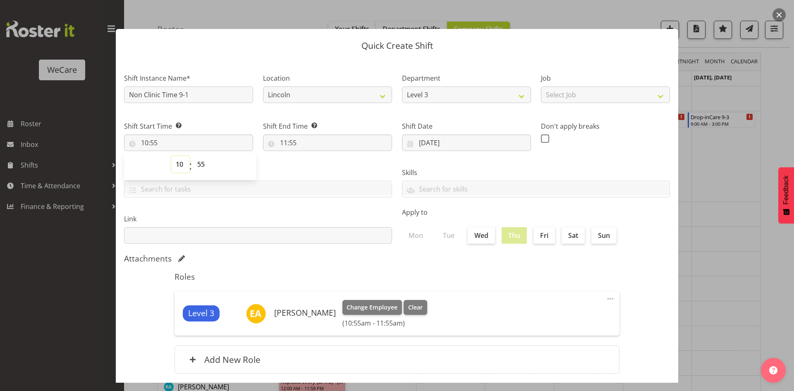
click at [176, 163] on select "00 01 02 03 04 05 06 07 08 09 10 11 12 13 14 15 16 17 18 19 20 21 22 23" at bounding box center [180, 164] width 19 height 17
select select "9"
click at [171, 156] on select "00 01 02 03 04 05 06 07 08 09 10 11 12 13 14 15 16 17 18 19 20 21 22 23" at bounding box center [180, 164] width 19 height 17
type input "09:55"
select select "0"
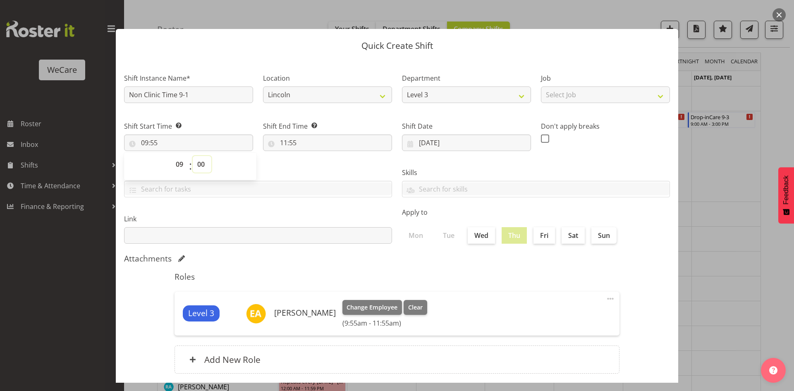
type input "09:00"
click at [286, 145] on input "11:55" at bounding box center [327, 142] width 129 height 17
click at [317, 173] on span "00 01 02 03 04 05 06 07 08 09 10 11 12 13 14 15 16 17 18 19 20 21 22 23" at bounding box center [319, 166] width 19 height 21
click at [314, 168] on select "00 01 02 03 04 05 06 07 08 09 10 11 12 13 14 15 16 17 18 19 20 21 22 23" at bounding box center [319, 164] width 19 height 17
select select "13"
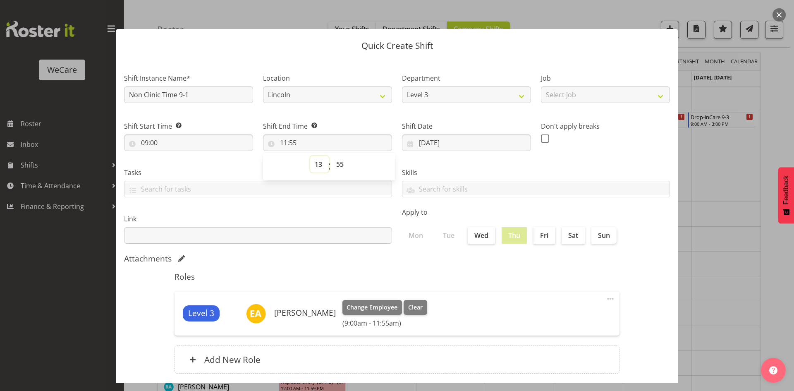
click at [310, 156] on select "00 01 02 03 04 05 06 07 08 09 10 11 12 13 14 15 16 17 18 19 20 21 22 23" at bounding box center [319, 164] width 19 height 17
type input "13:55"
select select "0"
type input "13:00"
click at [355, 257] on div "Attachments" at bounding box center [397, 258] width 546 height 10
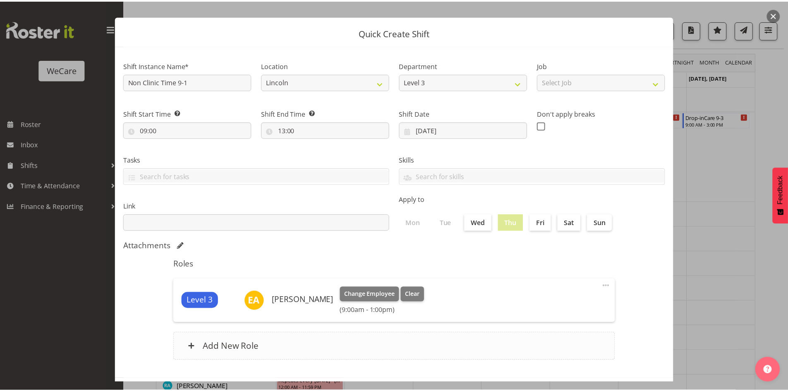
scroll to position [48, 0]
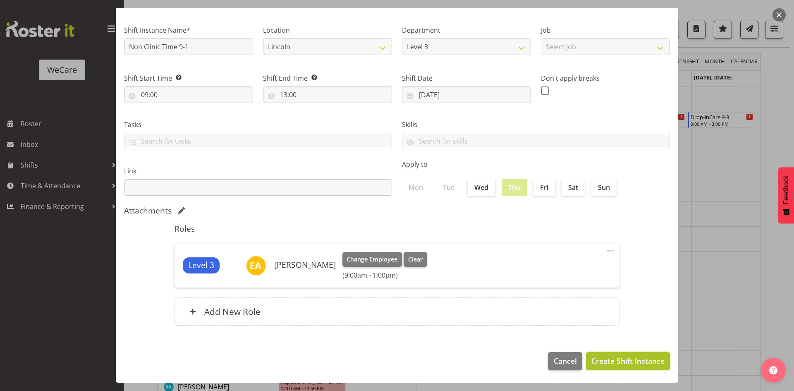
click at [602, 352] on button "Create Shift Instance" at bounding box center [628, 361] width 84 height 18
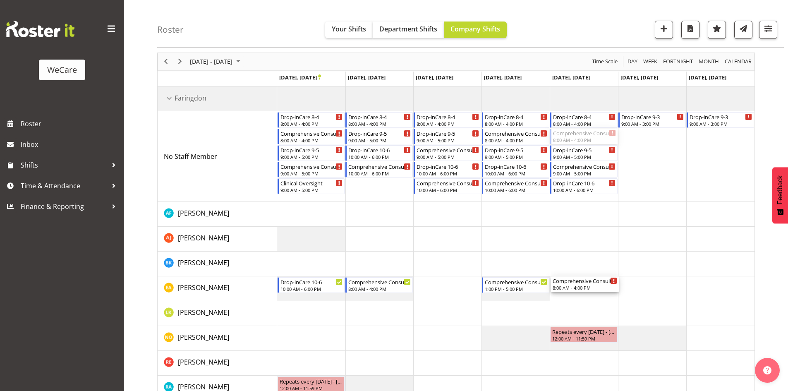
drag, startPoint x: 587, startPoint y: 217, endPoint x: 582, endPoint y: 280, distance: 62.6
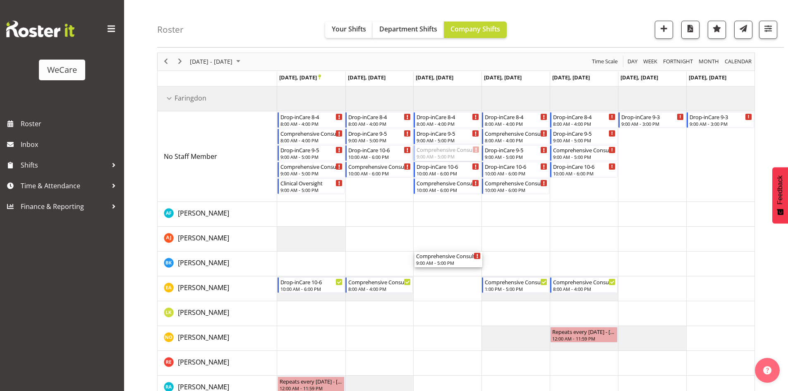
drag, startPoint x: 443, startPoint y: 150, endPoint x: 454, endPoint y: 256, distance: 106.4
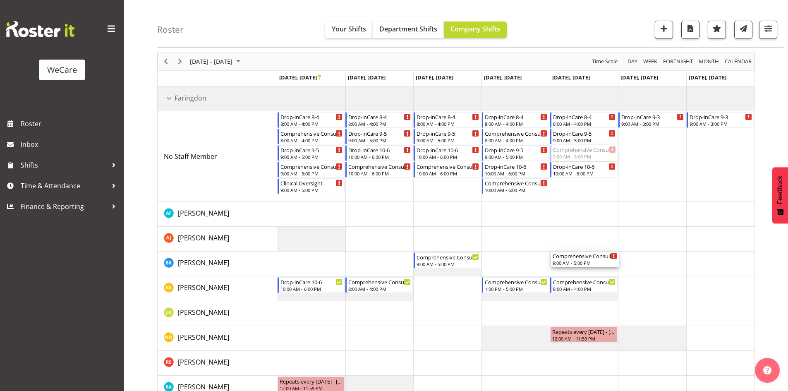
drag, startPoint x: 584, startPoint y: 149, endPoint x: 591, endPoint y: 254, distance: 105.2
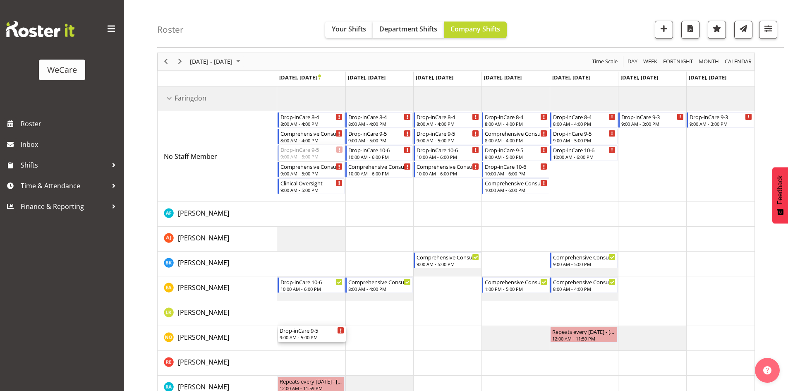
drag, startPoint x: 303, startPoint y: 155, endPoint x: 310, endPoint y: 335, distance: 180.8
drag, startPoint x: 373, startPoint y: 117, endPoint x: 379, endPoint y: 336, distance: 219.2
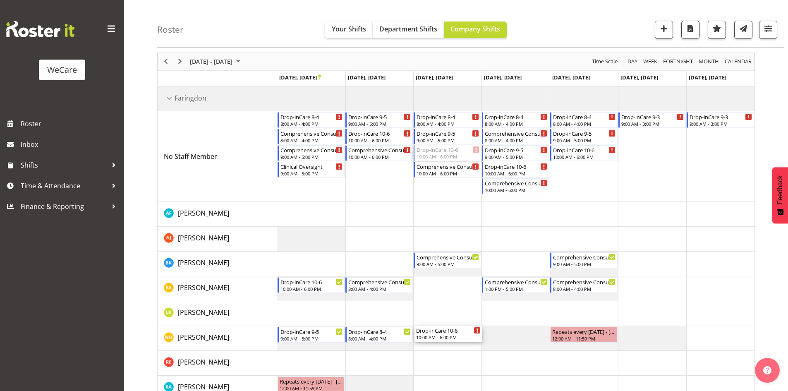
drag, startPoint x: 449, startPoint y: 156, endPoint x: 456, endPoint y: 339, distance: 182.8
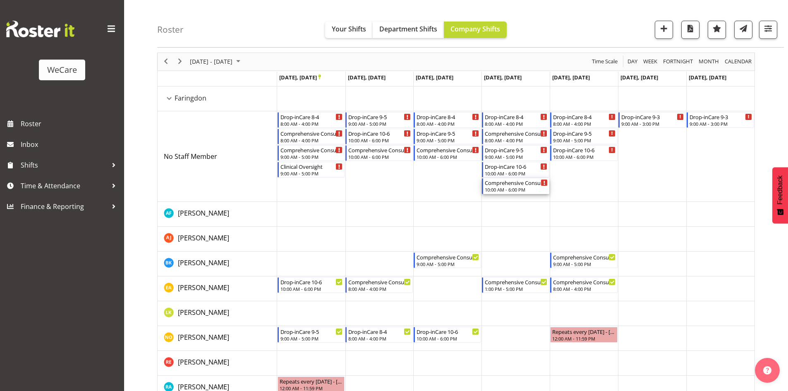
click at [523, 183] on div "Comprehensive Consult 10-6" at bounding box center [516, 182] width 63 height 8
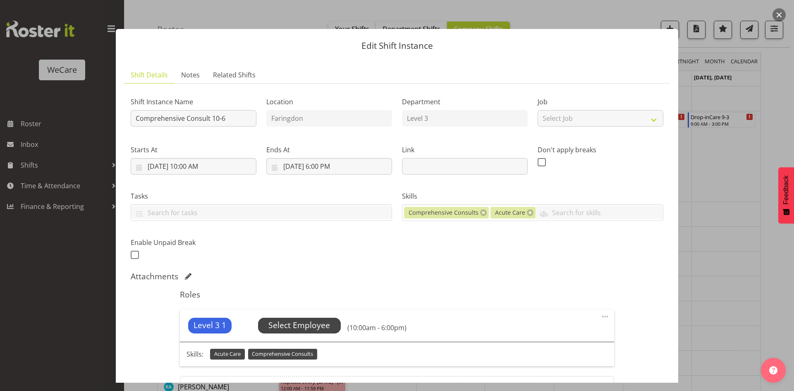
click at [321, 322] on span "Select Employee" at bounding box center [299, 325] width 62 height 12
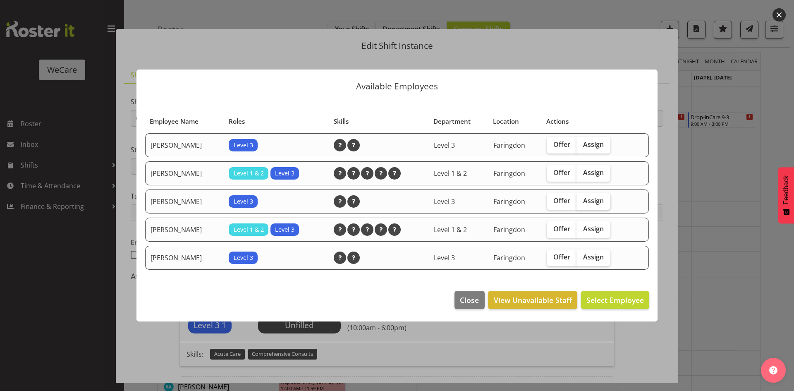
click at [599, 200] on span "Assign" at bounding box center [593, 200] width 21 height 8
click at [582, 200] on input "Assign" at bounding box center [578, 200] width 5 height 5
checkbox input "true"
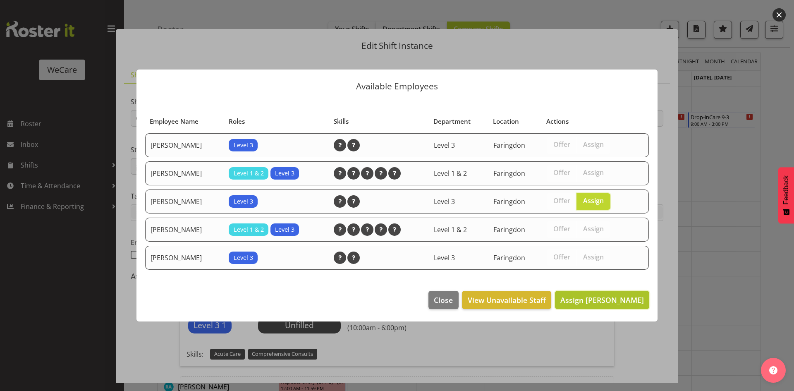
click at [603, 298] on span "Assign Natasha Ottley" at bounding box center [602, 300] width 84 height 10
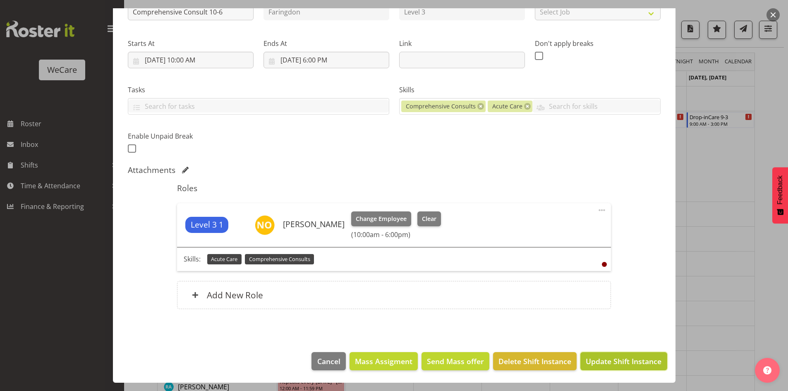
click at [618, 360] on span "Update Shift Instance" at bounding box center [623, 361] width 76 height 11
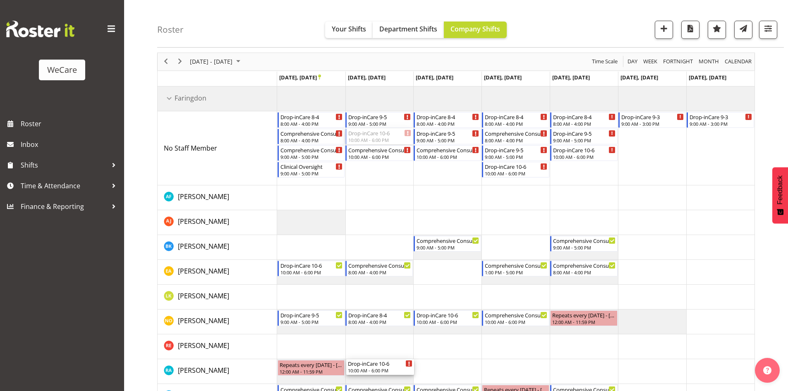
drag, startPoint x: 372, startPoint y: 285, endPoint x: 373, endPoint y: 363, distance: 77.7
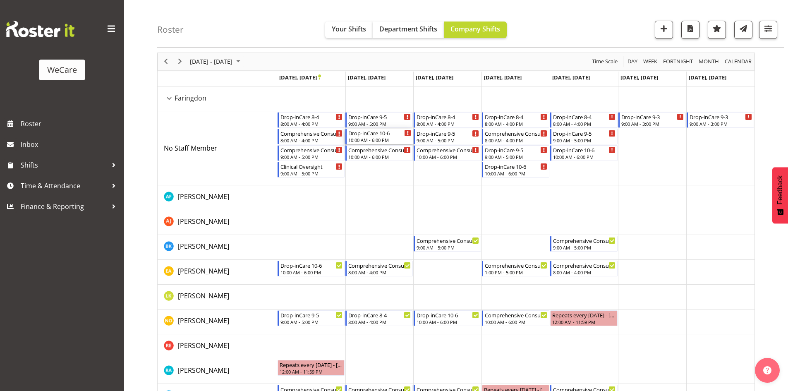
click at [357, 138] on div "10:00 AM - 6:00 PM" at bounding box center [379, 139] width 63 height 7
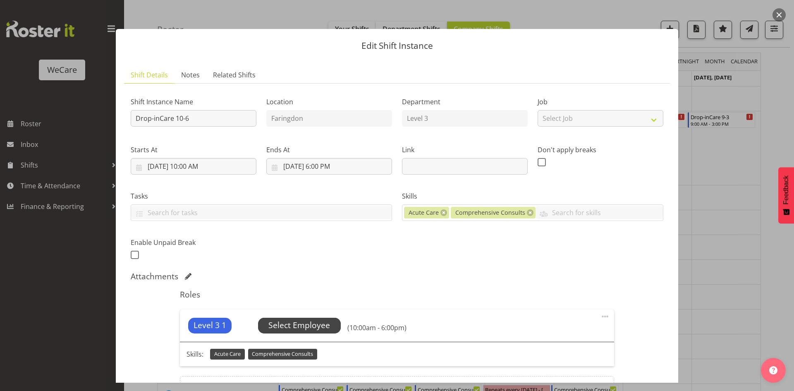
click at [315, 320] on span "Select Employee" at bounding box center [299, 325] width 62 height 12
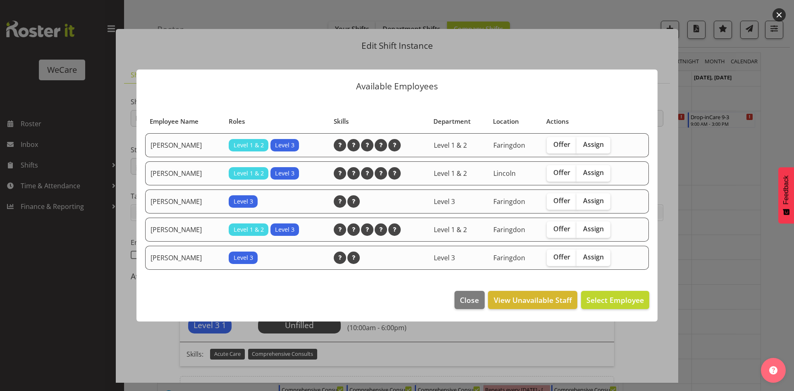
click at [606, 266] on td "Offer Assign" at bounding box center [589, 258] width 94 height 24
click at [602, 262] on label "Assign" at bounding box center [593, 257] width 34 height 17
click at [582, 260] on input "Assign" at bounding box center [578, 256] width 5 height 5
checkbox input "true"
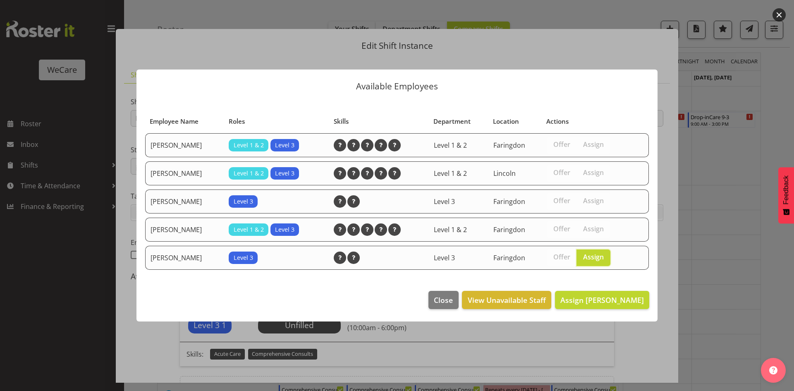
click at [613, 311] on footer "Close View Unavailable Staff Assign Rachna Anderson" at bounding box center [396, 301] width 521 height 39
click at [606, 299] on span "Assign Rachna Anderson" at bounding box center [602, 300] width 84 height 10
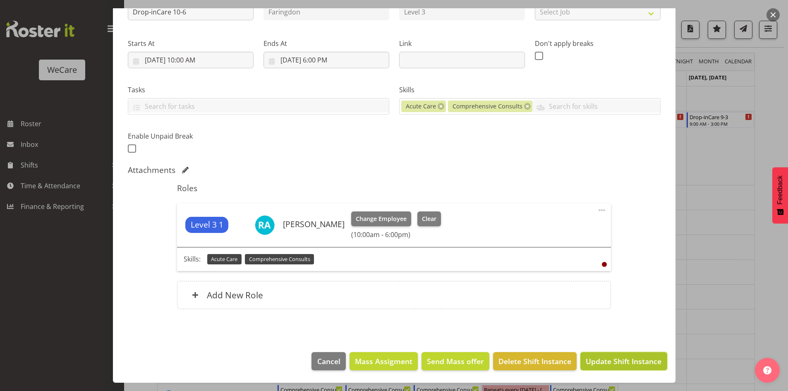
click at [618, 363] on span "Update Shift Instance" at bounding box center [623, 361] width 76 height 11
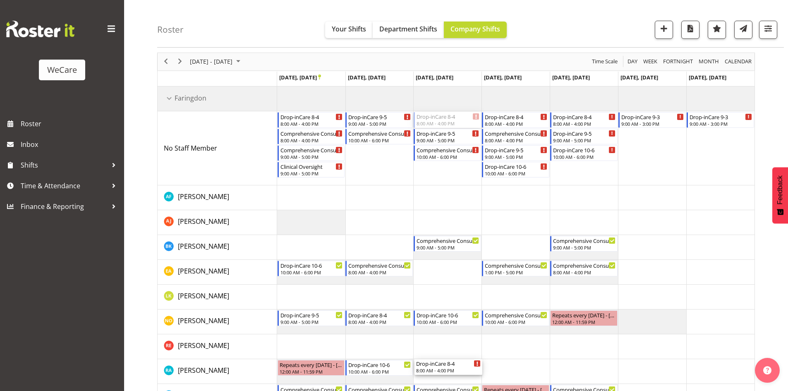
drag, startPoint x: 440, startPoint y: 116, endPoint x: 461, endPoint y: 356, distance: 240.7
click at [458, 358] on div "Drop-inCare 8-4 8:00 AM - 4:00 PM Comprehensive Consult 8-4 8:00 AM - 4:00 PM C…" at bounding box center [515, 259] width 477 height 347
drag, startPoint x: 452, startPoint y: 353, endPoint x: 455, endPoint y: 361, distance: 8.4
drag, startPoint x: 516, startPoint y: 117, endPoint x: 513, endPoint y: 374, distance: 257.6
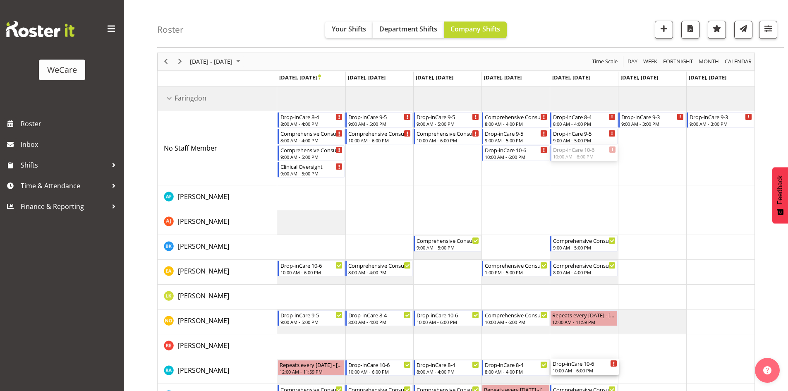
drag, startPoint x: 589, startPoint y: 154, endPoint x: 594, endPoint y: 369, distance: 214.6
drag, startPoint x: 323, startPoint y: 115, endPoint x: 327, endPoint y: 336, distance: 220.4
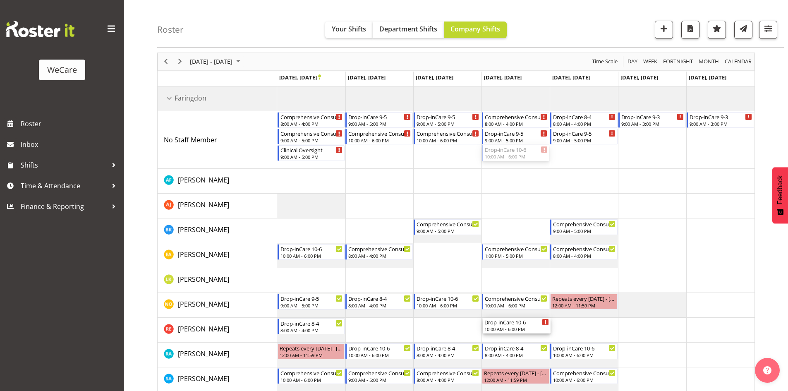
drag, startPoint x: 513, startPoint y: 147, endPoint x: 514, endPoint y: 311, distance: 163.7
drag, startPoint x: 600, startPoint y: 119, endPoint x: 598, endPoint y: 329, distance: 210.8
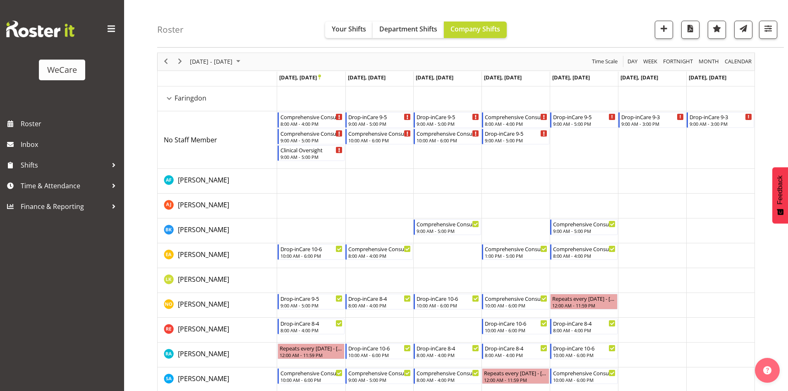
scroll to position [62, 0]
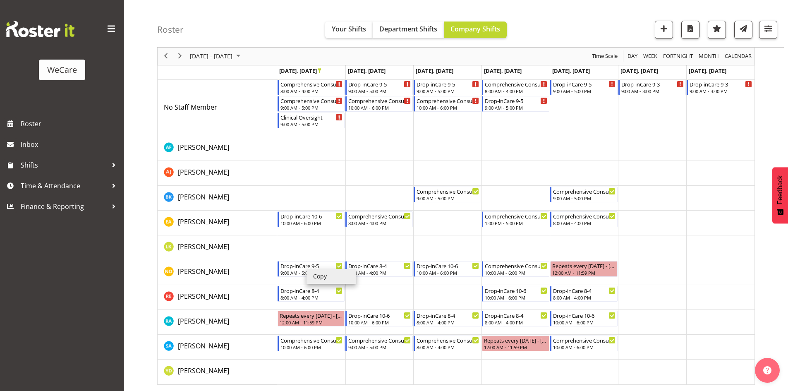
click at [320, 273] on li "Copy" at bounding box center [331, 276] width 50 height 15
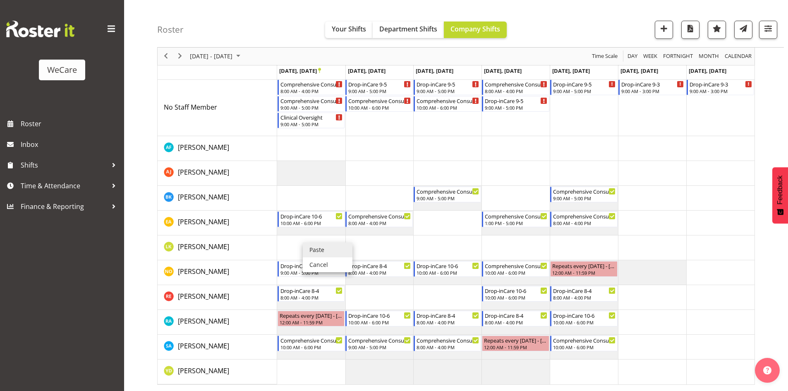
click at [309, 243] on li "Paste" at bounding box center [328, 249] width 50 height 15
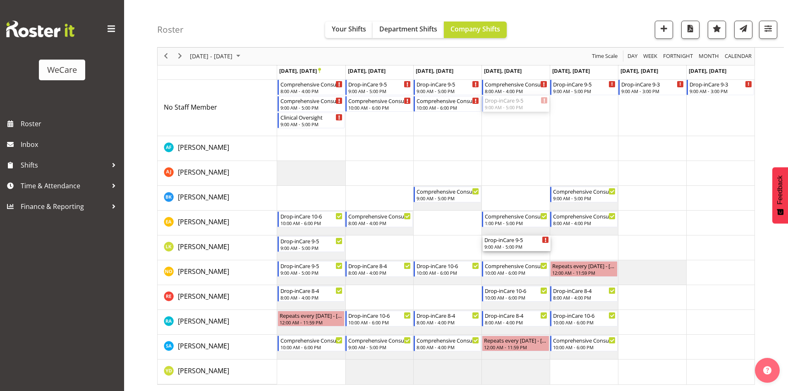
drag, startPoint x: 504, startPoint y: 99, endPoint x: 504, endPoint y: 237, distance: 138.1
drag, startPoint x: 375, startPoint y: 85, endPoint x: 370, endPoint y: 143, distance: 58.5
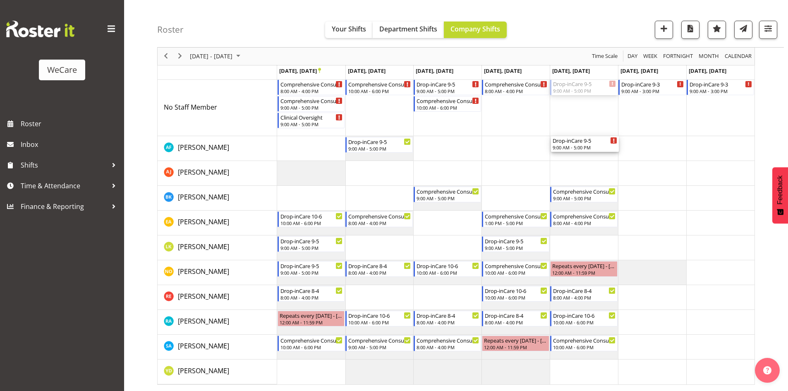
drag, startPoint x: 585, startPoint y: 93, endPoint x: 596, endPoint y: 156, distance: 63.8
click at [596, 156] on div "Comprehensive Consult 8-4 8:00 AM - 4:00 PM Comprehensive Consult 9-5 9:00 AM -…" at bounding box center [515, 219] width 477 height 330
drag, startPoint x: 463, startPoint y: 88, endPoint x: 460, endPoint y: 166, distance: 78.2
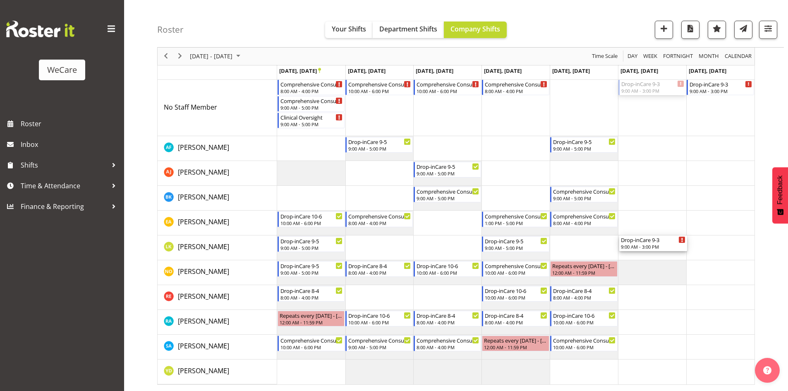
drag, startPoint x: 659, startPoint y: 81, endPoint x: 670, endPoint y: 263, distance: 182.2
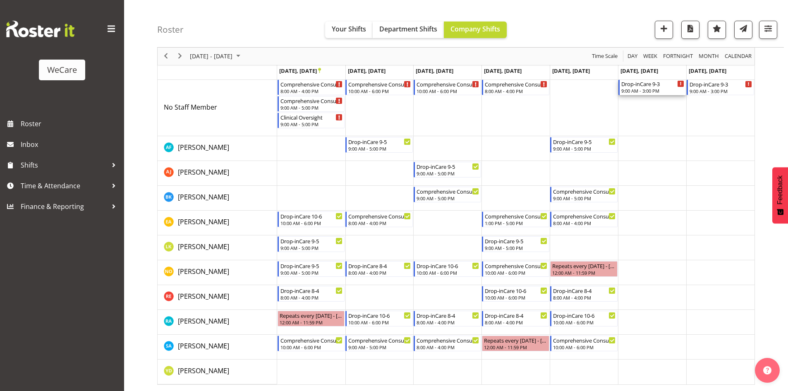
click at [655, 84] on div "Drop-inCare 9-3" at bounding box center [652, 83] width 63 height 8
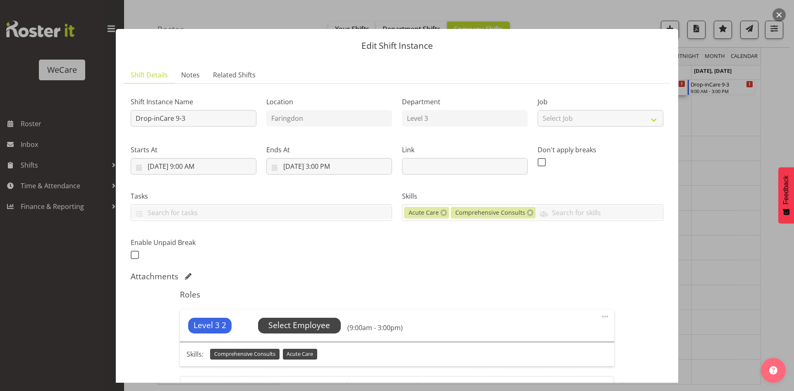
click at [314, 320] on span "Select Employee" at bounding box center [299, 325] width 62 height 12
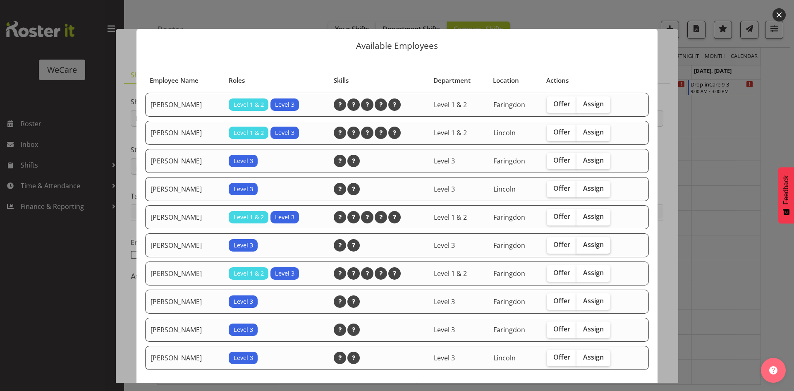
click at [593, 248] on span "Assign" at bounding box center [593, 244] width 21 height 8
click at [582, 247] on input "Assign" at bounding box center [578, 244] width 5 height 5
checkbox input "true"
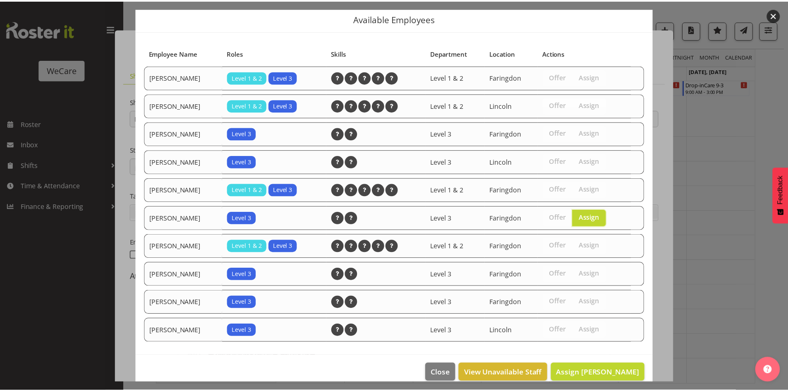
scroll to position [39, 0]
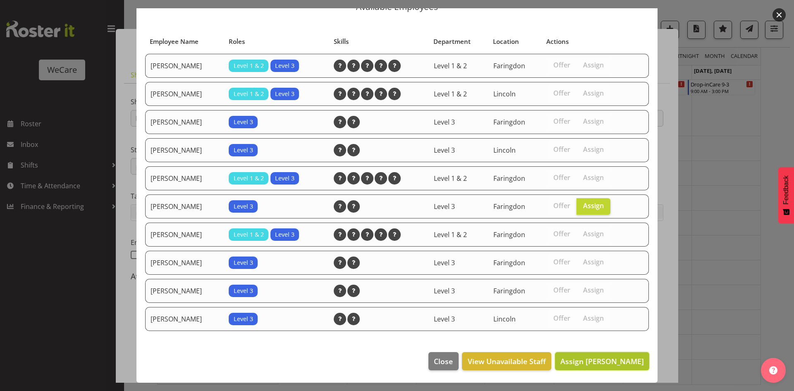
click at [605, 364] on span "Assign Natasha Ottley" at bounding box center [602, 361] width 84 height 10
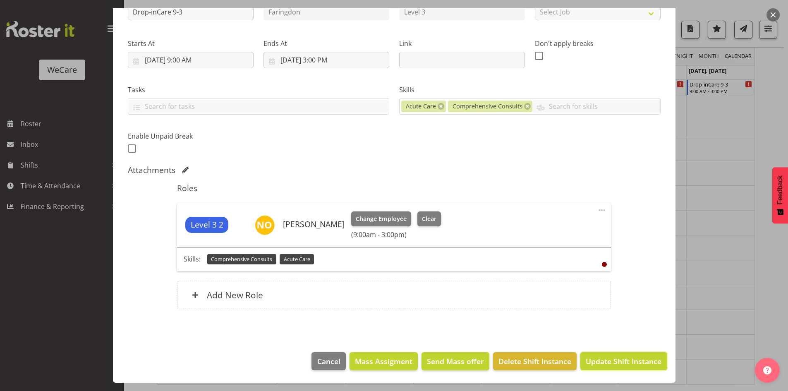
click at [654, 365] on span "Update Shift Instance" at bounding box center [623, 361] width 76 height 11
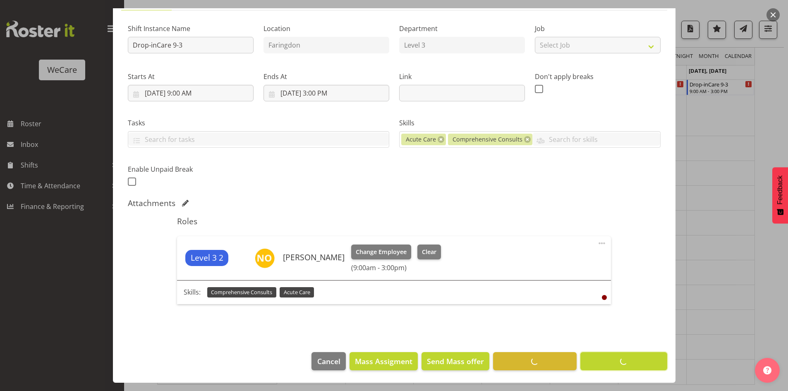
scroll to position [30, 0]
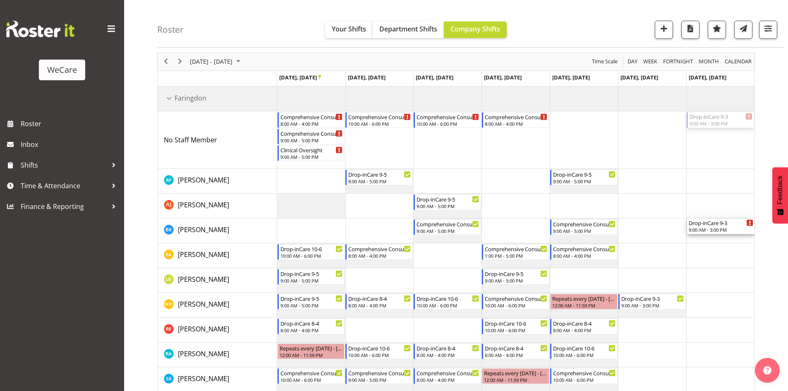
drag, startPoint x: 702, startPoint y: 113, endPoint x: 701, endPoint y: 237, distance: 124.0
click at [701, 237] on div "Comprehensive Consult 8-4 8:00 AM - 4:00 PM Comprehensive Consult 9-5 9:00 AM -…" at bounding box center [515, 251] width 477 height 330
drag, startPoint x: 301, startPoint y: 147, endPoint x: 305, endPoint y: 218, distance: 71.6
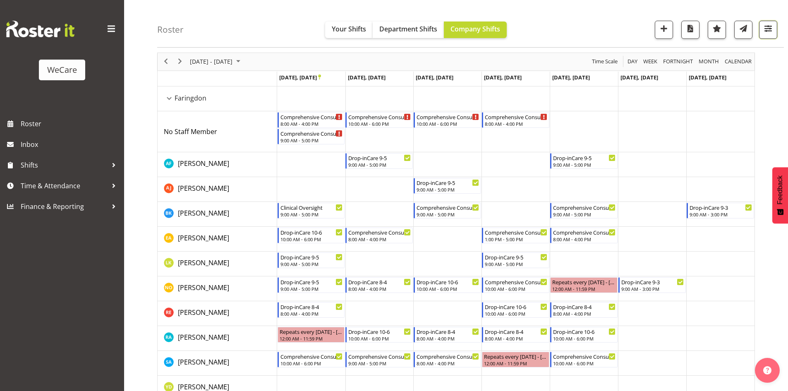
click at [765, 27] on span "button" at bounding box center [767, 28] width 11 height 11
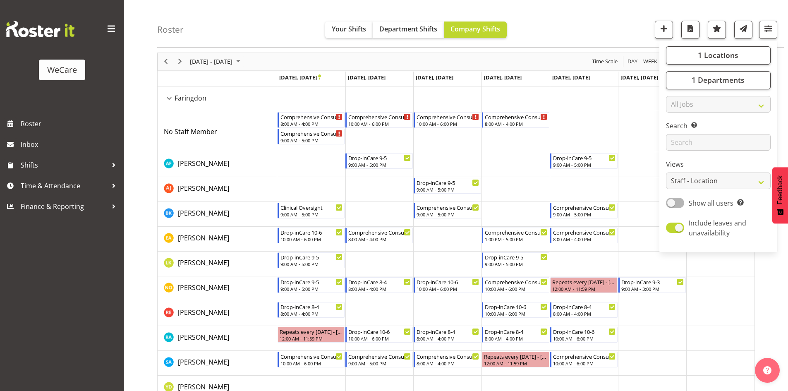
click at [724, 46] on div "1 Locations Clear Business Support Office Faringdon Ilam Lincoln Riccarton Wigr…" at bounding box center [718, 146] width 118 height 205
click at [727, 55] on span "1 Locations" at bounding box center [717, 55] width 41 height 10
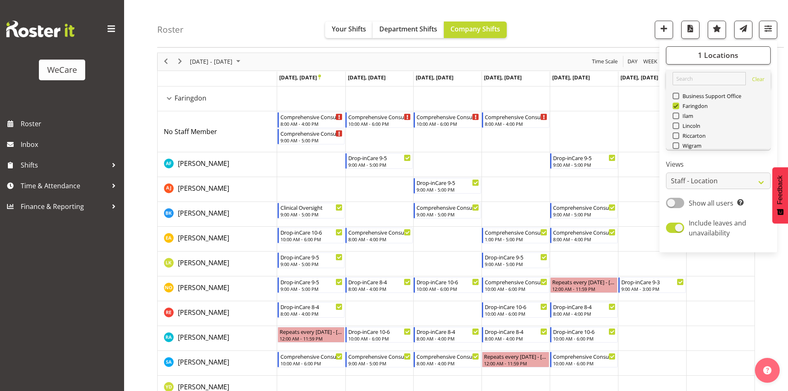
click at [688, 111] on div "Faringdon" at bounding box center [718, 107] width 92 height 10
click at [686, 109] on span "Faringdon" at bounding box center [693, 106] width 29 height 7
click at [678, 109] on input "Faringdon" at bounding box center [674, 105] width 5 height 5
checkbox input "false"
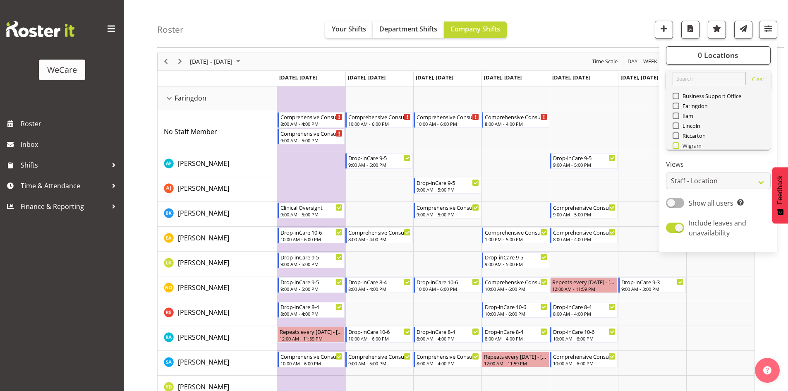
click at [698, 143] on span "Wigram" at bounding box center [690, 145] width 23 height 7
click at [678, 143] on input "Wigram" at bounding box center [674, 145] width 5 height 5
checkbox input "true"
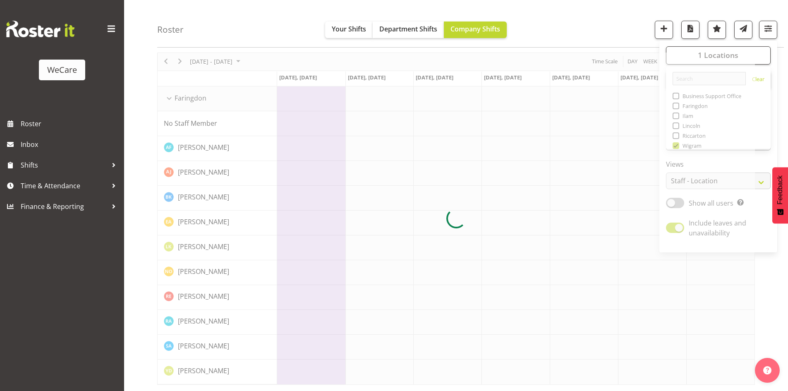
click at [582, 28] on div "Roster Your Shifts Department Shifts Company Shifts 1 Locations Clear Business …" at bounding box center [470, 24] width 626 height 48
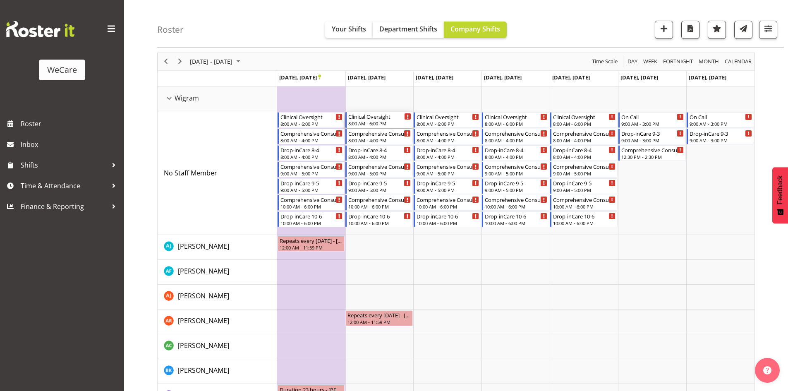
click at [387, 118] on div "Clinical Oversight" at bounding box center [379, 116] width 63 height 8
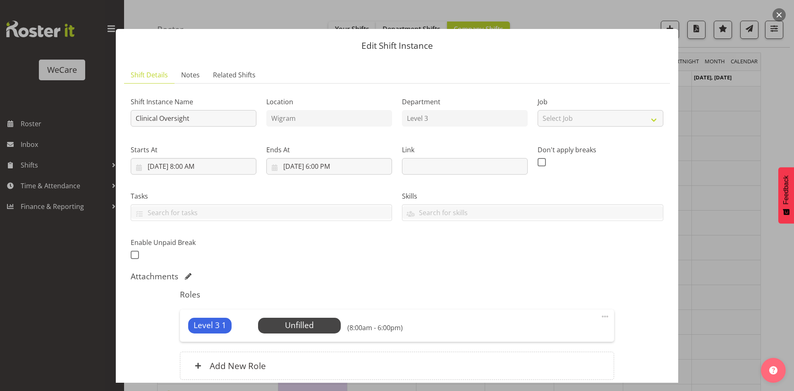
click at [666, 186] on section "Shift Details Notes Related Shifts Shift Instance Name Clinical Oversight Locat…" at bounding box center [397, 236] width 562 height 356
click at [718, 165] on div at bounding box center [397, 195] width 794 height 391
